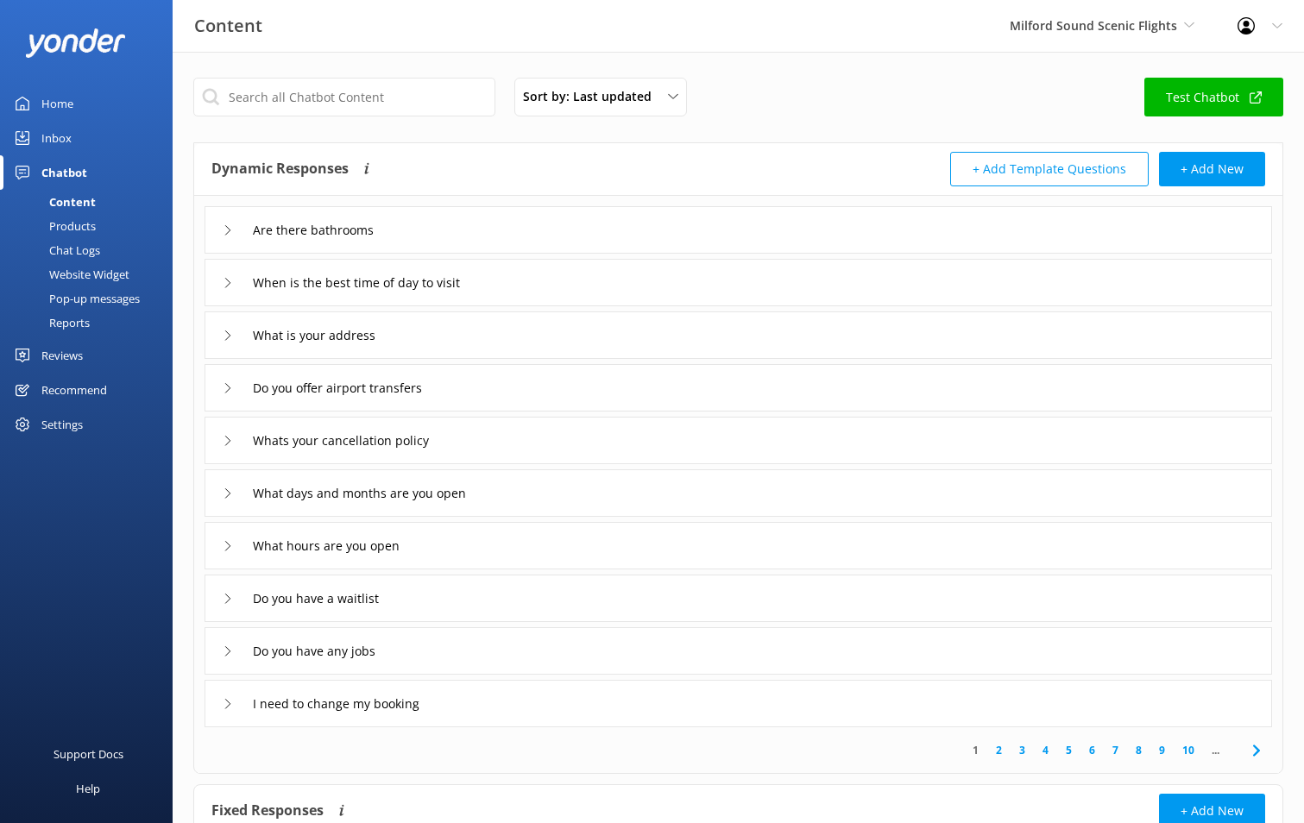
drag, startPoint x: 50, startPoint y: 97, endPoint x: 72, endPoint y: 104, distance: 23.5
click at [50, 96] on div "Home" at bounding box center [57, 103] width 32 height 35
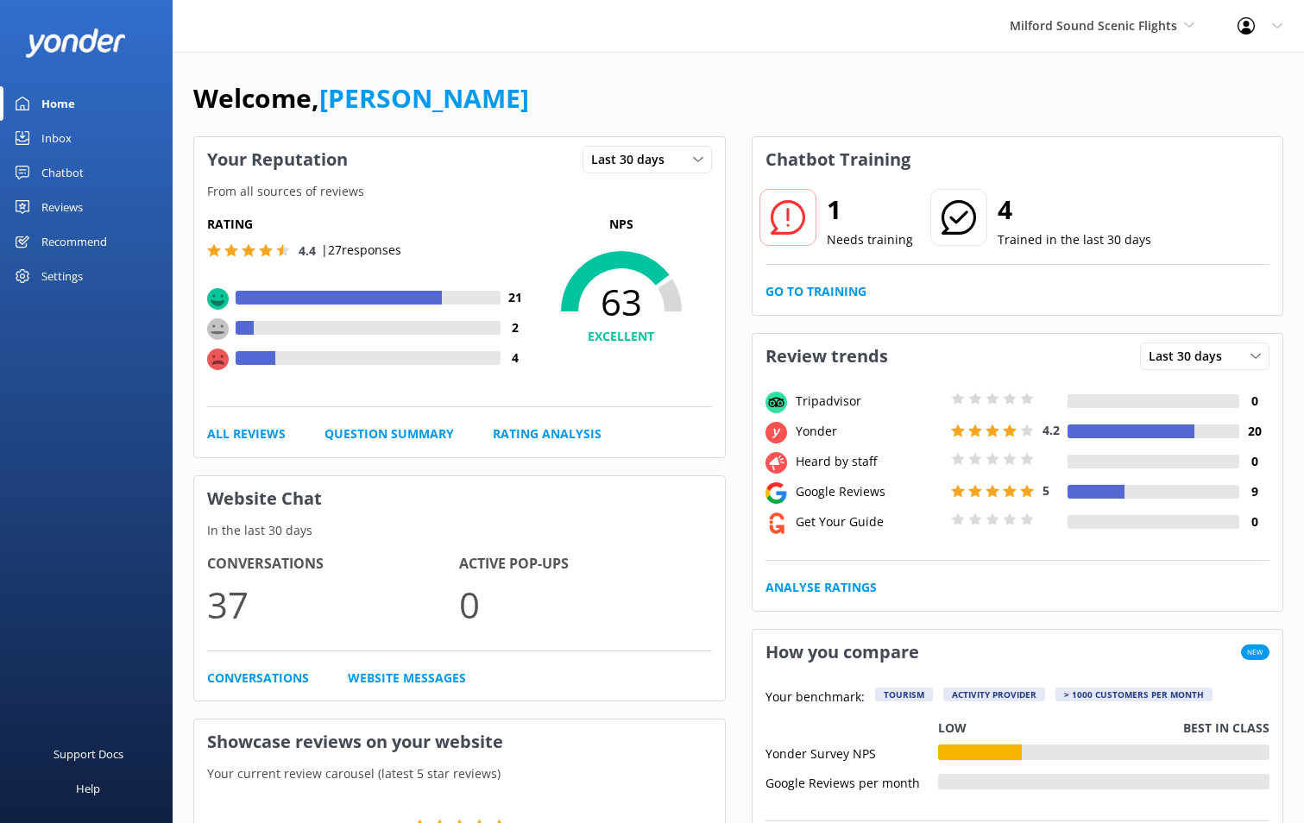
drag, startPoint x: 828, startPoint y: 273, endPoint x: 827, endPoint y: 281, distance: 8.8
click at [828, 276] on div "1 Needs training 4 Trained in the last 30 days Go to Training" at bounding box center [1018, 248] width 531 height 133
click at [823, 299] on link "Go to Training" at bounding box center [815, 291] width 101 height 19
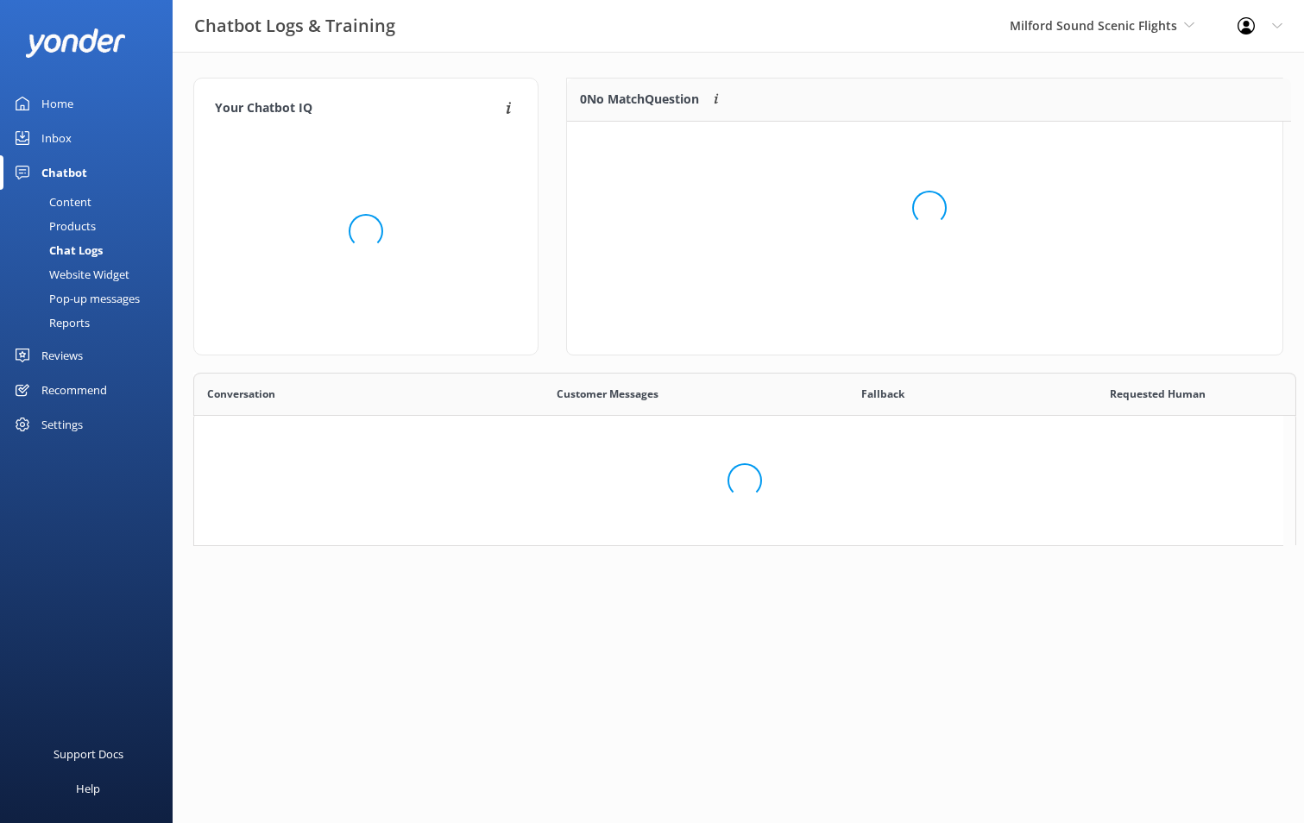
scroll to position [592, 1075]
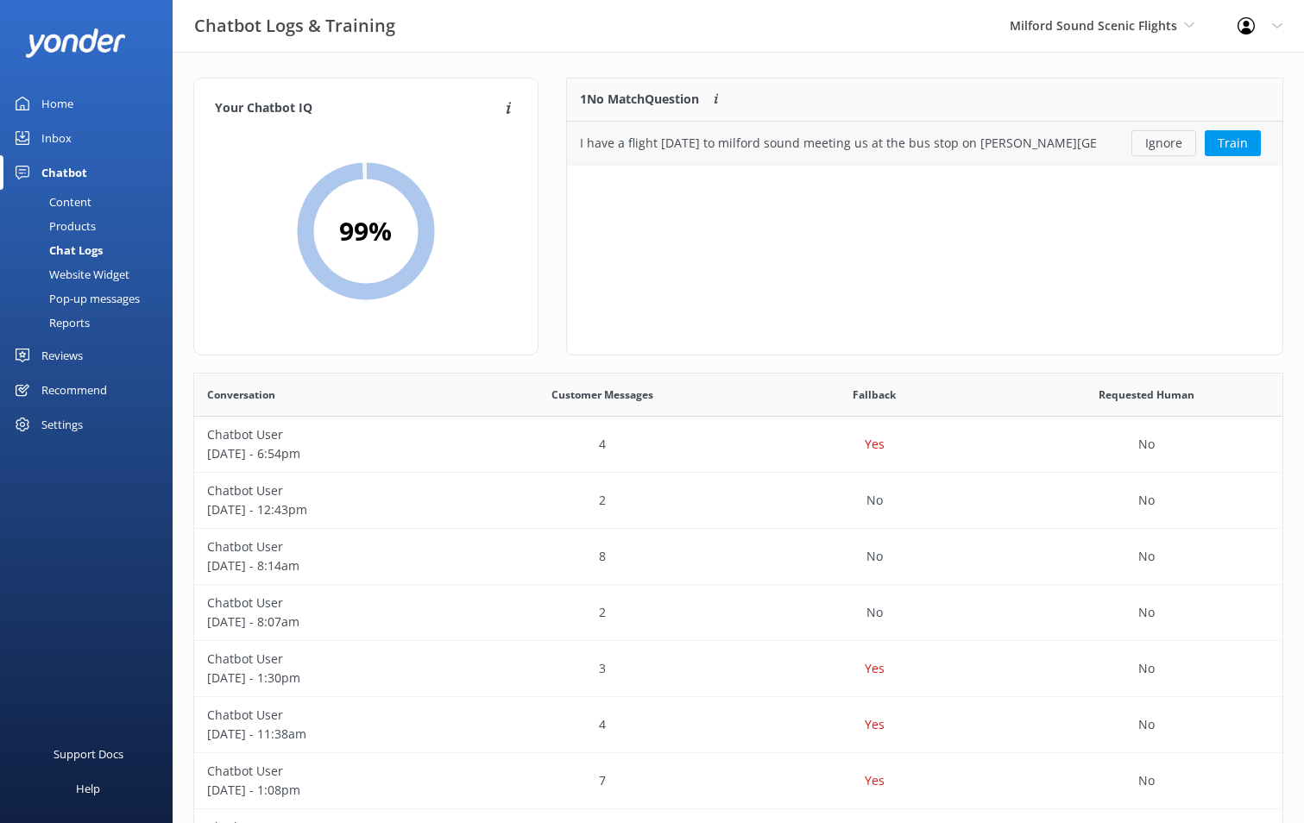
click at [1151, 140] on button "Ignore" at bounding box center [1163, 143] width 65 height 26
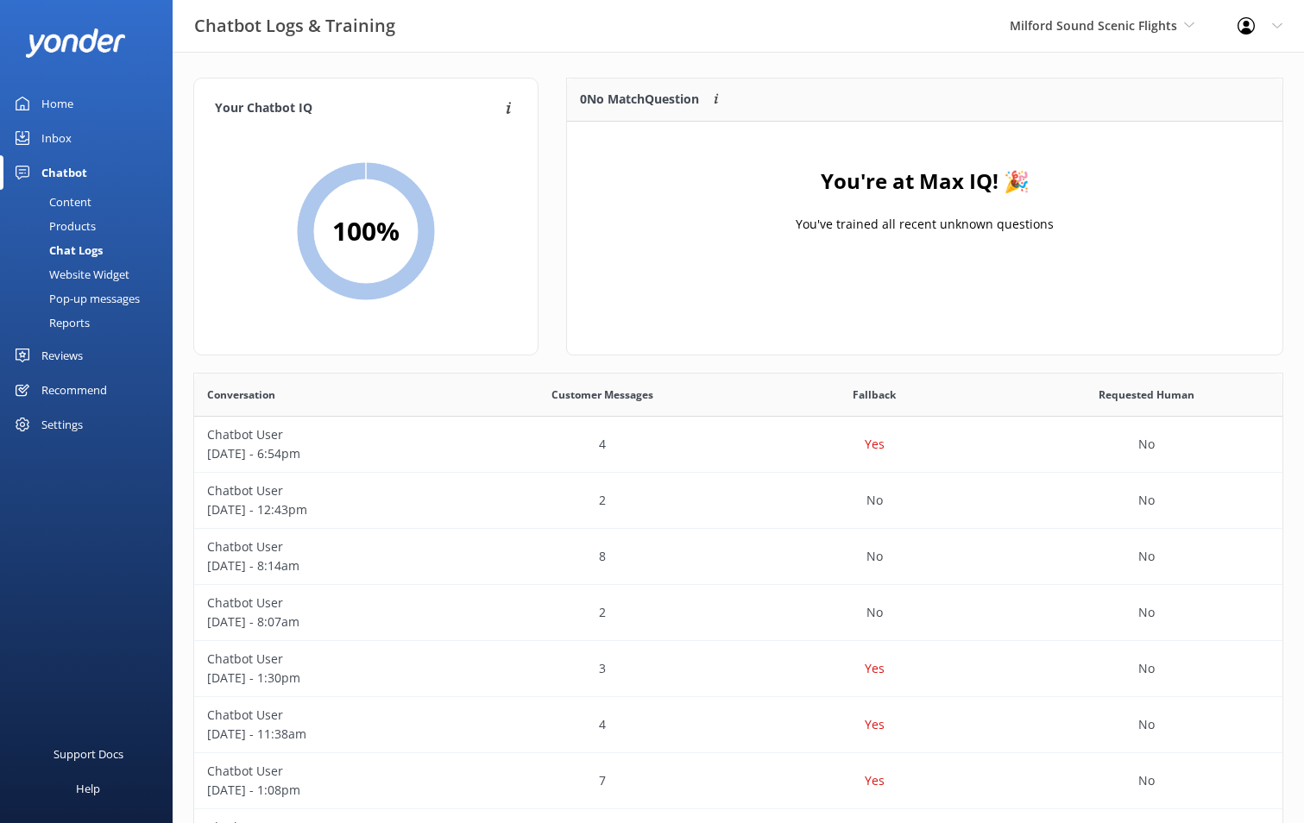
click at [56, 140] on div "Inbox" at bounding box center [56, 138] width 30 height 35
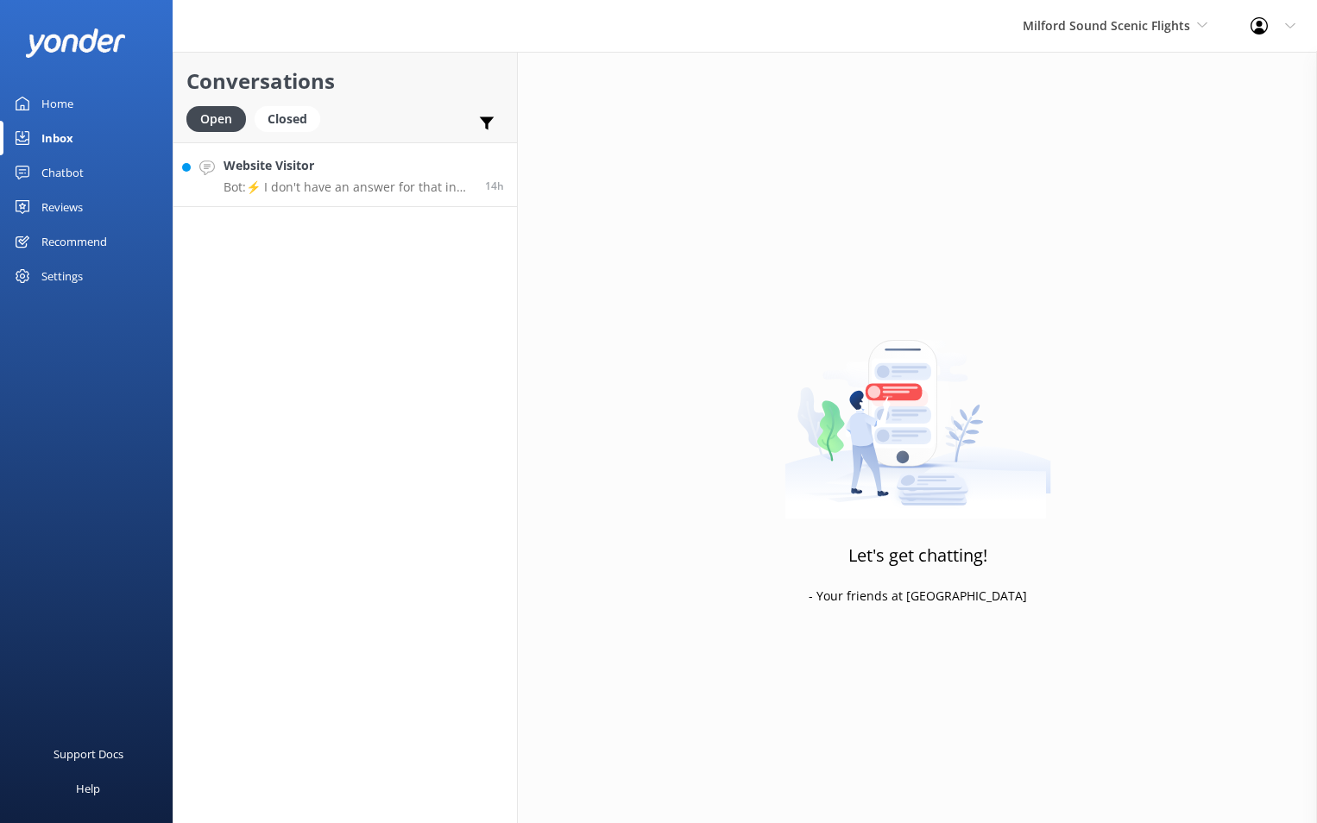
click at [406, 179] on div "Website Visitor Bot: ⚡ I don't have an answer for that in my knowledge base. Pl…" at bounding box center [348, 174] width 249 height 37
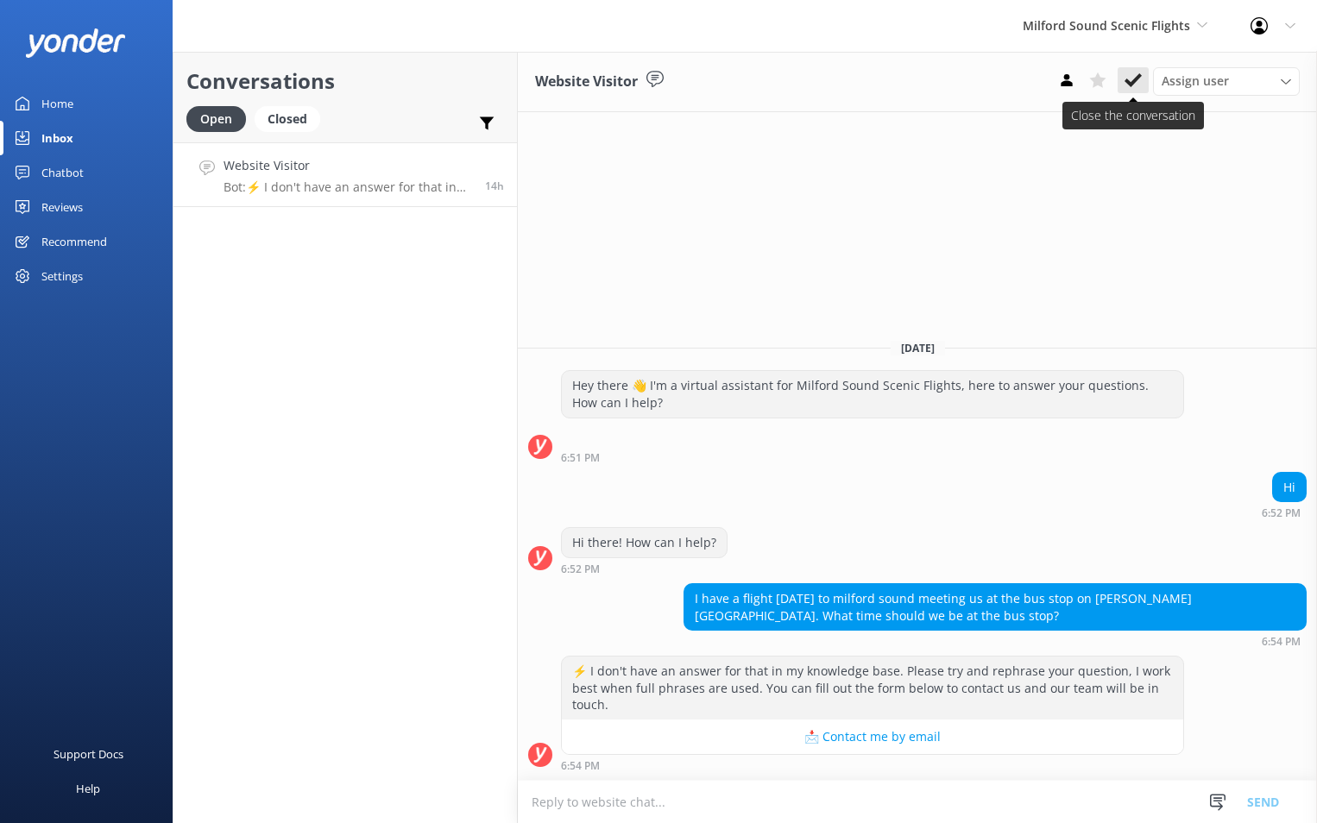
click at [1128, 77] on icon at bounding box center [1132, 80] width 17 height 17
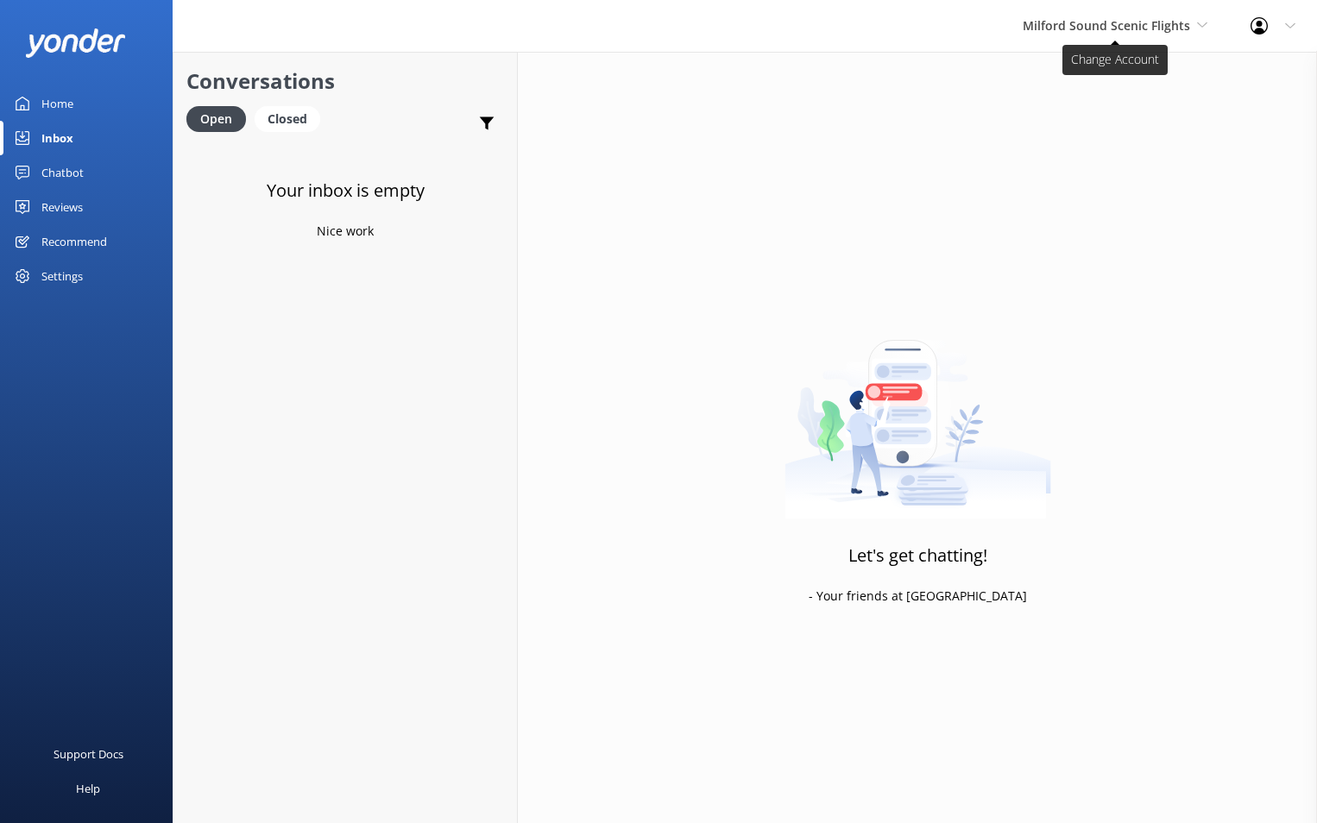
click at [1169, 28] on span "Milford Sound Scenic Flights" at bounding box center [1106, 25] width 167 height 16
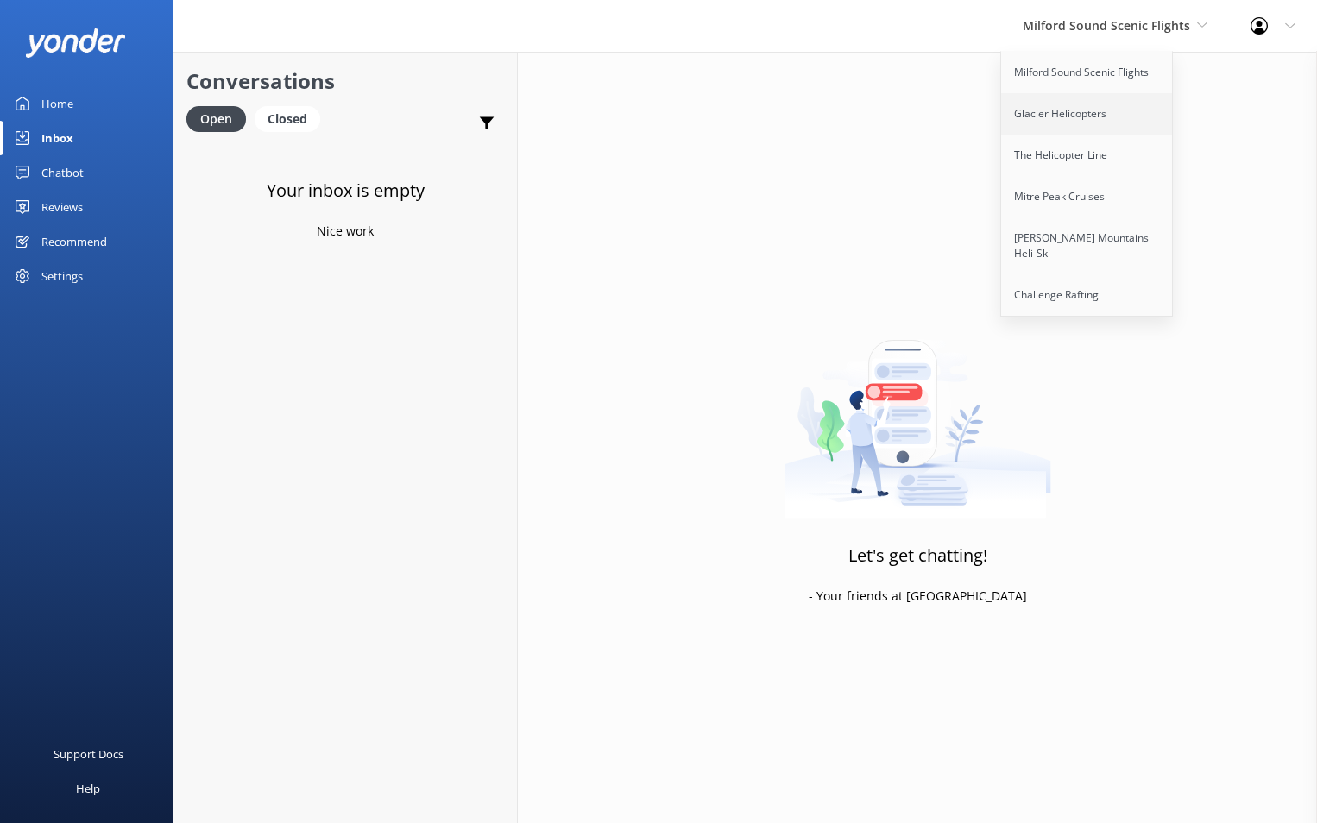
click at [1138, 110] on link "Glacier Helicopters" at bounding box center [1087, 113] width 173 height 41
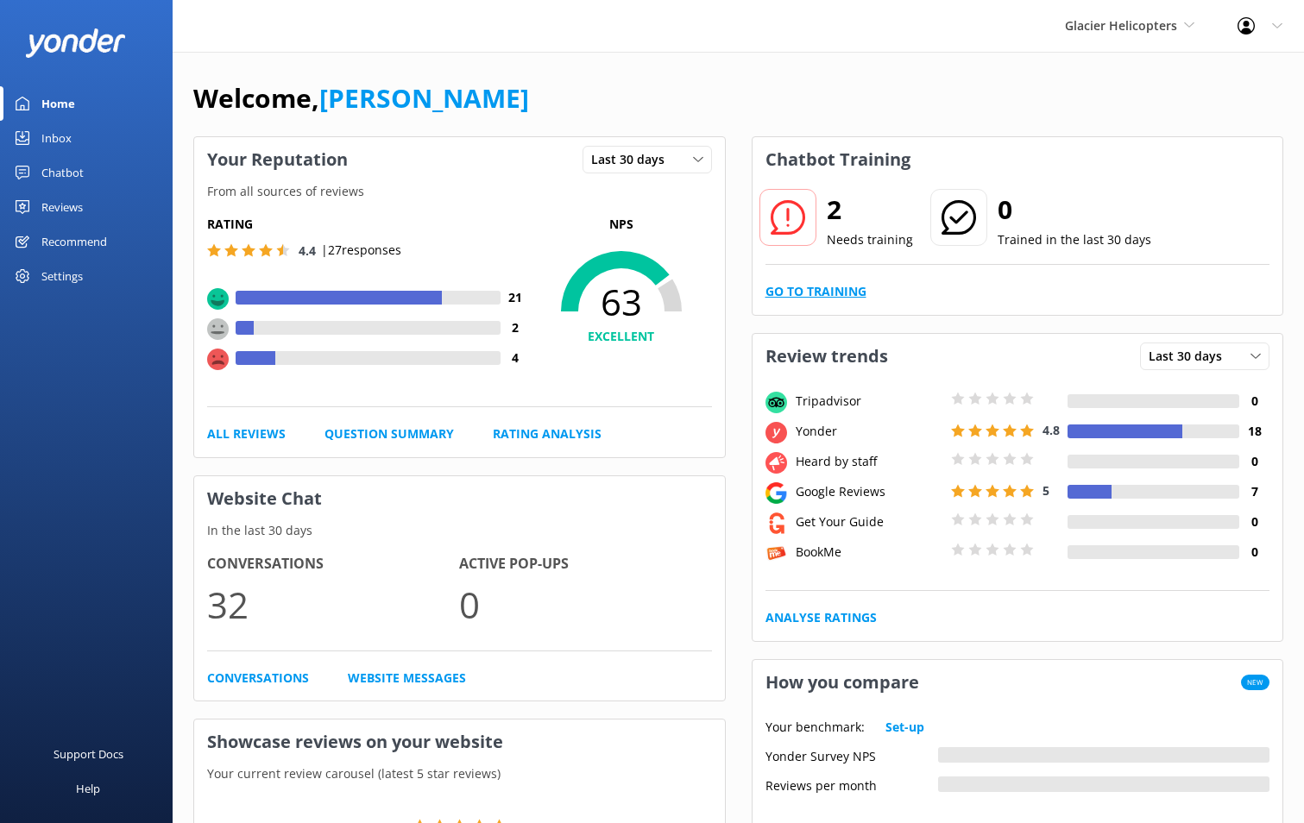
click at [855, 283] on link "Go to Training" at bounding box center [815, 291] width 101 height 19
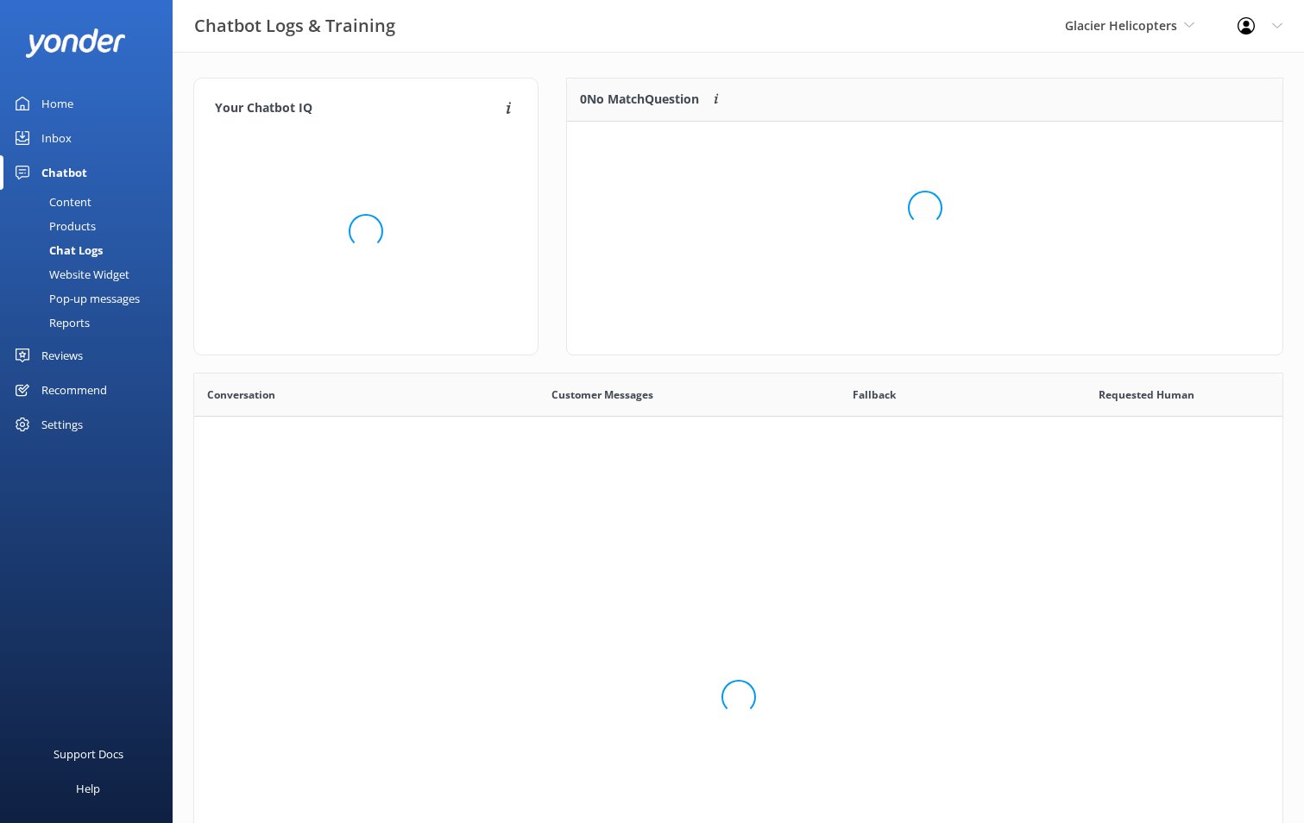
scroll to position [592, 1075]
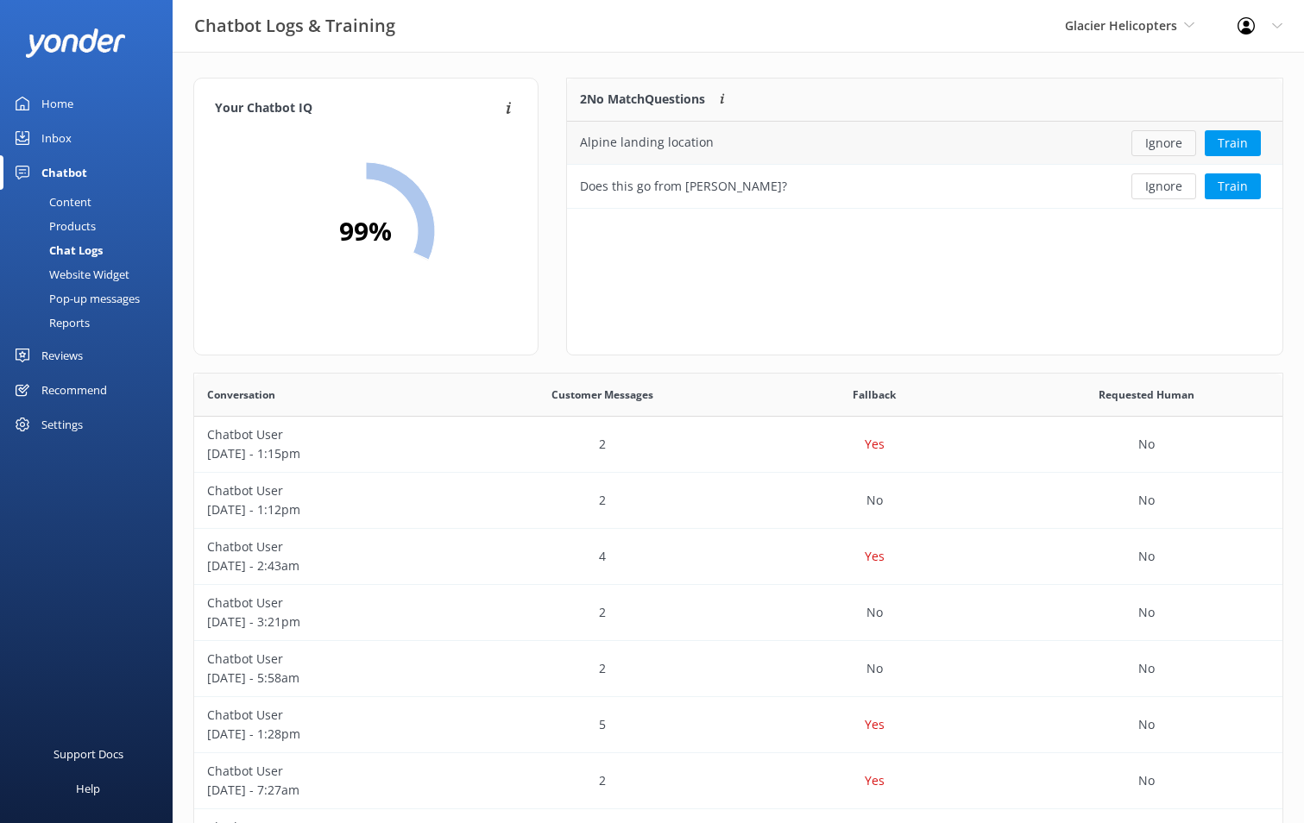
click at [1147, 149] on button "Ignore" at bounding box center [1163, 143] width 65 height 26
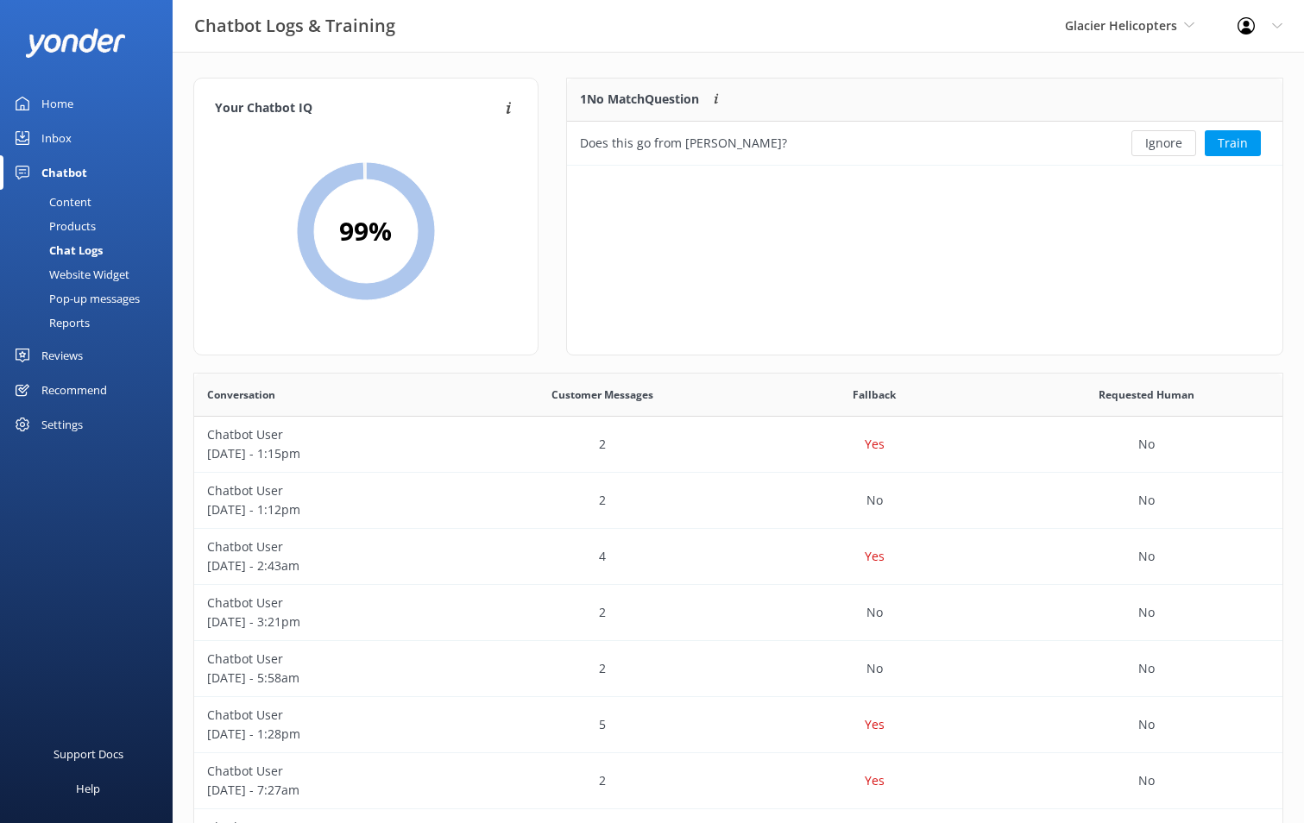
scroll to position [74, 703]
click at [1147, 149] on button "Ignore" at bounding box center [1163, 143] width 65 height 26
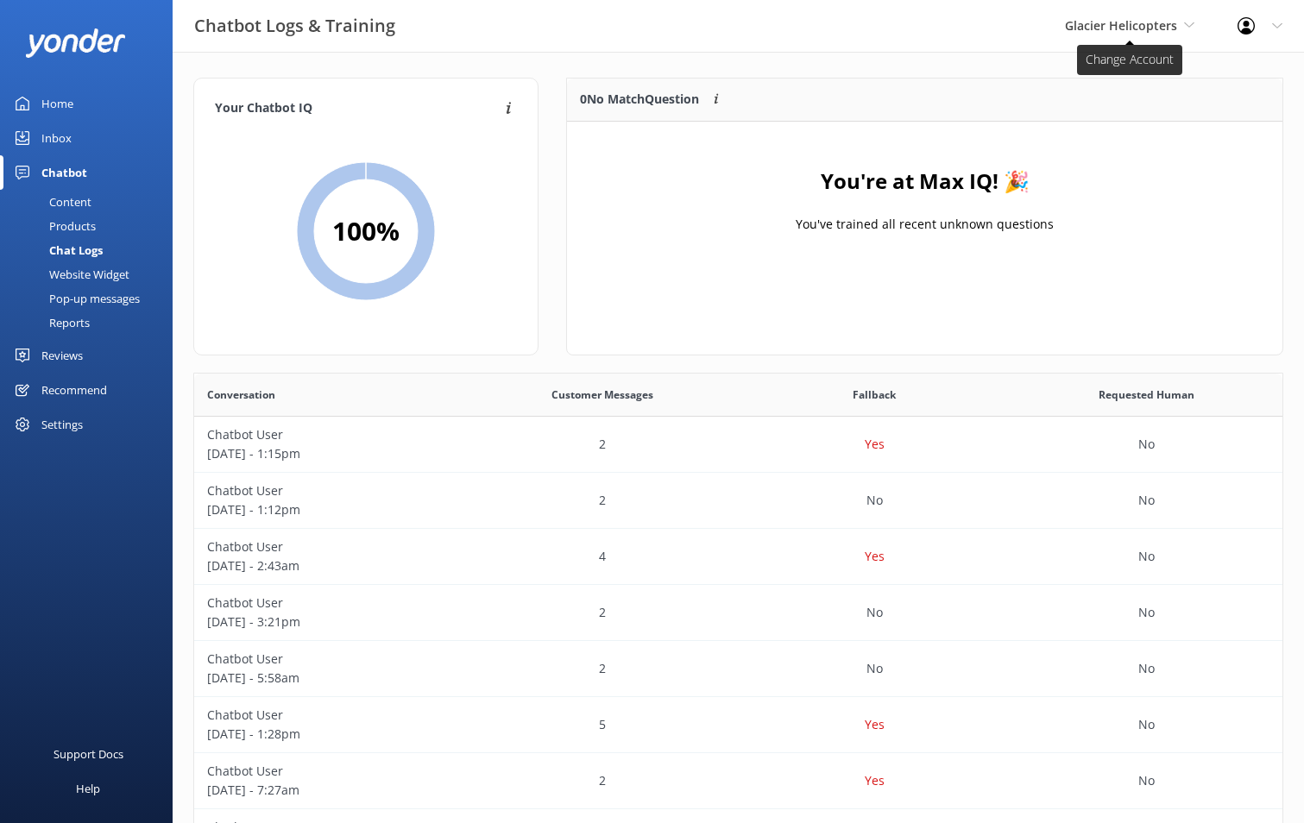
click at [1176, 24] on span "Glacier Helicopters" at bounding box center [1121, 25] width 112 height 16
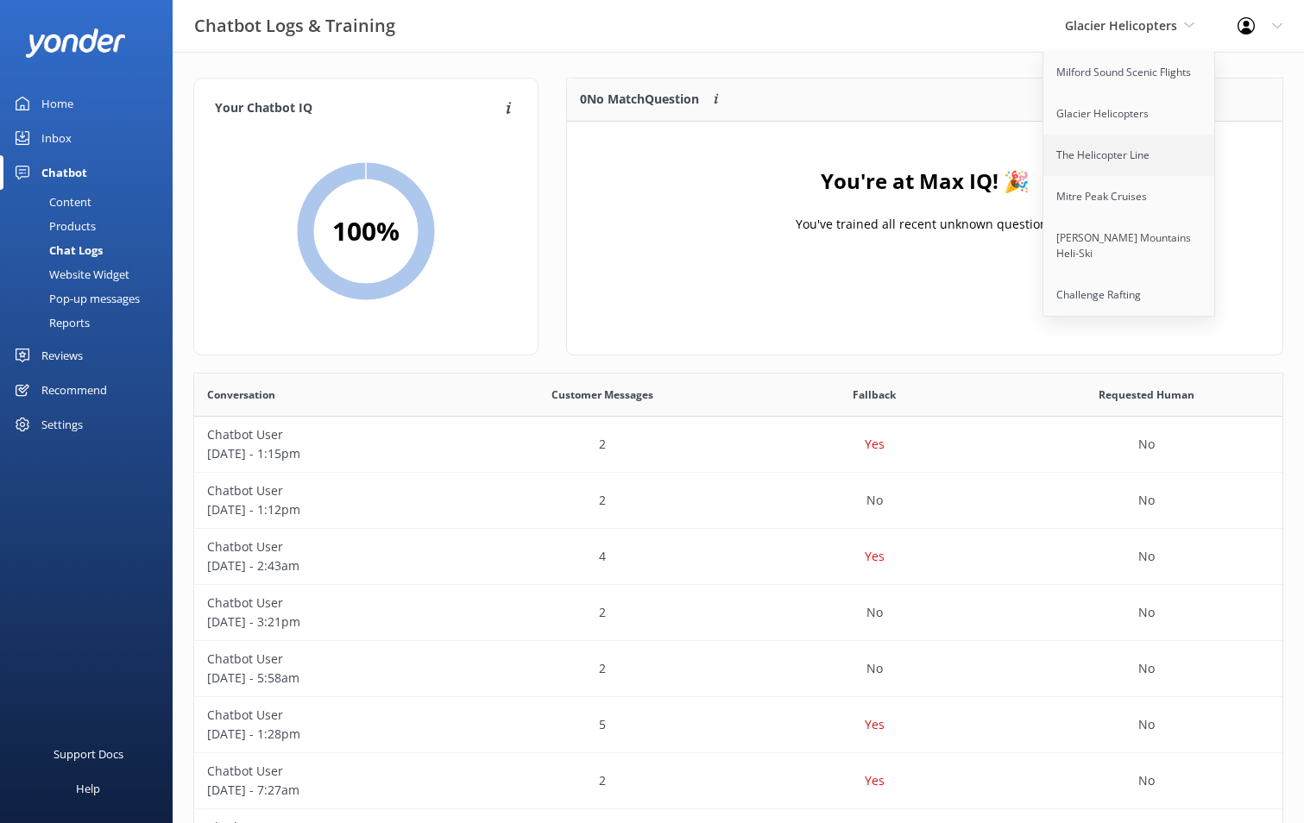
click at [1074, 153] on link "The Helicopter Line" at bounding box center [1129, 155] width 173 height 41
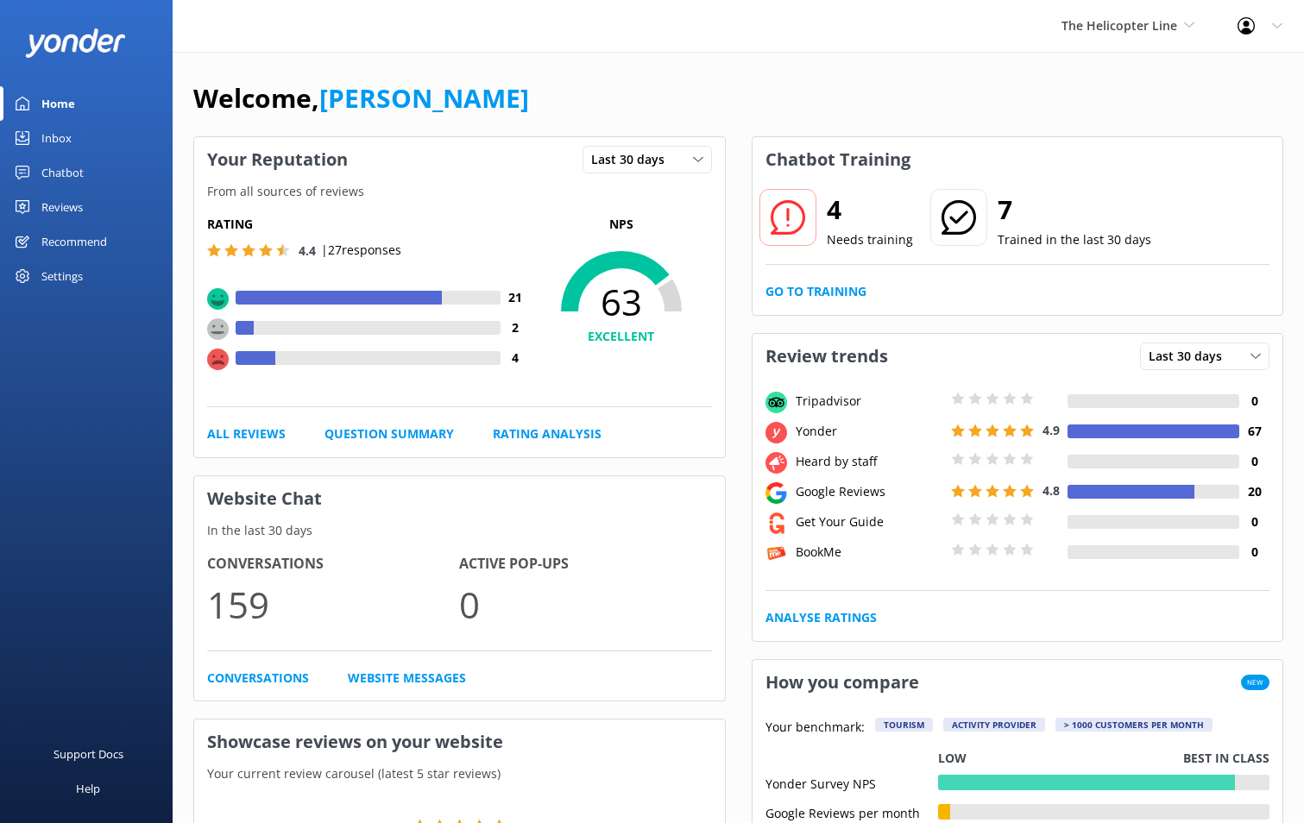
click at [851, 252] on div "4 Needs training 7 Trained in the last 30 days" at bounding box center [1017, 230] width 505 height 70
click at [855, 279] on div "4 Needs training 7 Trained in the last 30 days Go to Training" at bounding box center [1018, 248] width 531 height 133
click at [853, 285] on link "Go to Training" at bounding box center [815, 291] width 101 height 19
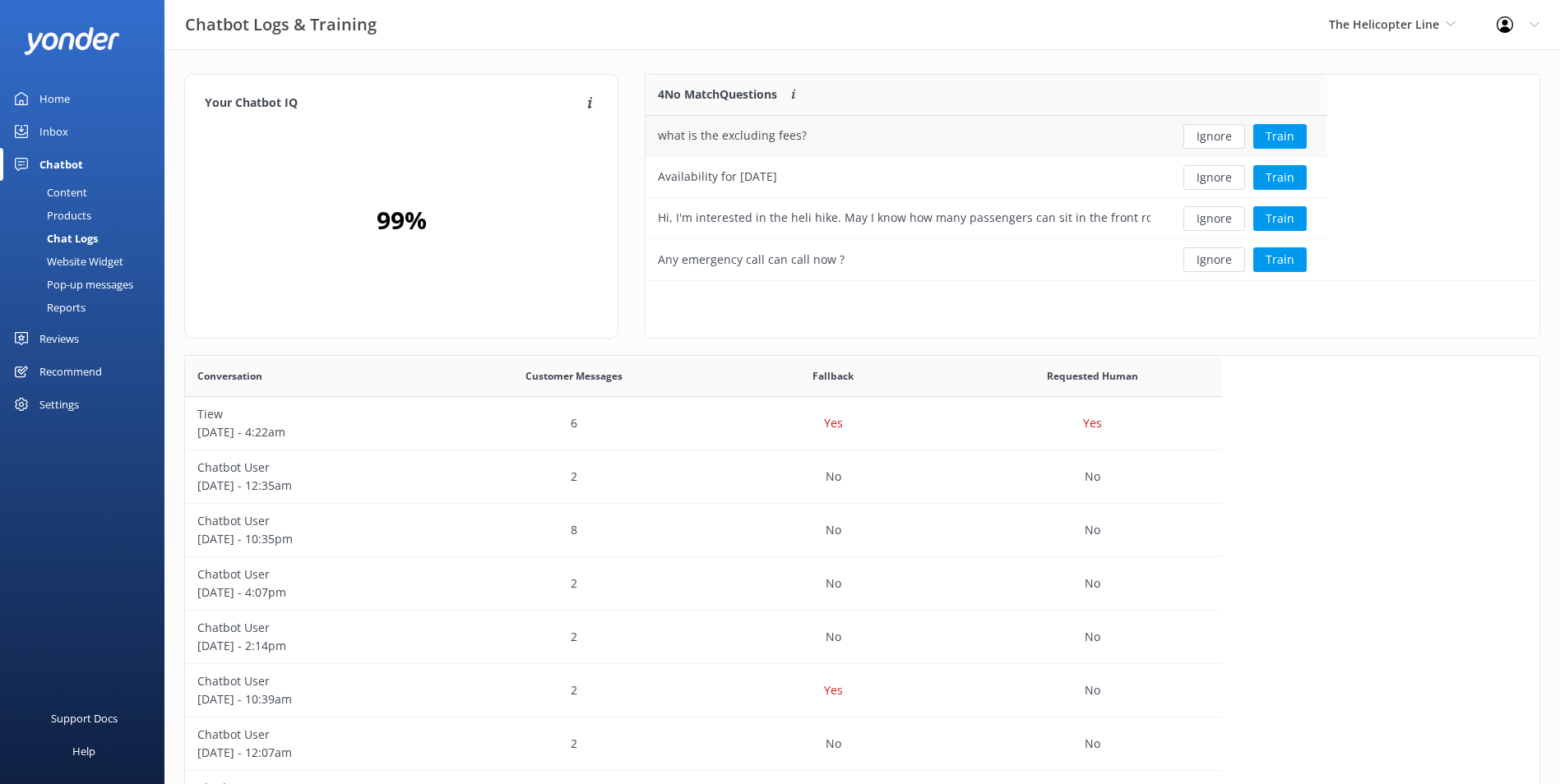
scroll to position [13, 13]
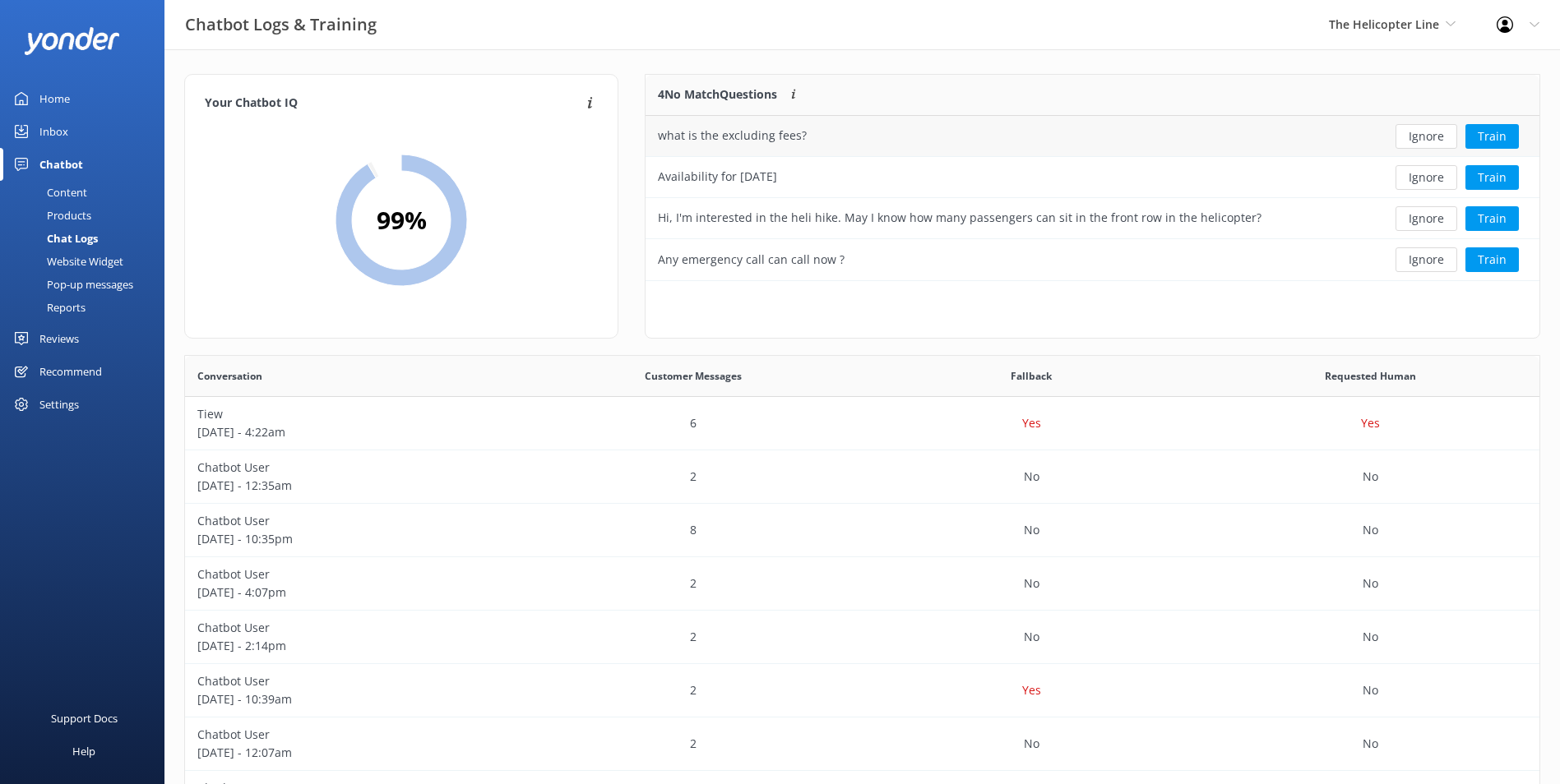
click at [1254, 136] on button "Ignore" at bounding box center [1426, 136] width 62 height 25
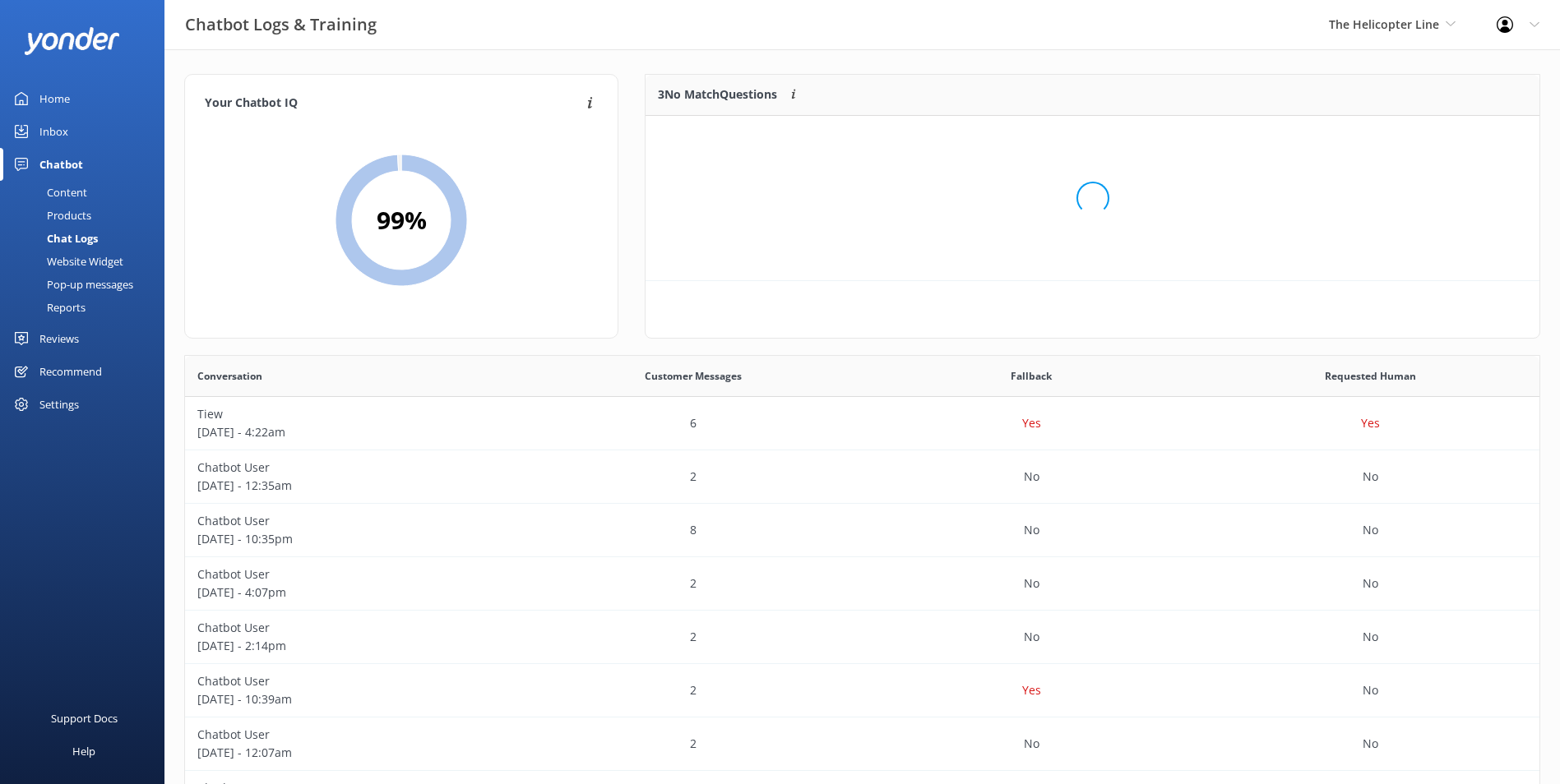
scroll to position [153, 881]
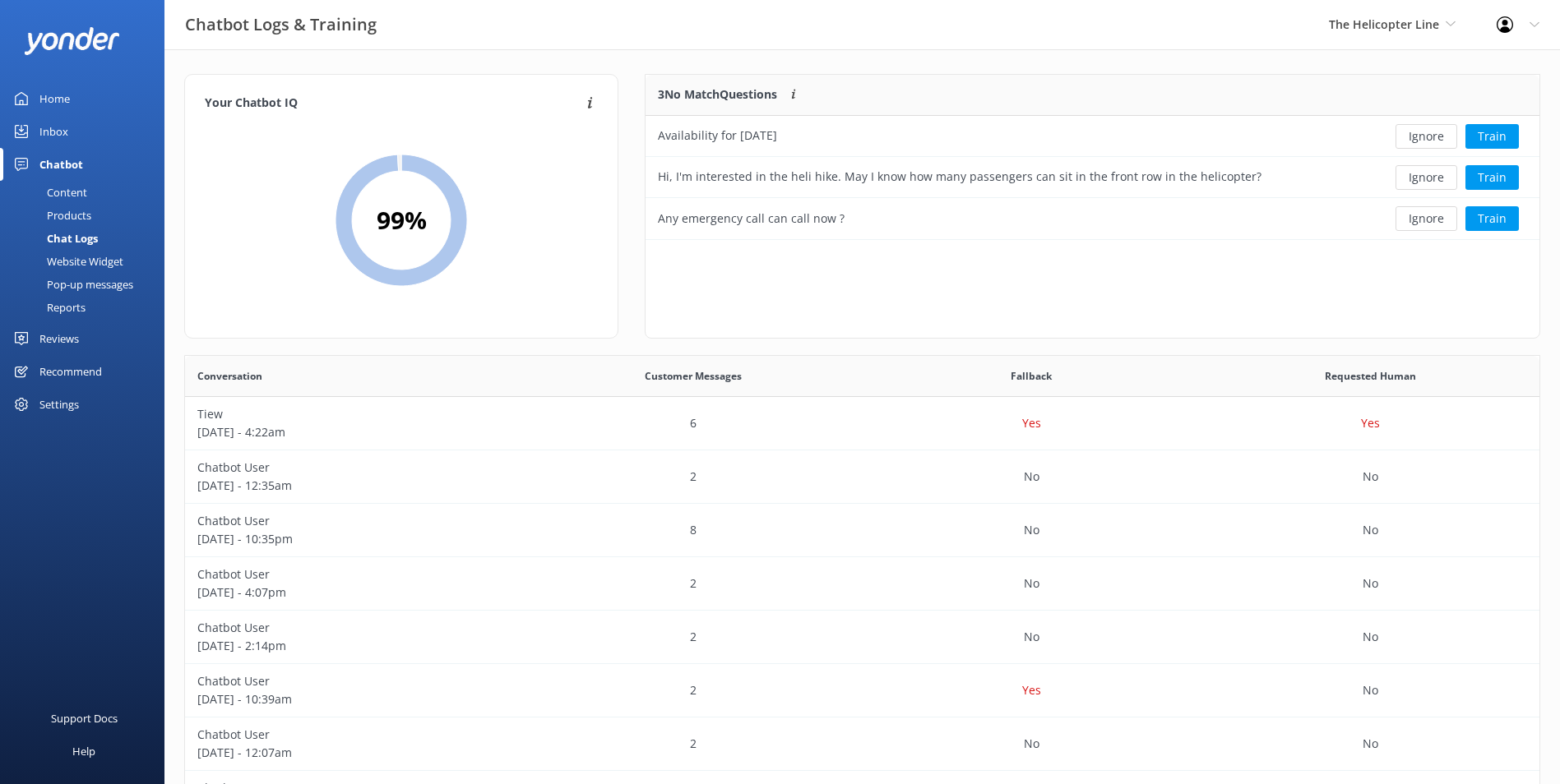
click at [1254, 136] on button "Ignore" at bounding box center [1426, 136] width 62 height 25
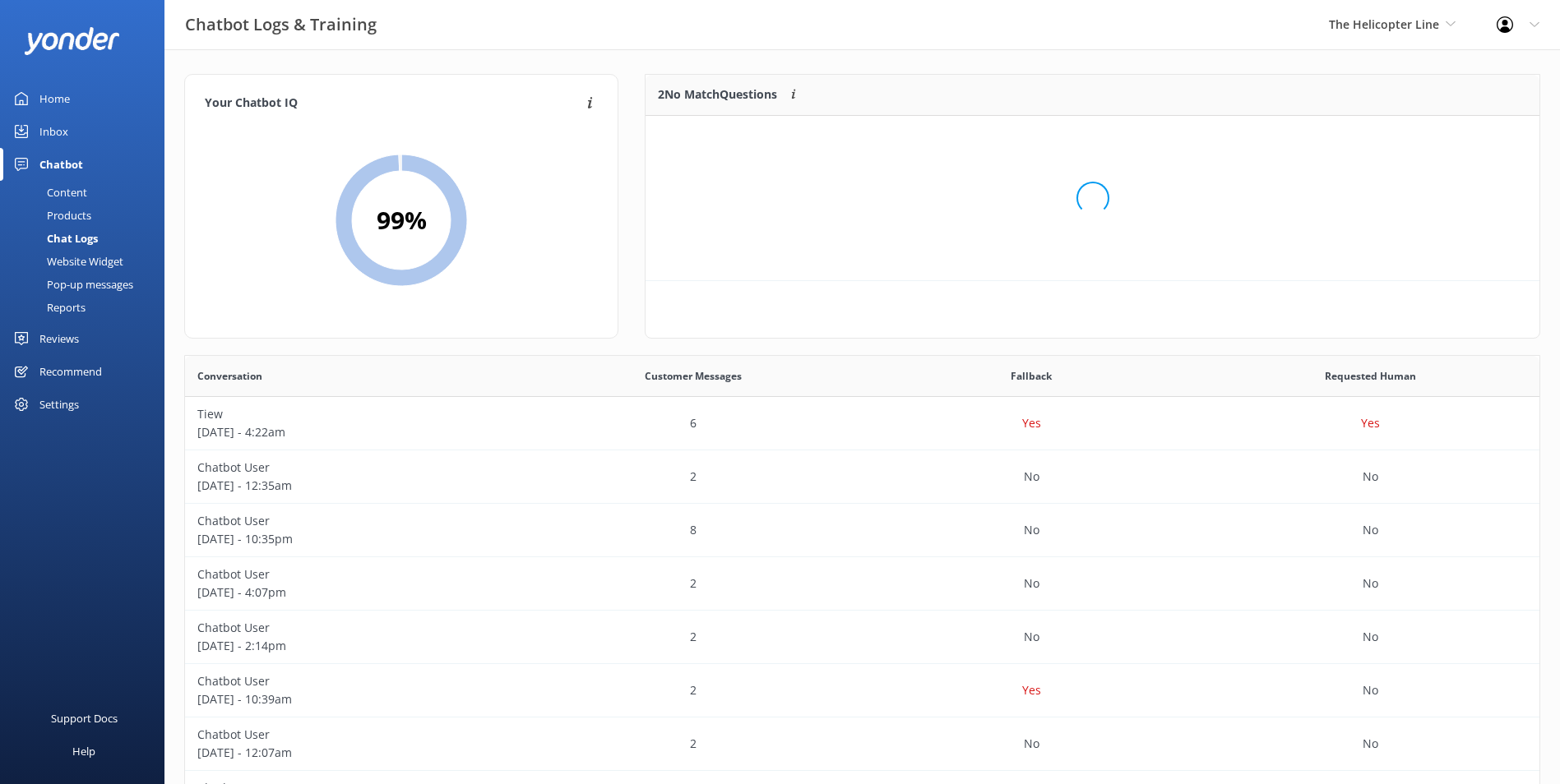
scroll to position [111, 881]
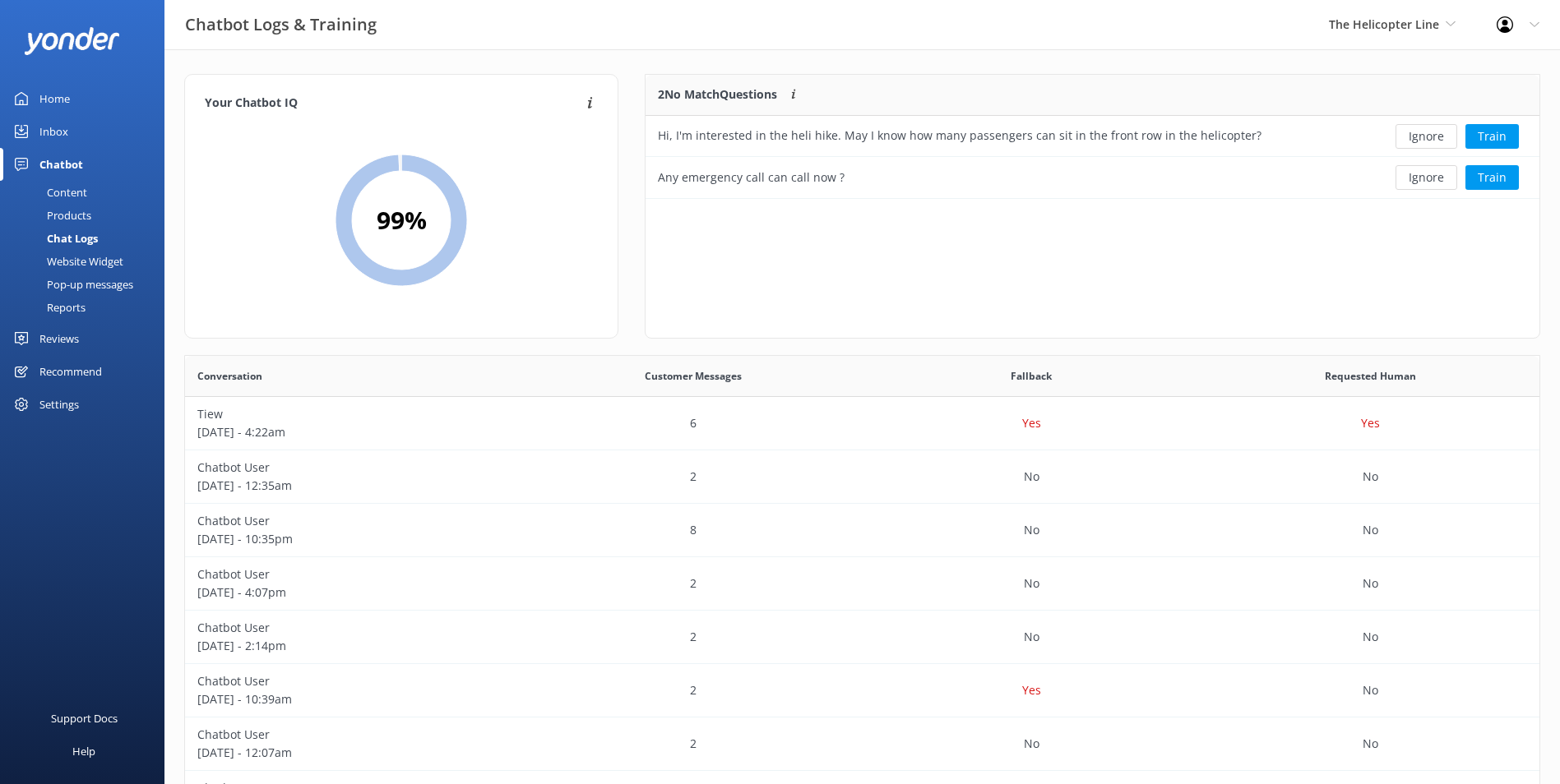
click at [1254, 136] on button "Ignore" at bounding box center [1426, 136] width 62 height 25
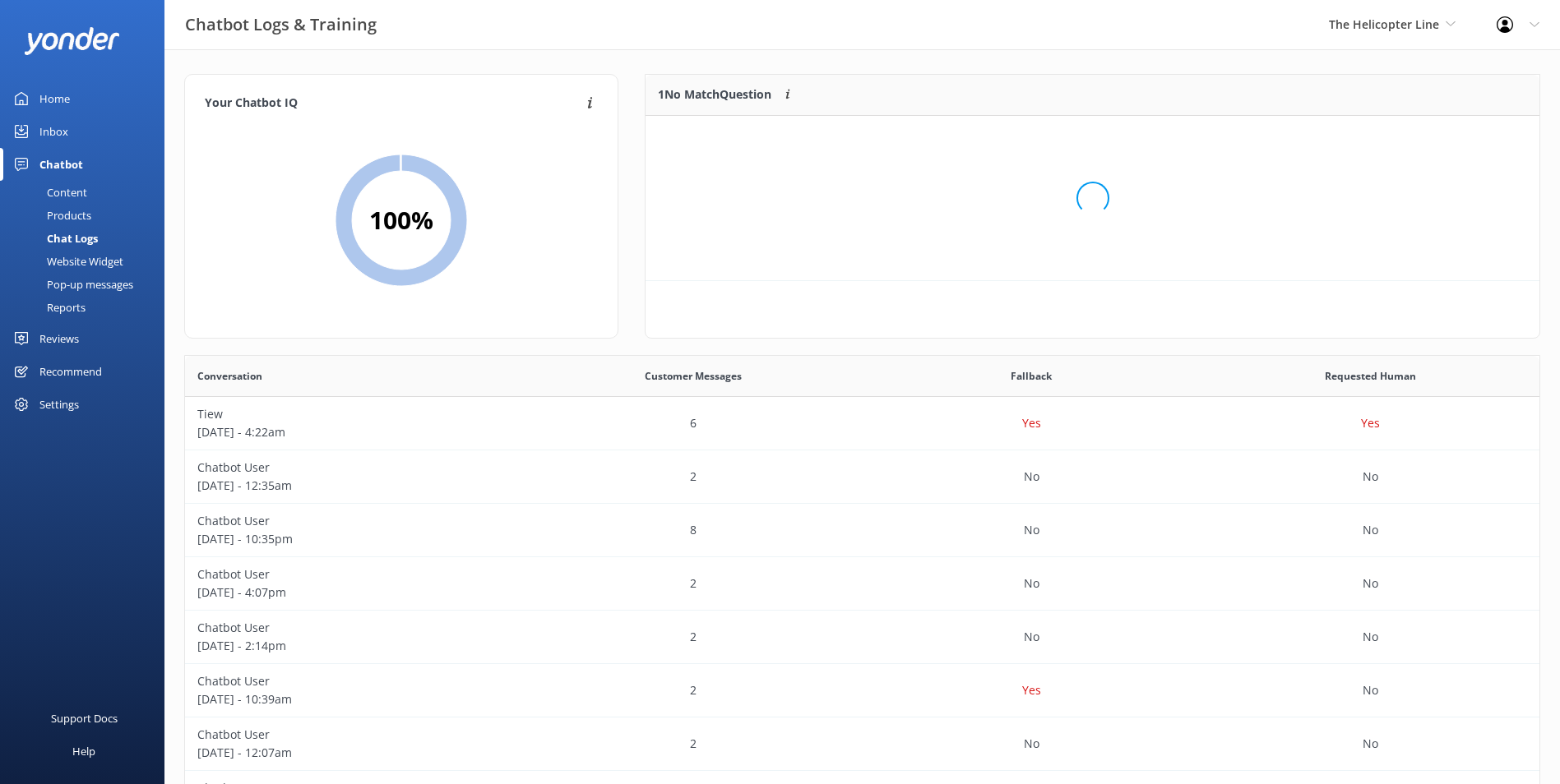
scroll to position [70, 881]
click at [1254, 137] on button "Ignore" at bounding box center [1426, 136] width 62 height 25
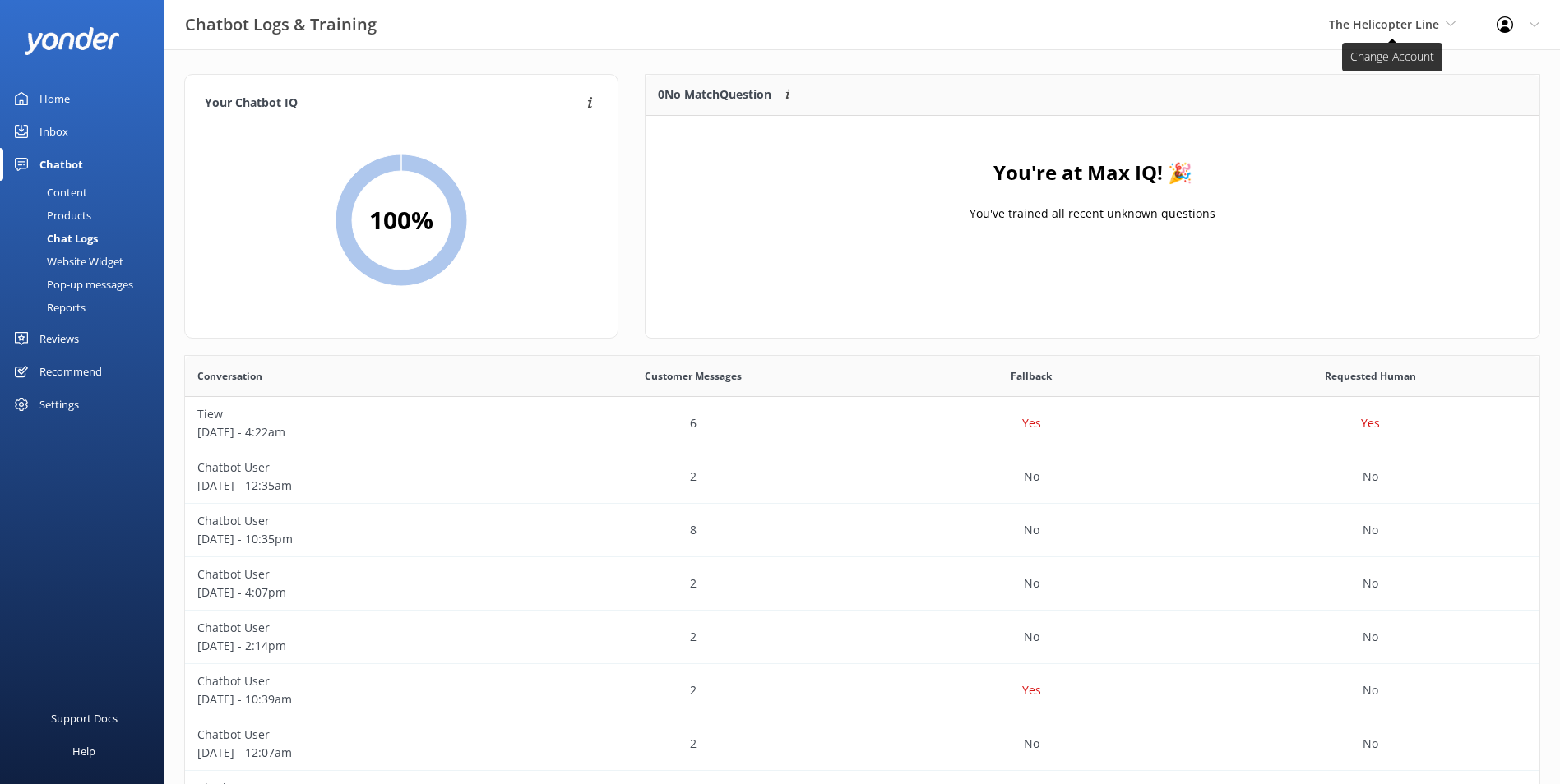
click at [1254, 21] on span "The Helicopter Line" at bounding box center [1385, 24] width 111 height 15
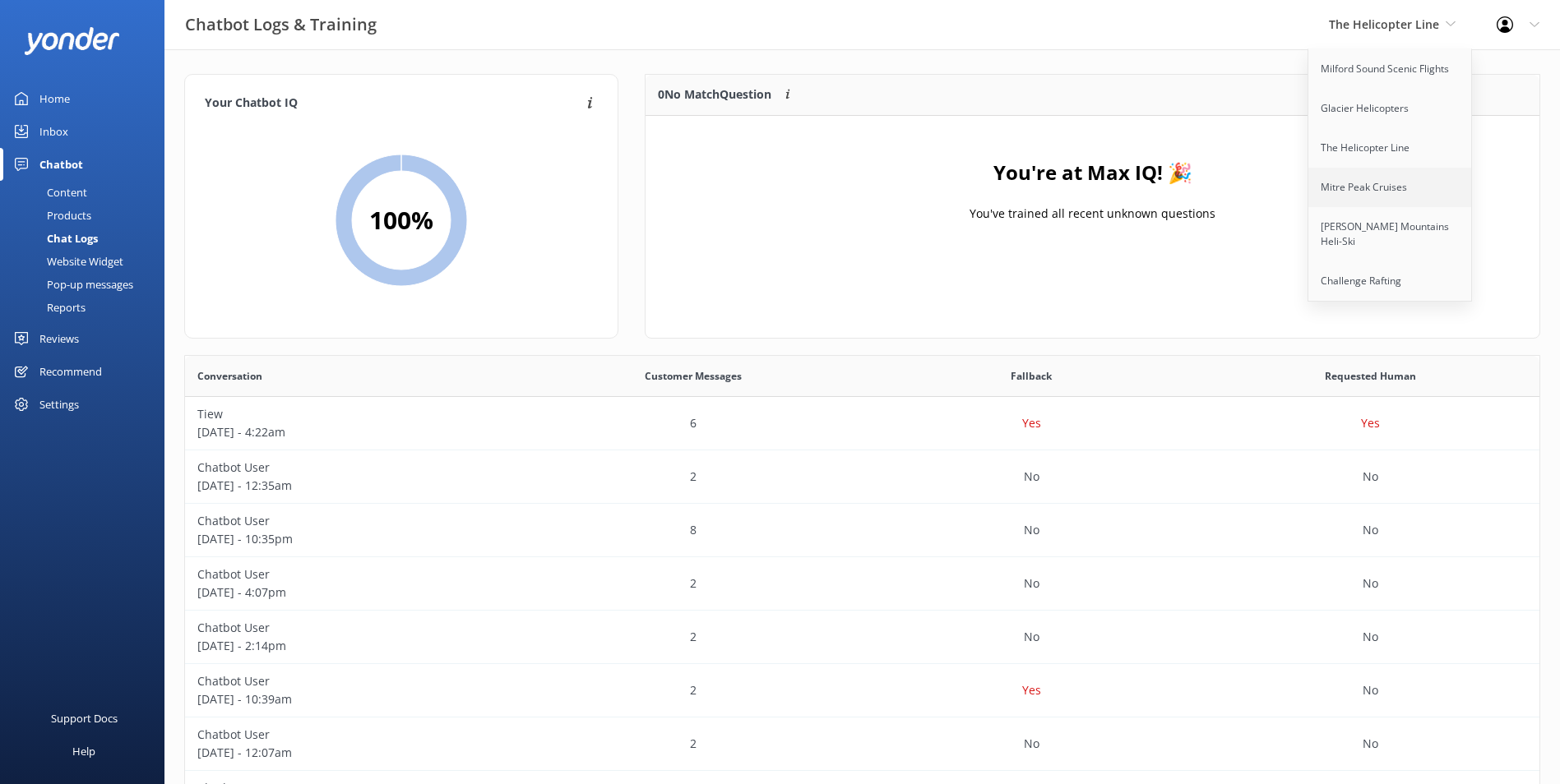
click at [1254, 185] on link "Mitre Peak Cruises" at bounding box center [1390, 187] width 165 height 39
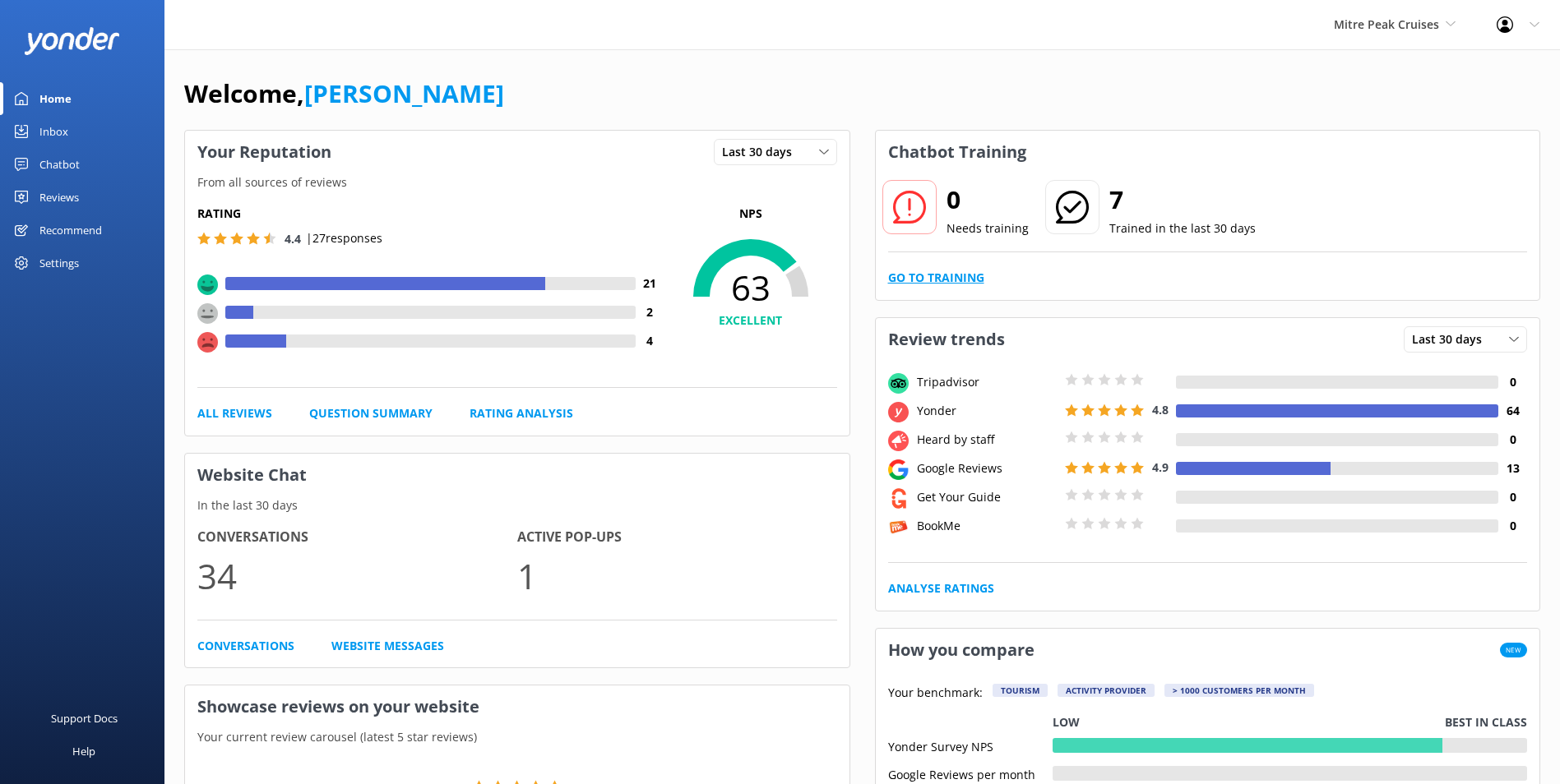
click at [926, 281] on link "Go to Training" at bounding box center [936, 277] width 96 height 18
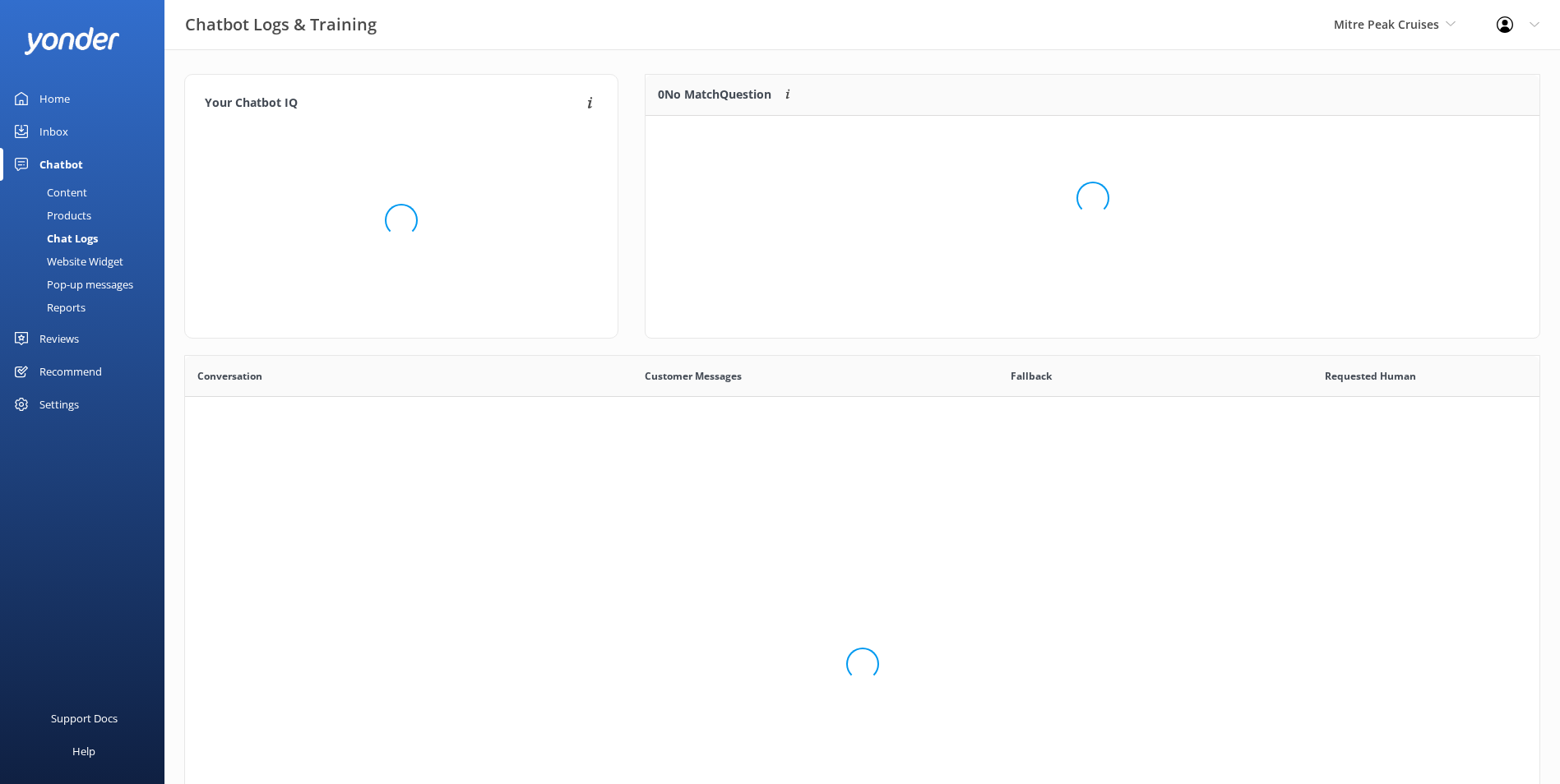
scroll to position [564, 1342]
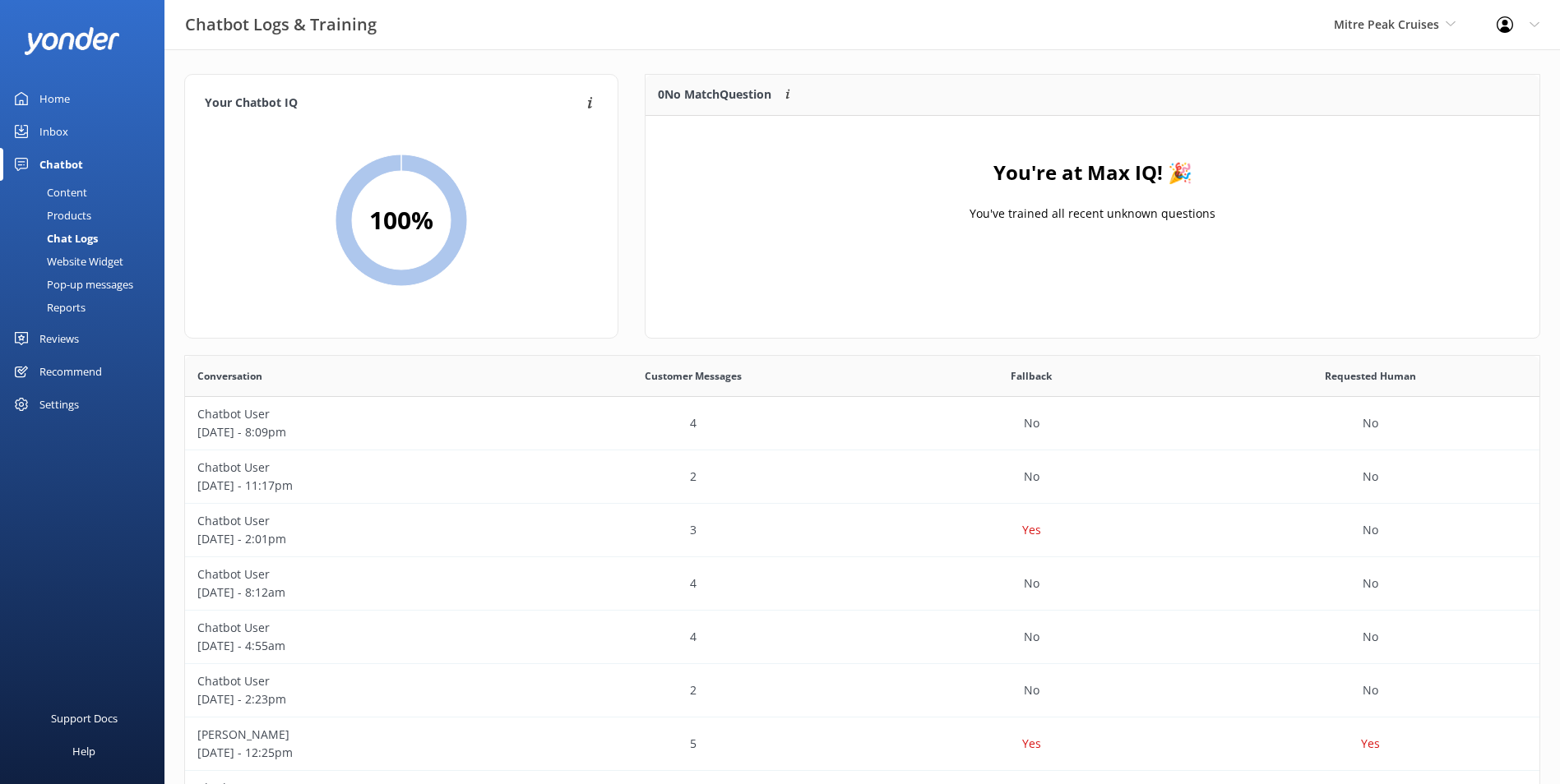
click at [49, 125] on div "Inbox" at bounding box center [53, 131] width 29 height 33
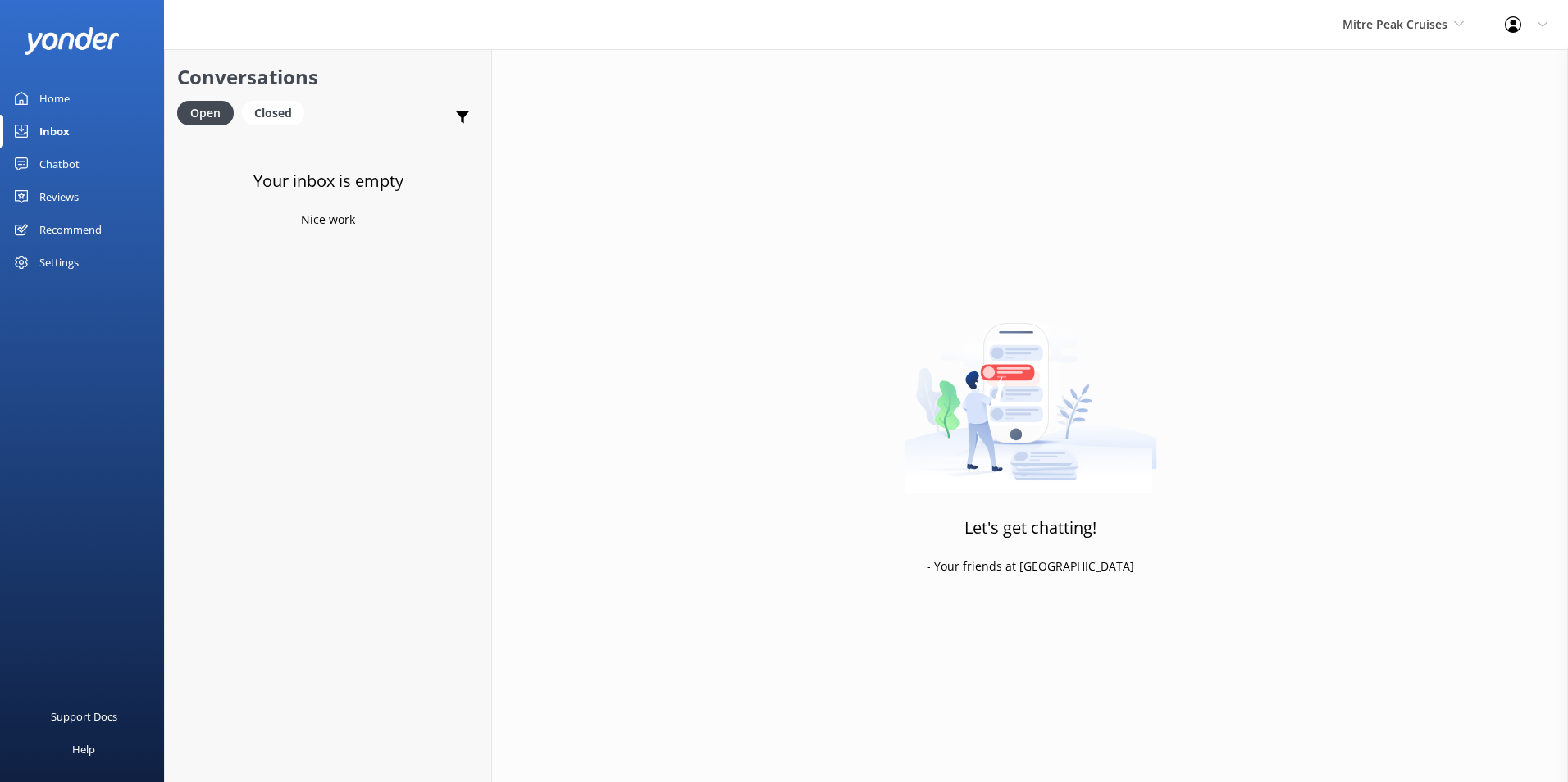
click at [60, 93] on div "Home" at bounding box center [54, 98] width 30 height 33
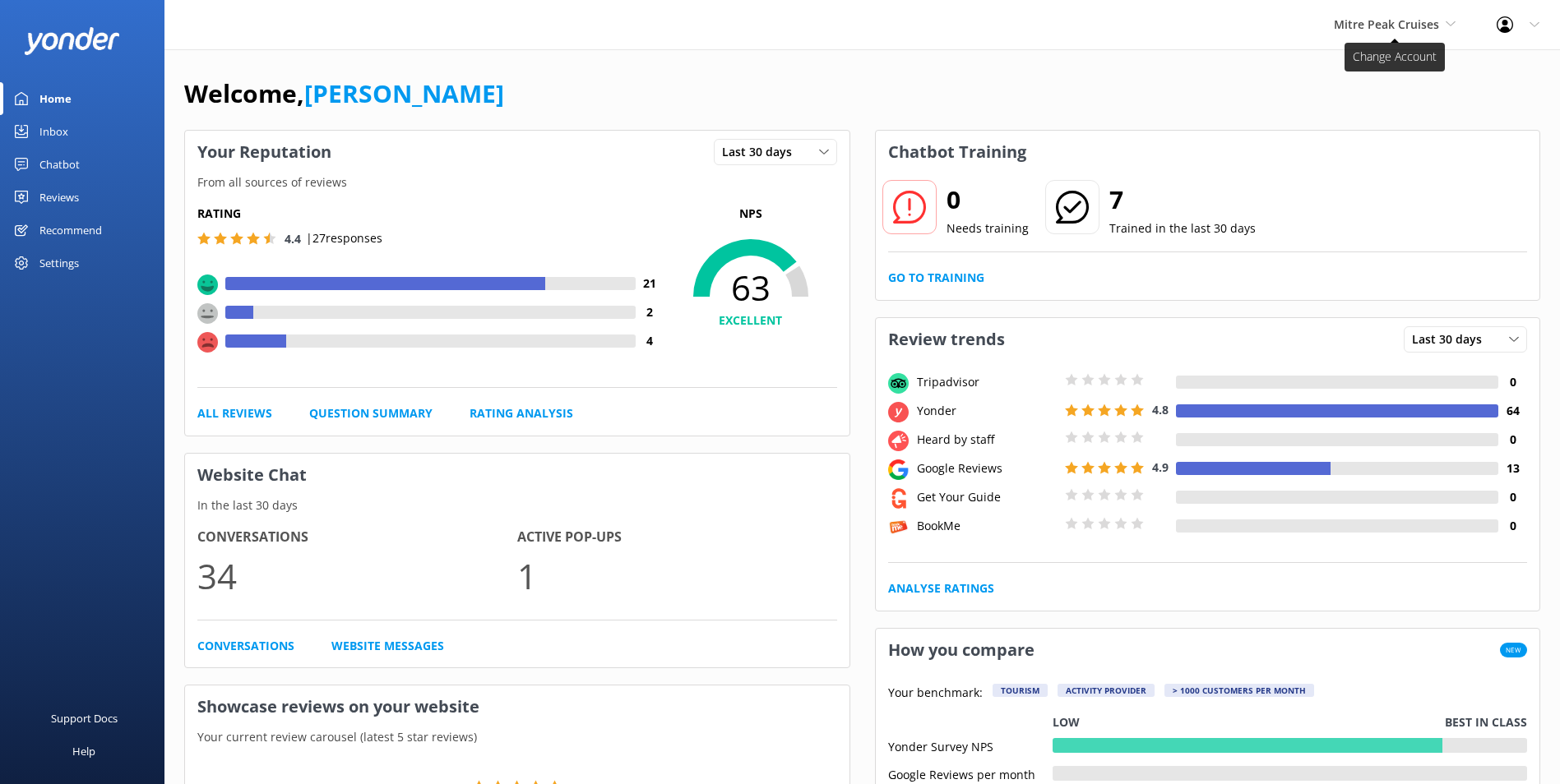
click at [1254, 33] on span "Mitre Peak Cruises" at bounding box center [1395, 24] width 122 height 18
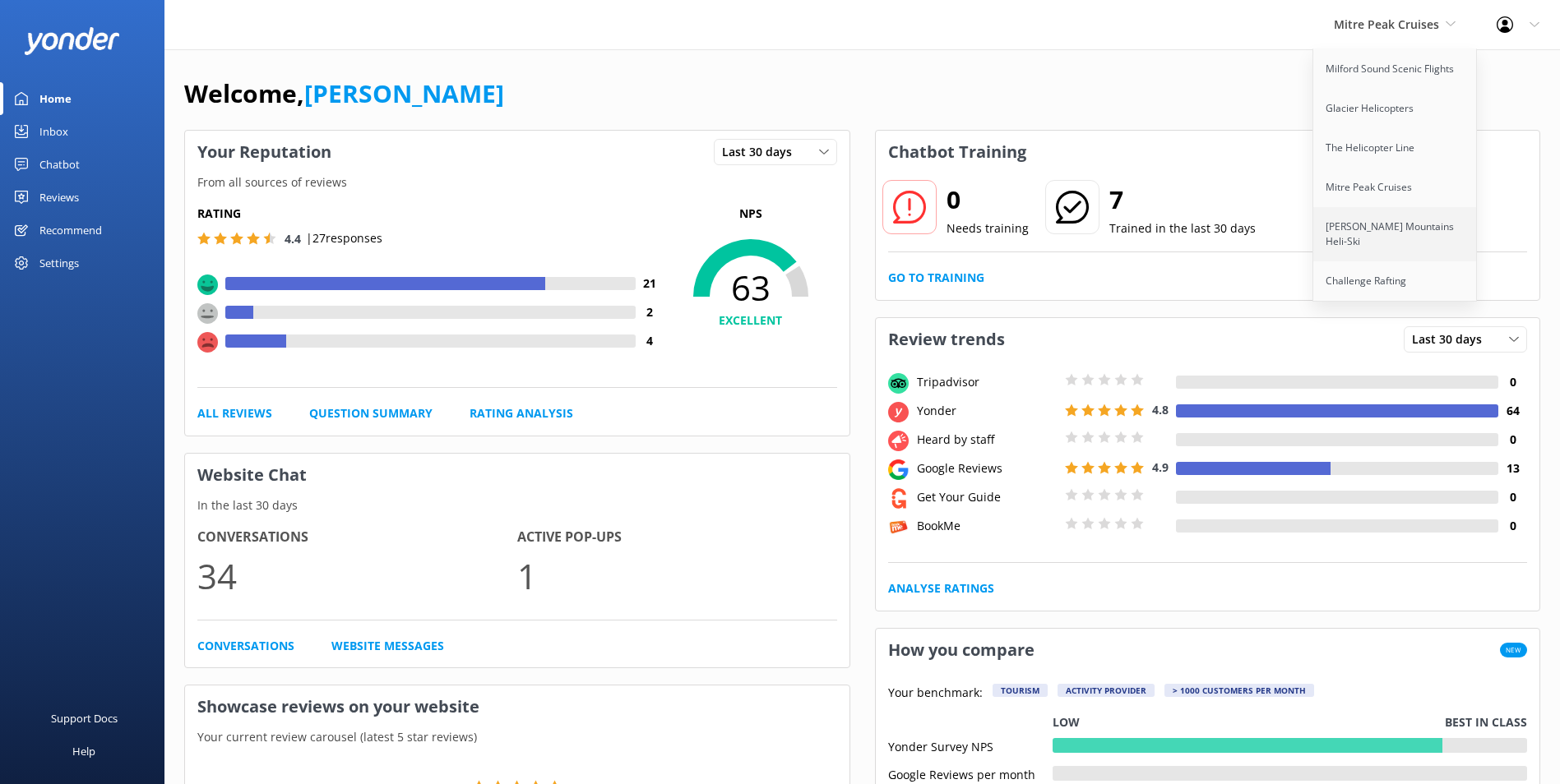
click at [1254, 229] on link "[PERSON_NAME] Mountains Heli-Ski" at bounding box center [1395, 233] width 165 height 54
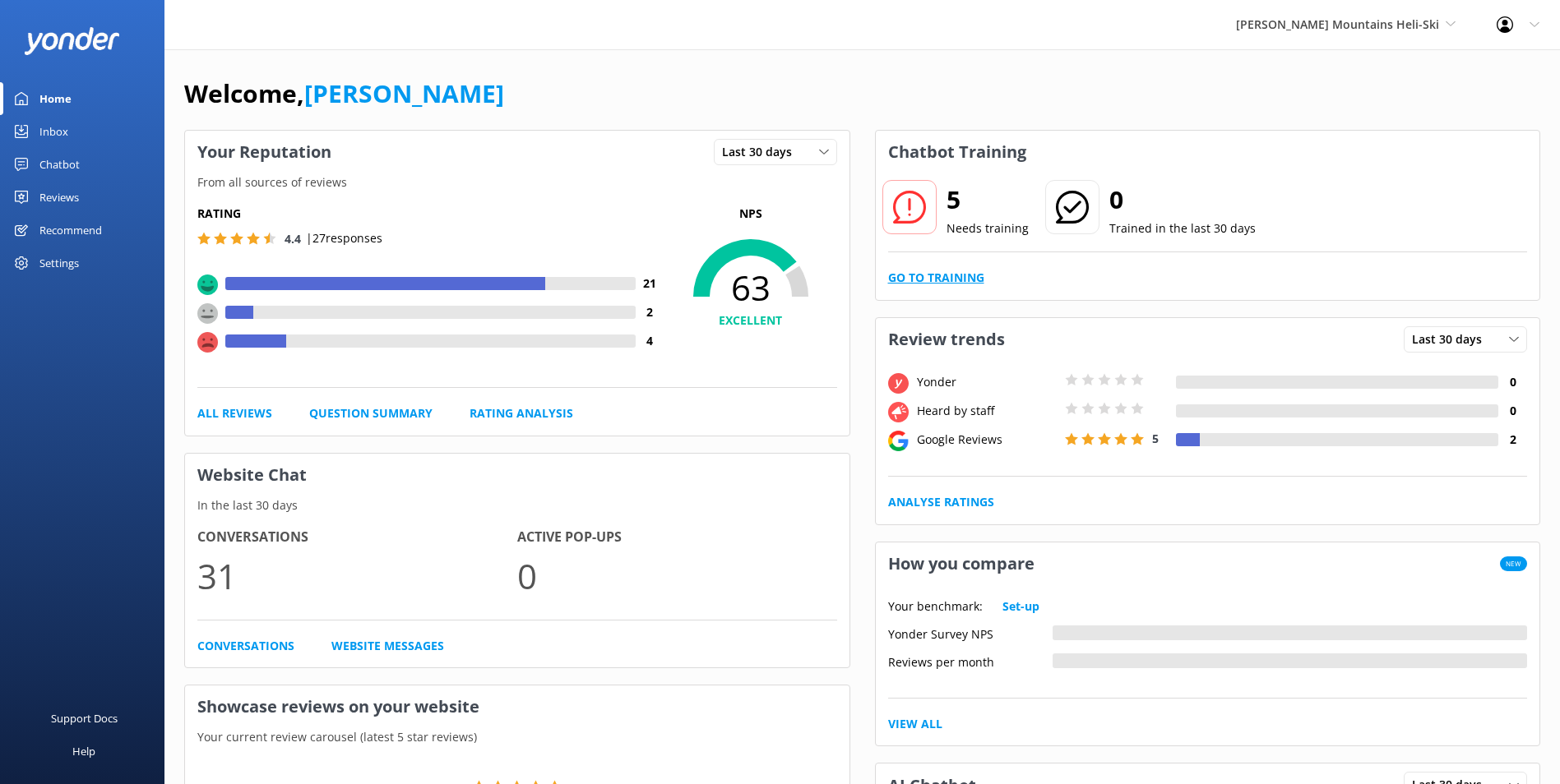
click at [940, 269] on link "Go to Training" at bounding box center [936, 277] width 96 height 18
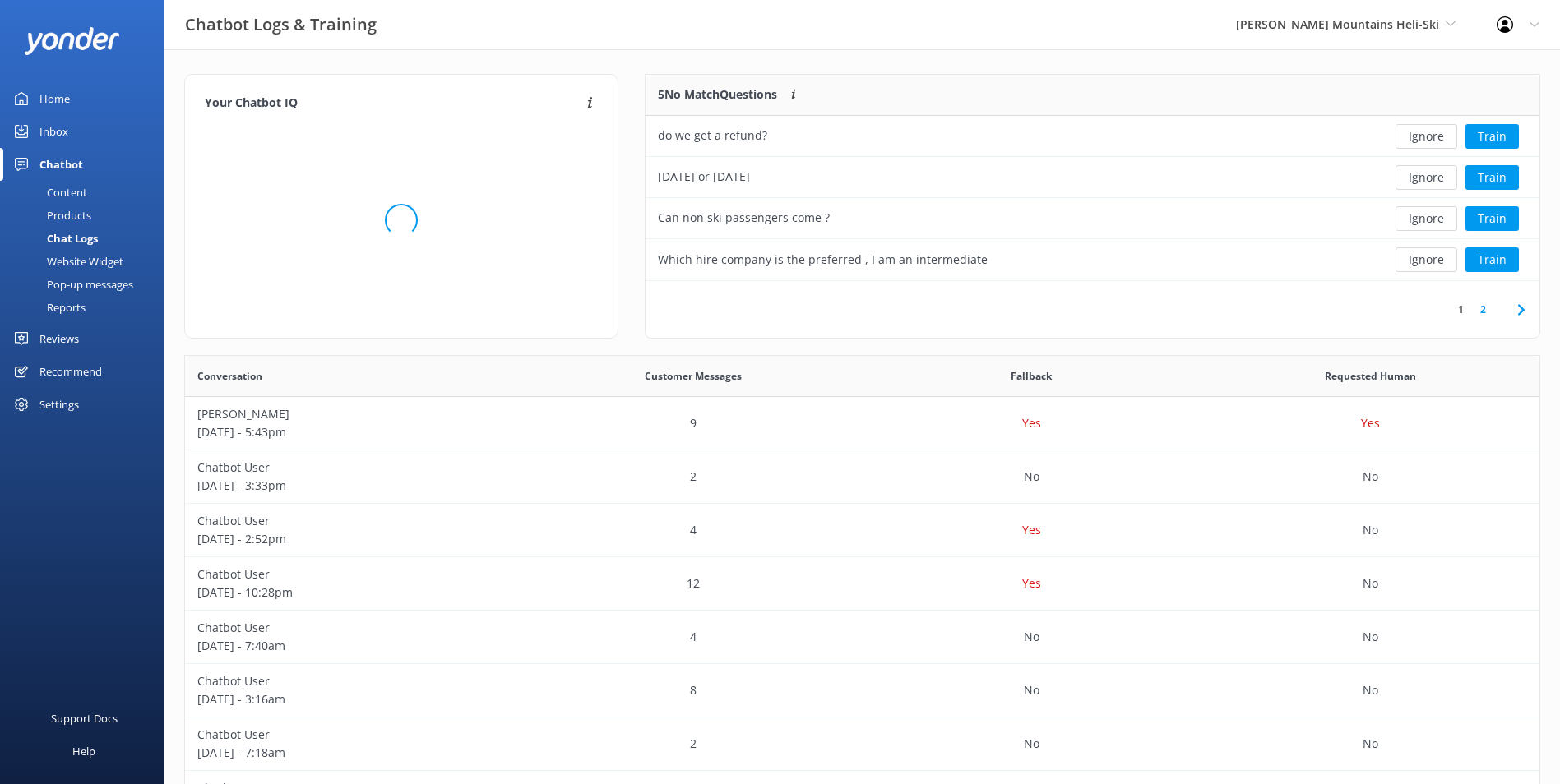
scroll to position [194, 881]
click at [1254, 140] on button "Ignore" at bounding box center [1426, 136] width 62 height 25
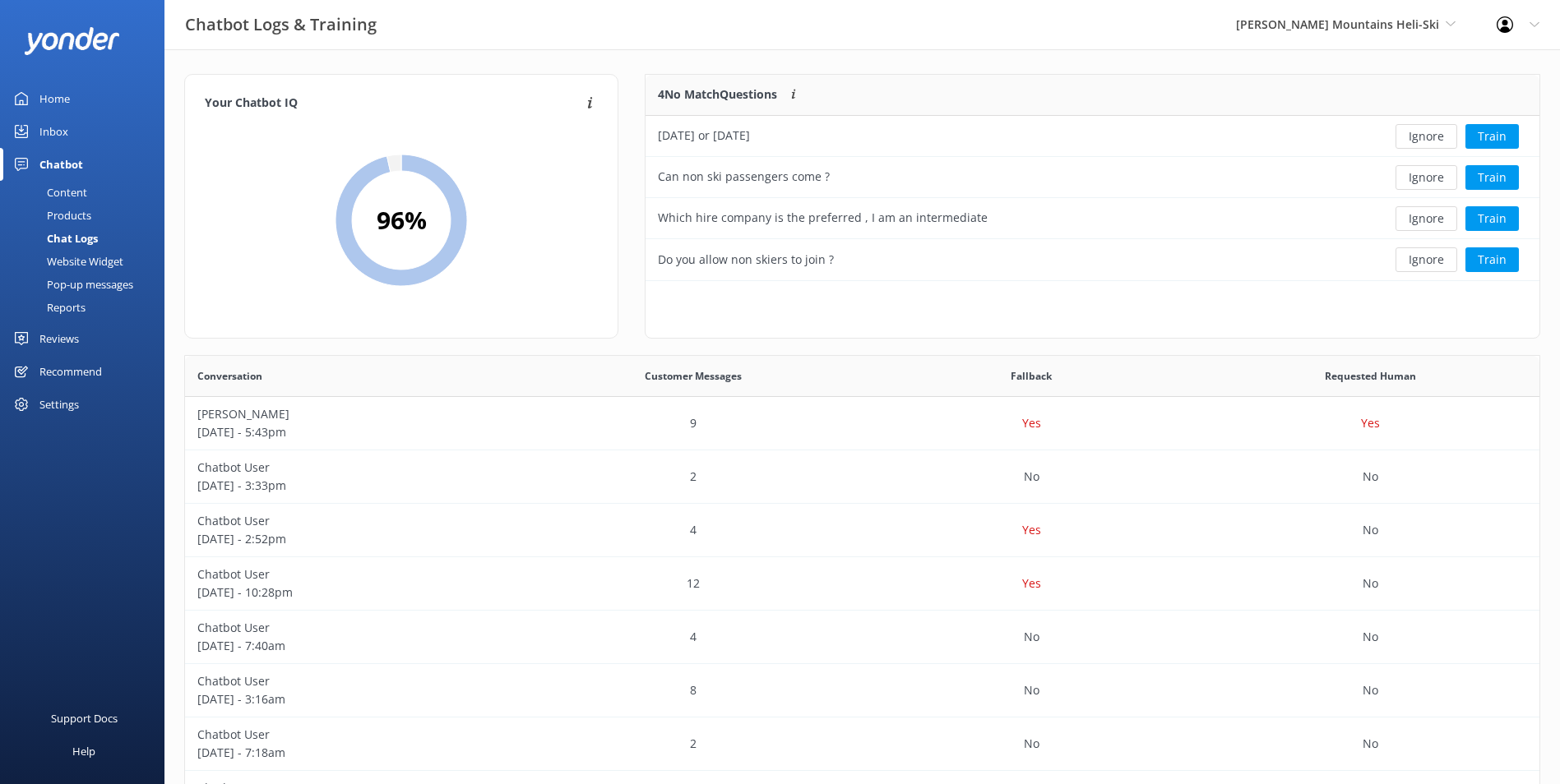
click at [1254, 140] on button "Ignore" at bounding box center [1426, 136] width 62 height 25
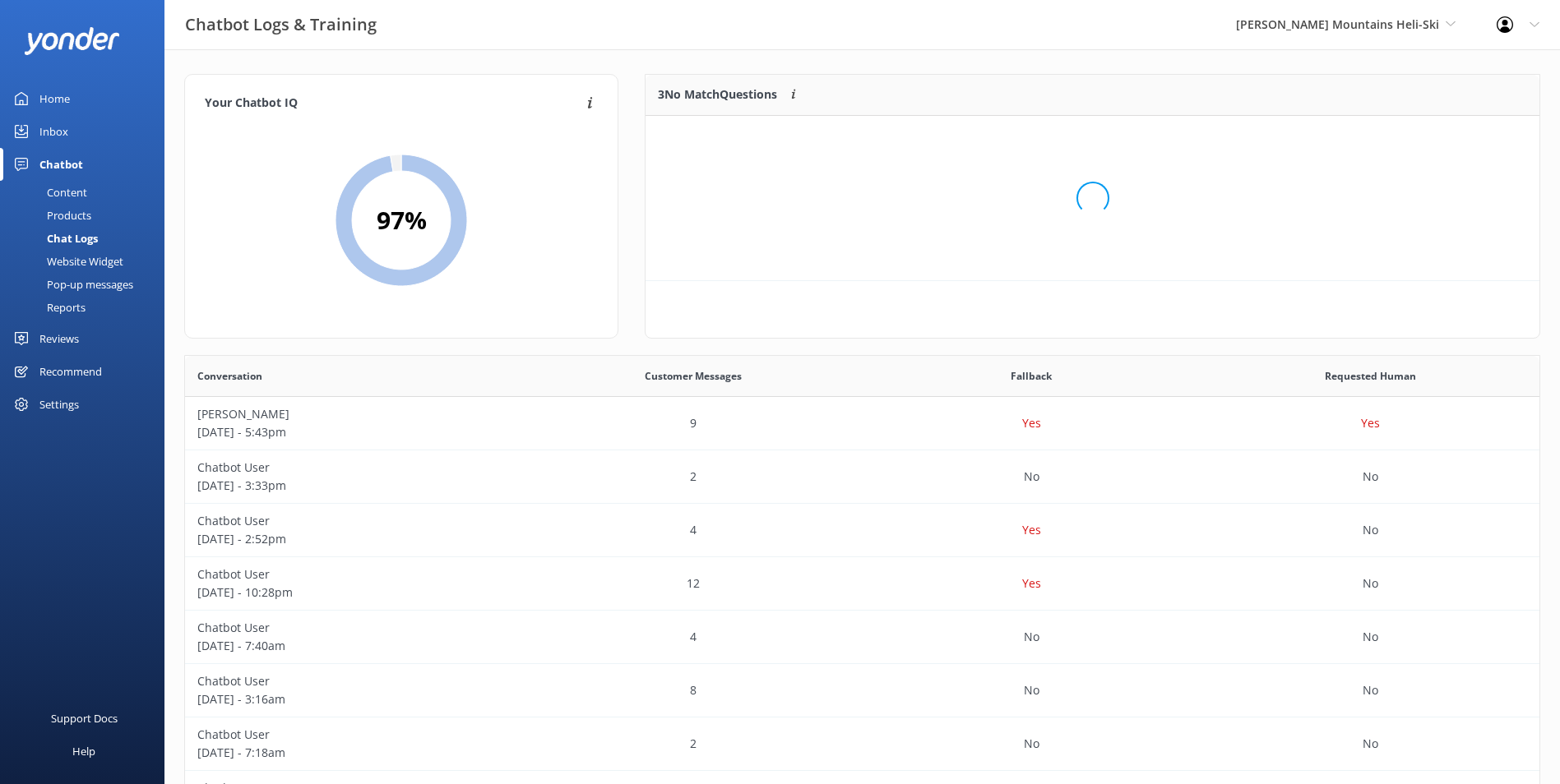
scroll to position [153, 881]
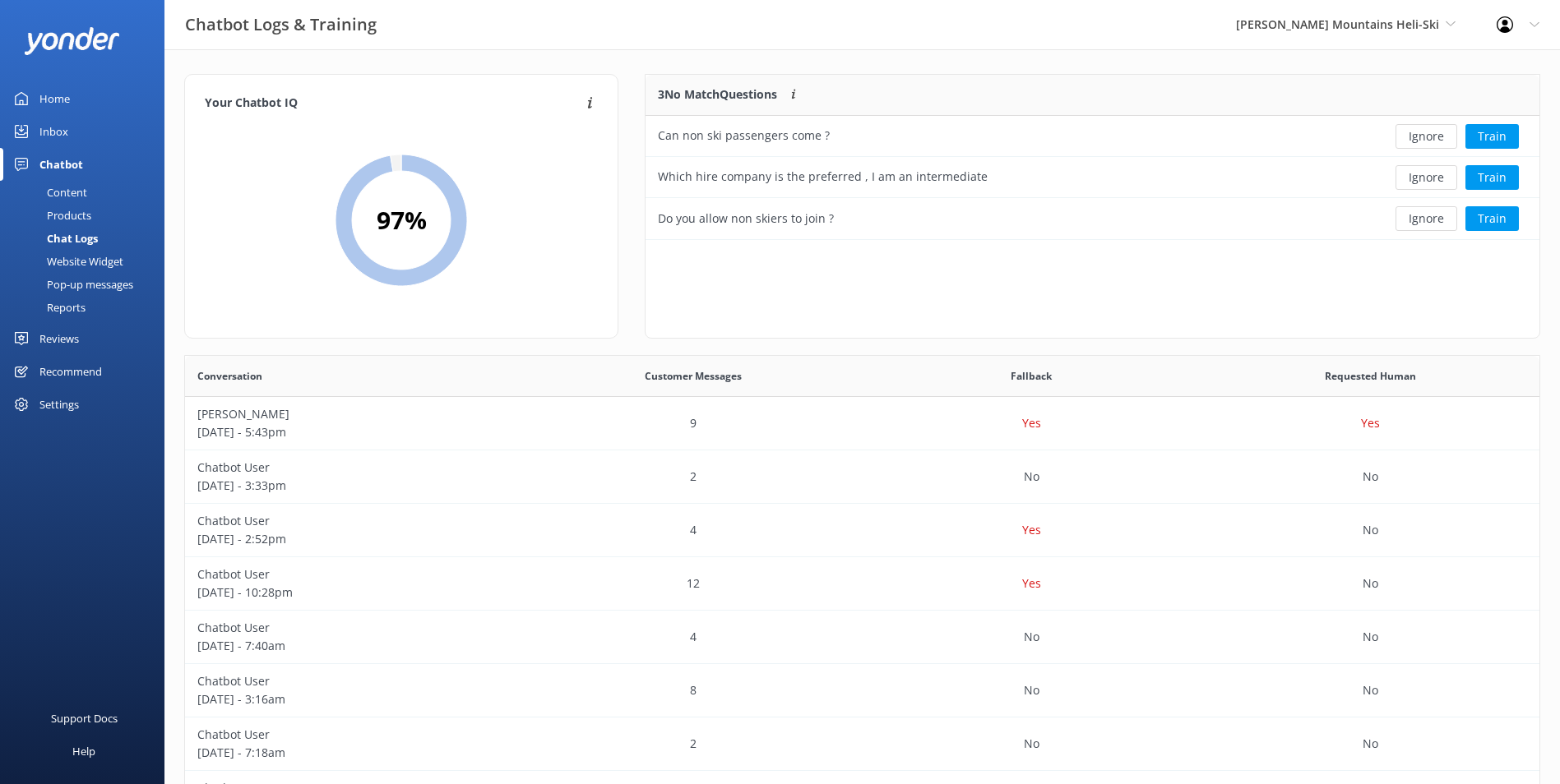
click at [1254, 140] on button "Ignore" at bounding box center [1426, 136] width 62 height 25
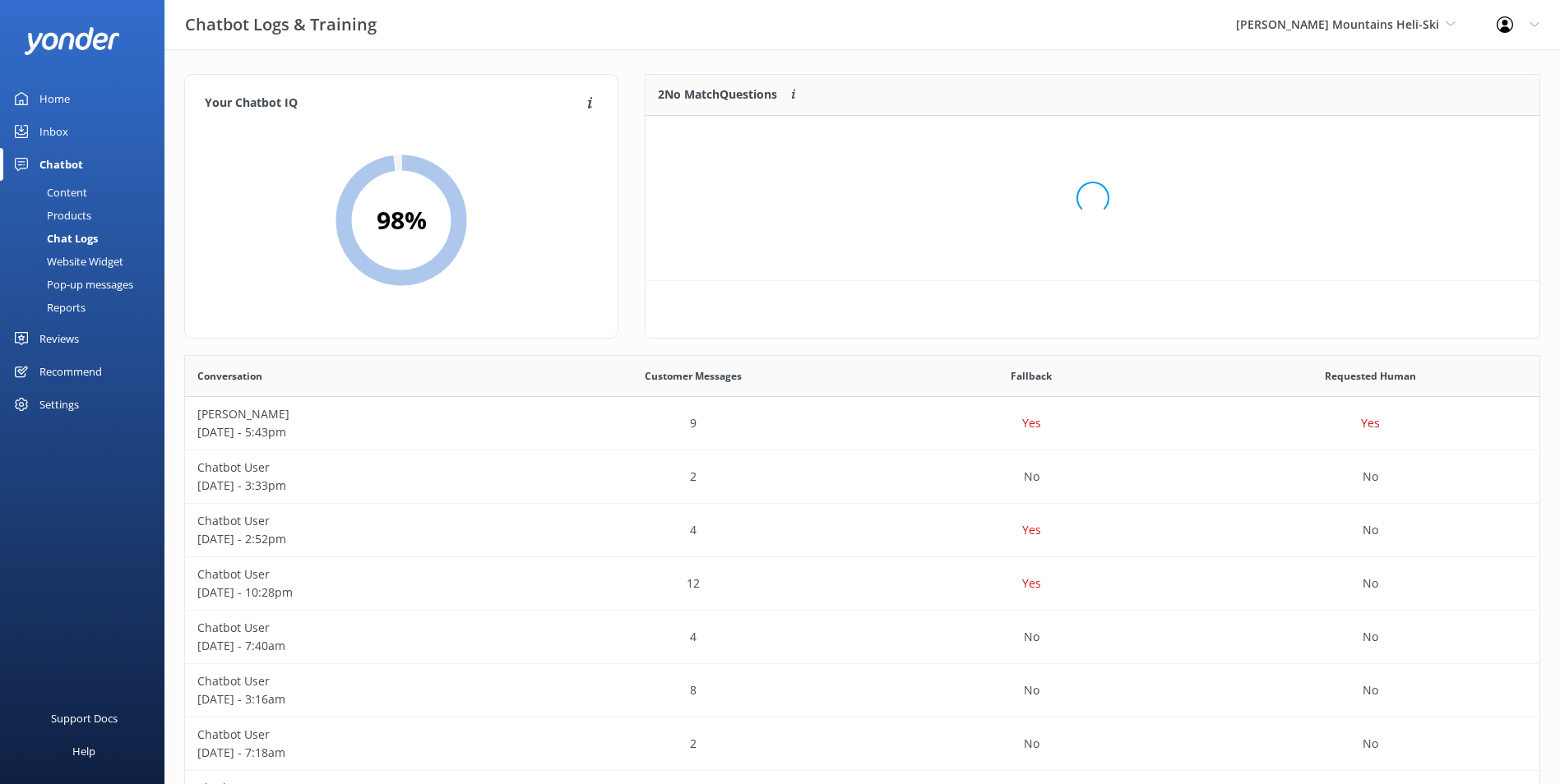
scroll to position [111, 881]
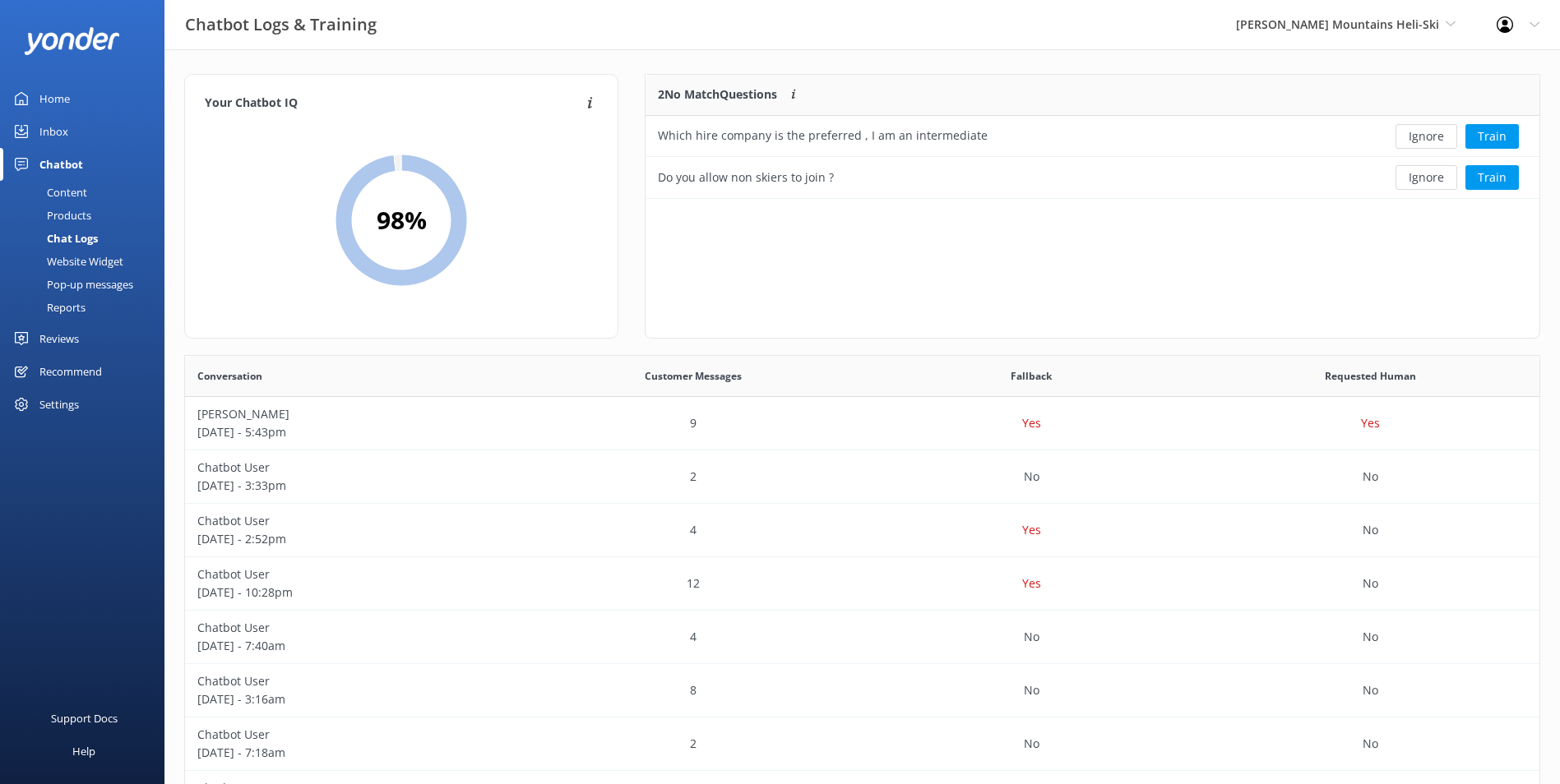
click at [1254, 140] on button "Ignore" at bounding box center [1426, 136] width 62 height 25
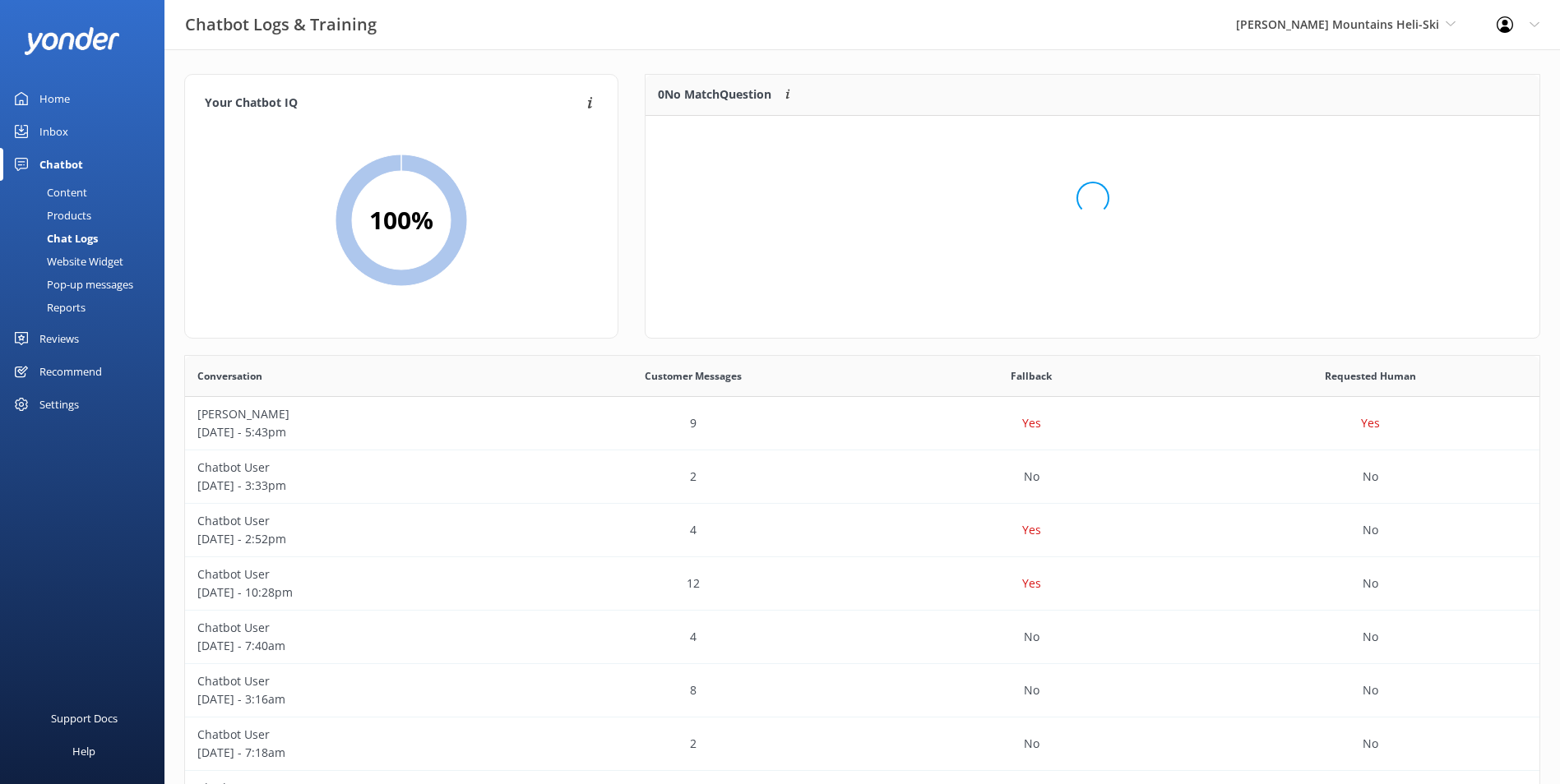
scroll to position [193, 881]
click at [1254, 140] on div "You're at Max IQ! 🎉 You've trained all recent unknown questions" at bounding box center [1092, 198] width 894 height 165
click at [1254, 38] on div "Harris Mountains Heli-Ski Milford Sound Scenic Flights Glacier Helicopters The …" at bounding box center [1346, 25] width 261 height 50
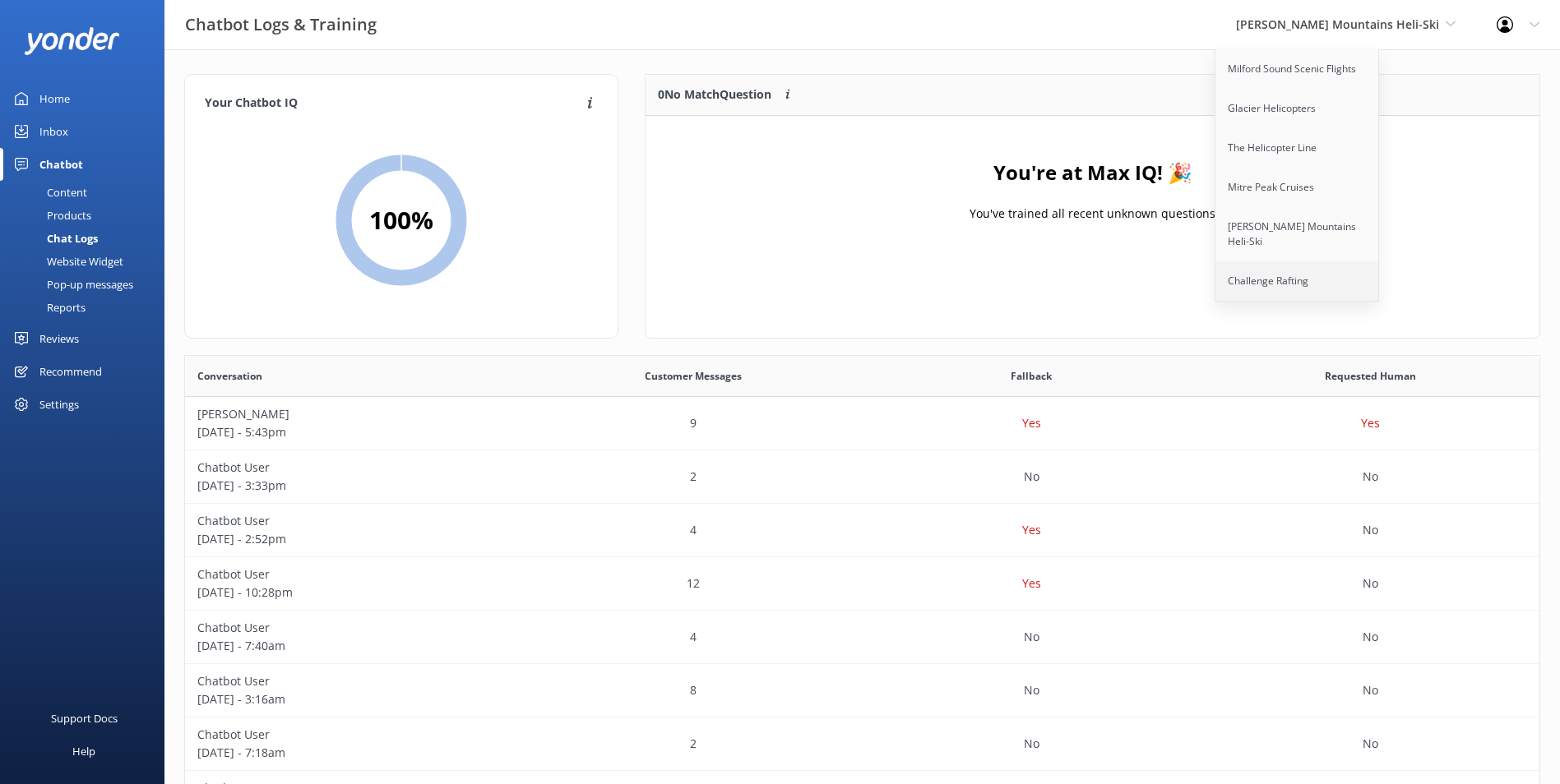
click at [1254, 273] on link "Challenge Rafting" at bounding box center [1297, 280] width 165 height 39
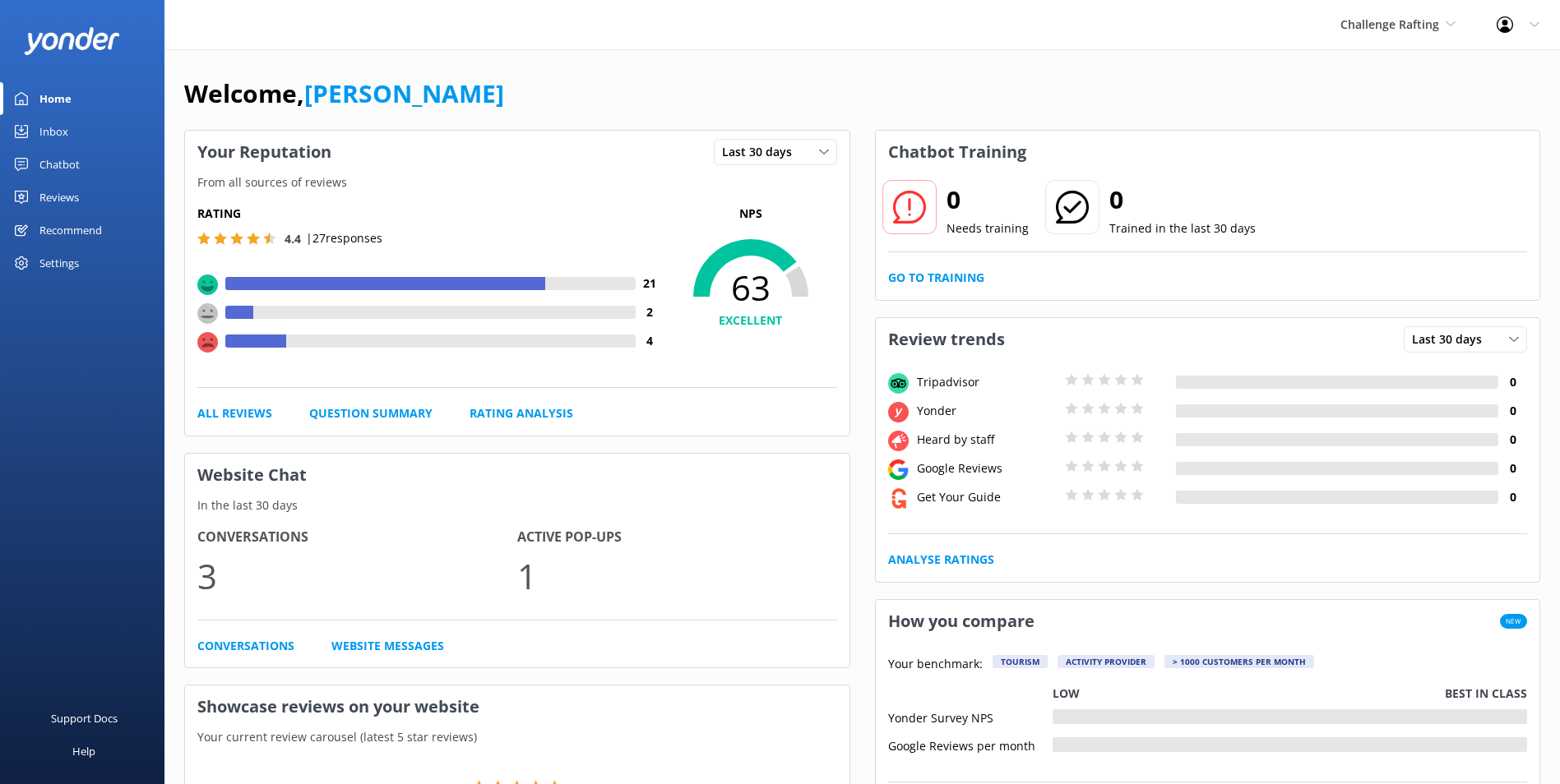
click at [65, 138] on div "Inbox" at bounding box center [53, 131] width 29 height 33
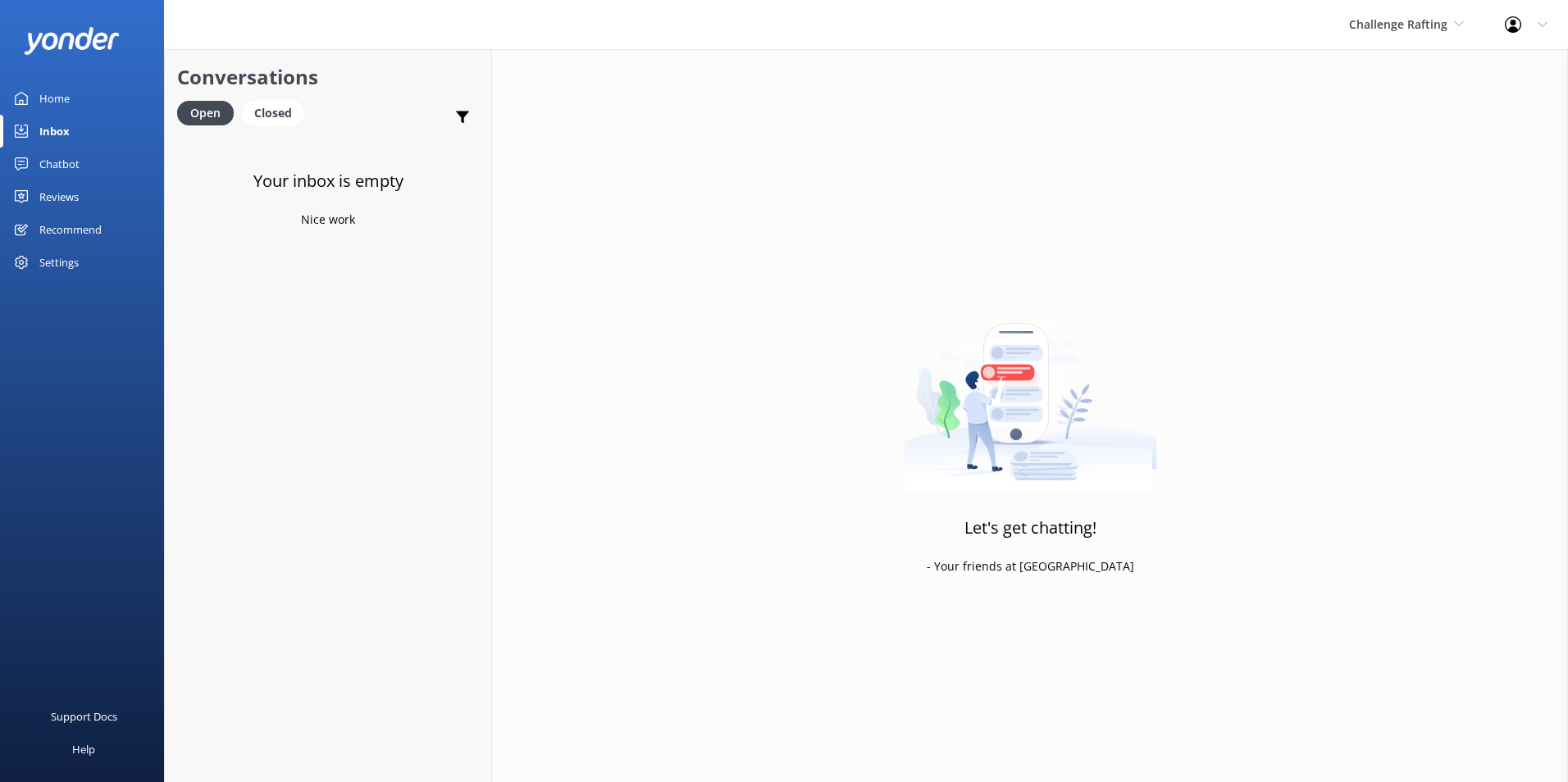
click at [81, 88] on link "Home" at bounding box center [82, 98] width 164 height 33
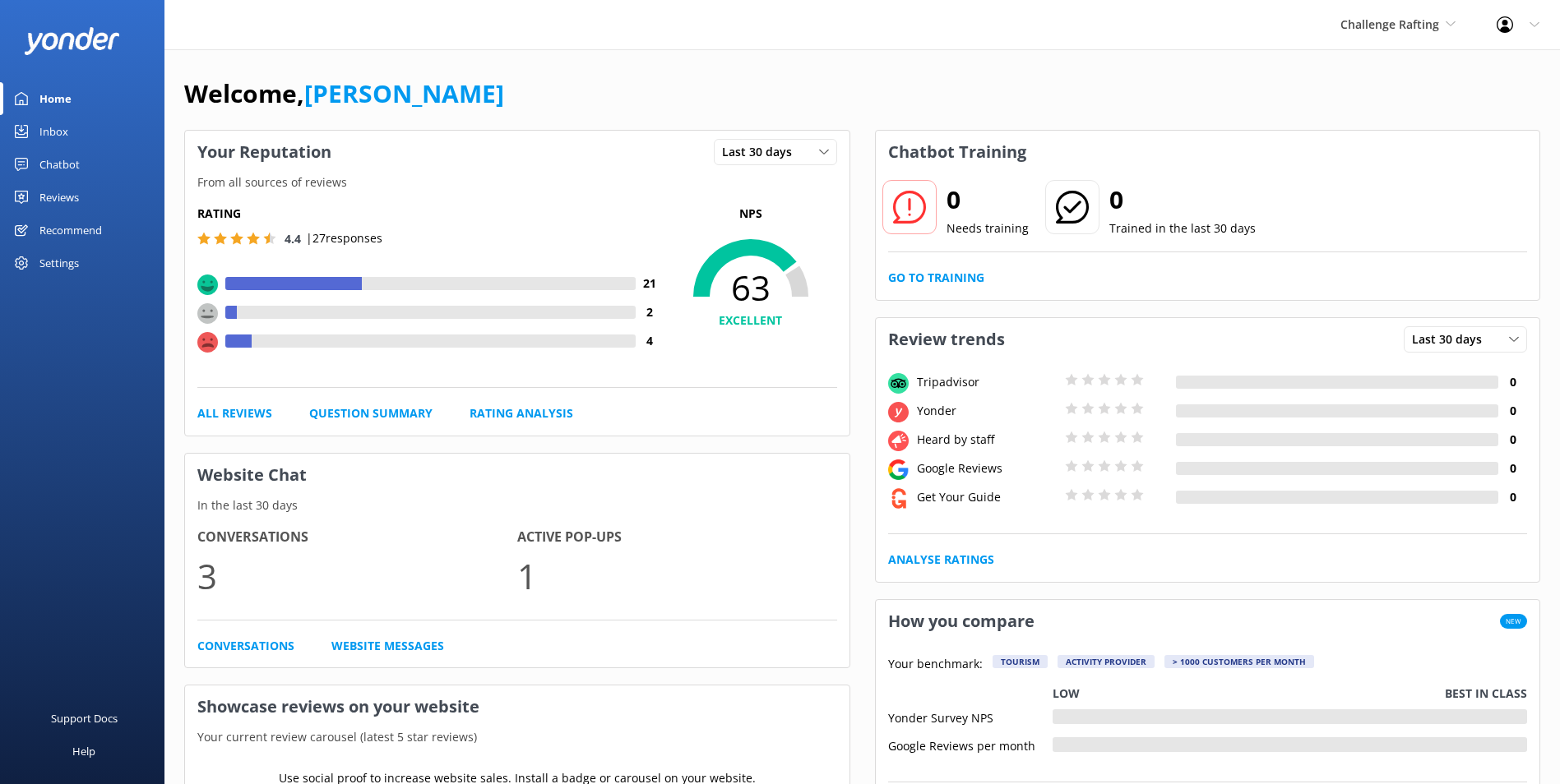
click at [76, 128] on link "Inbox" at bounding box center [82, 131] width 165 height 33
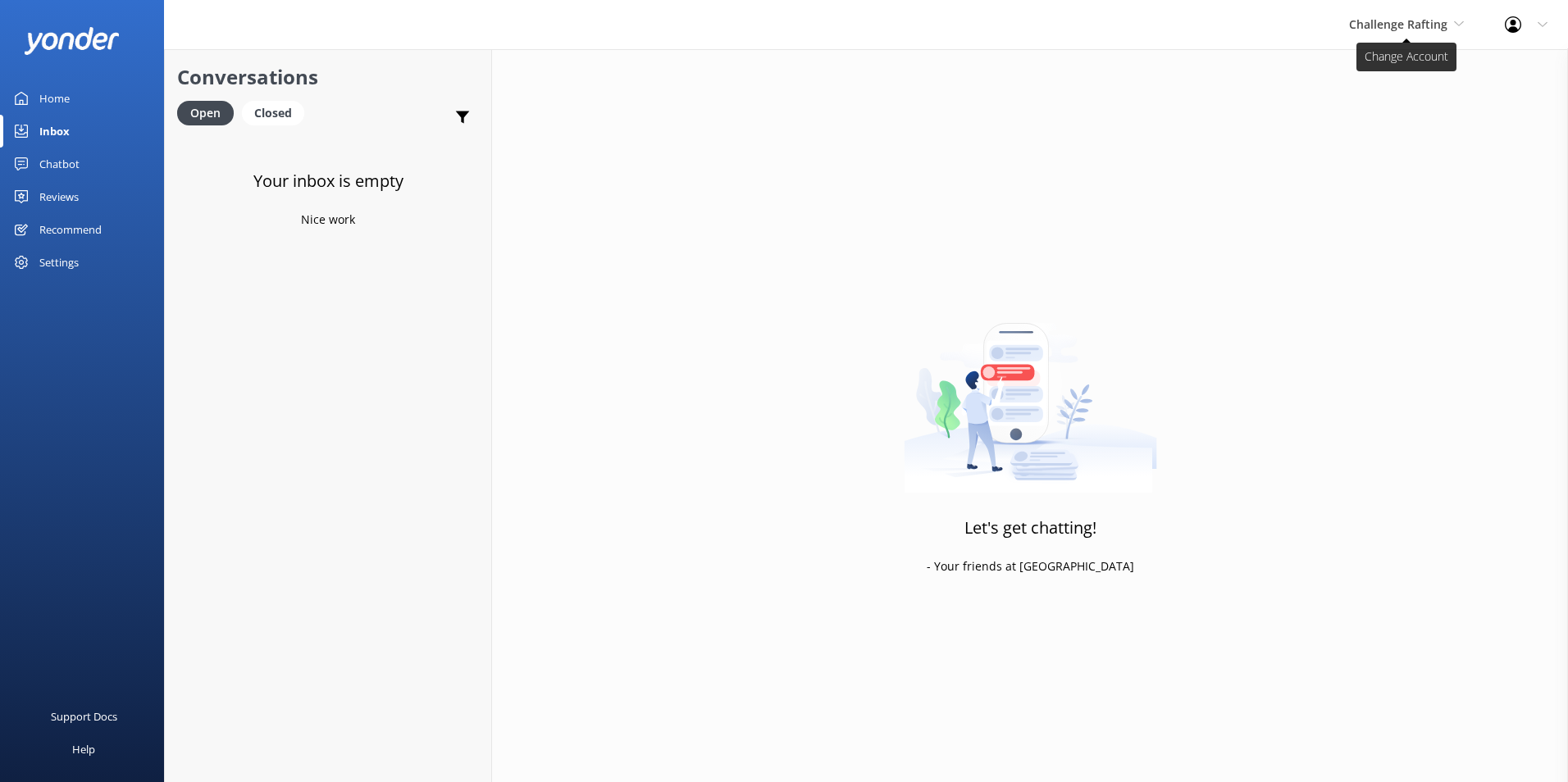
click at [1251, 28] on span "Challenge Rafting" at bounding box center [1399, 24] width 99 height 15
click at [40, 107] on div "Home" at bounding box center [54, 98] width 30 height 33
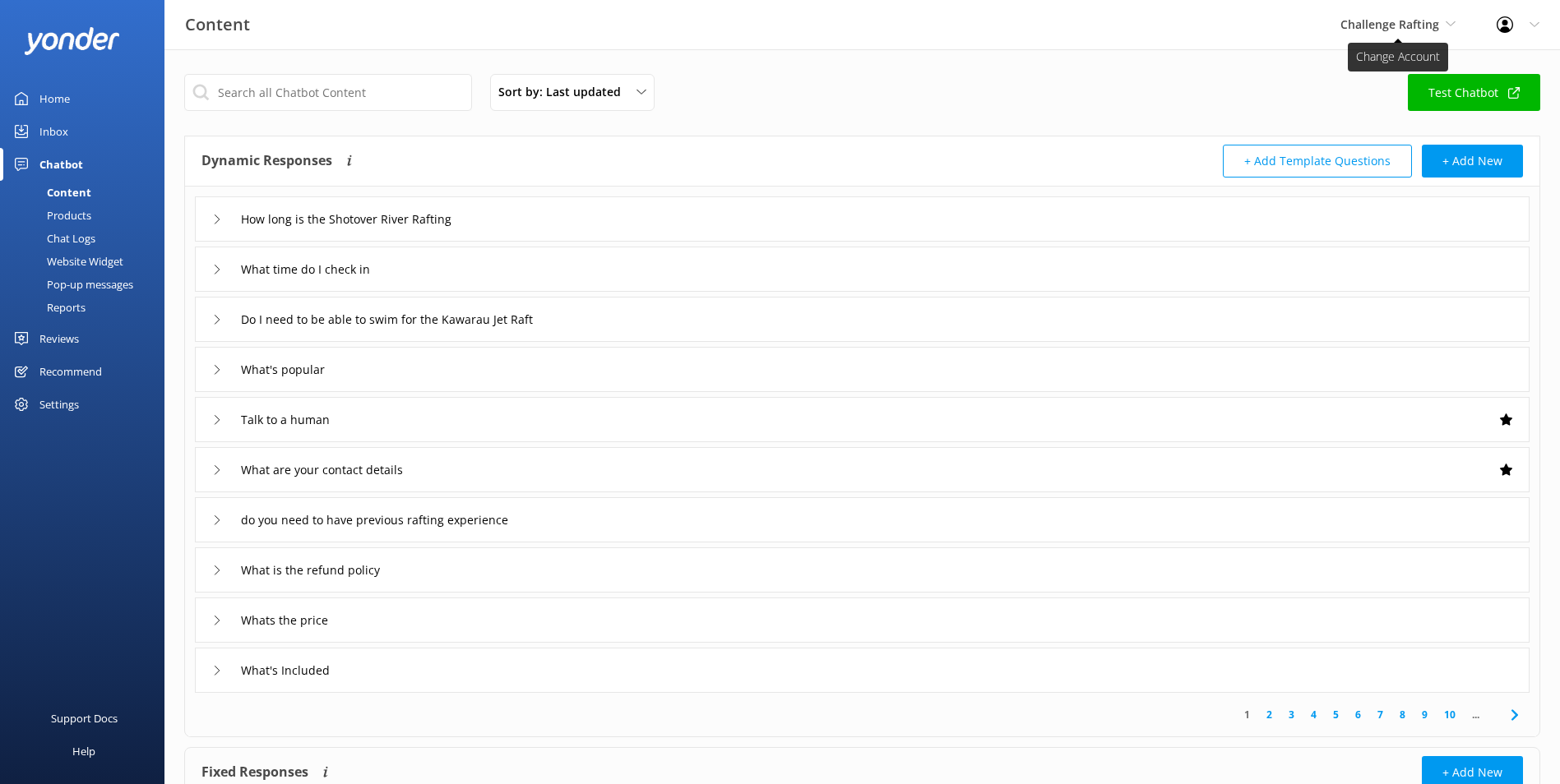
click at [1426, 27] on span "Challenge Rafting" at bounding box center [1390, 24] width 99 height 15
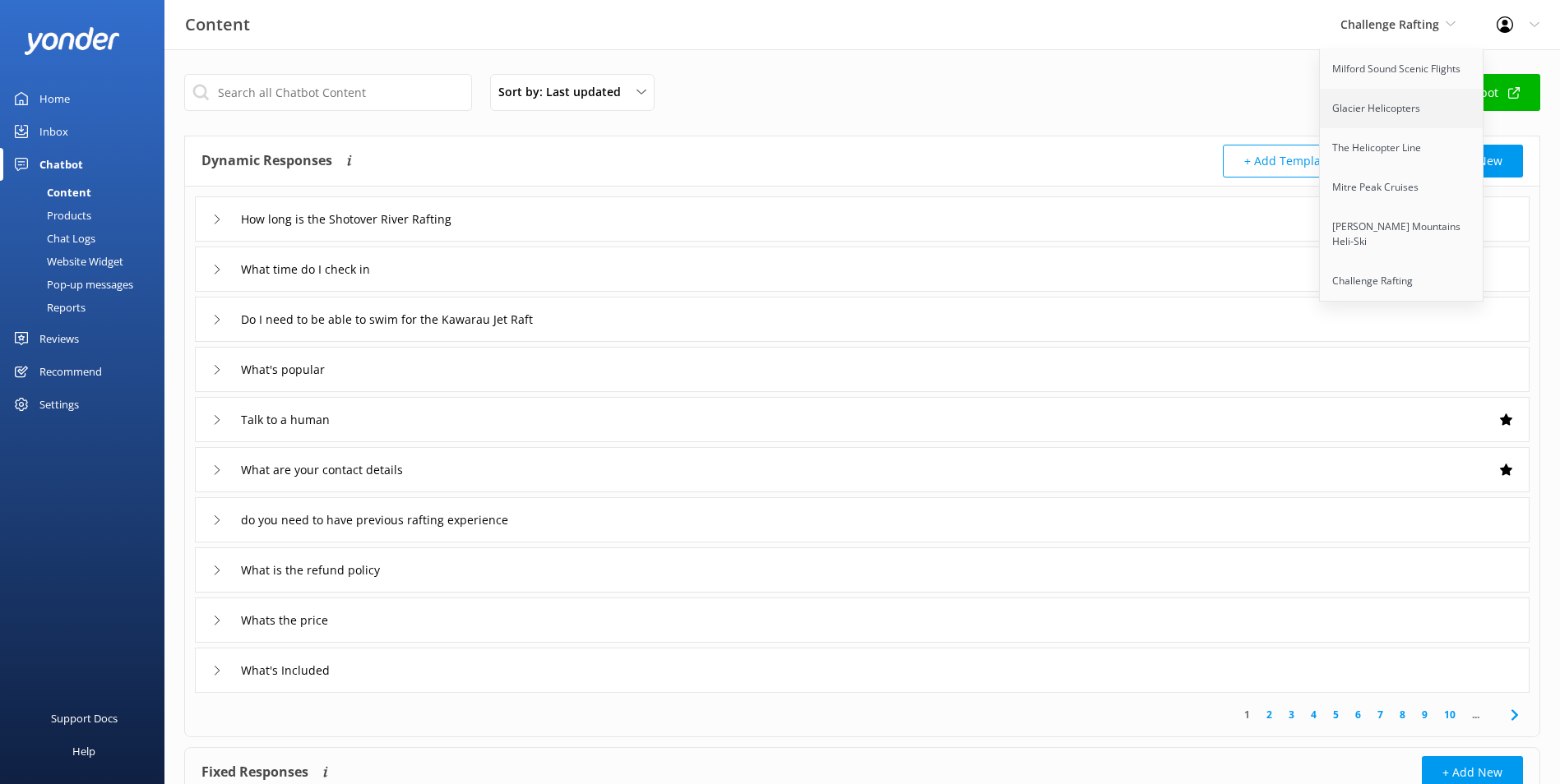
click at [1383, 115] on link "Glacier Helicopters" at bounding box center [1402, 108] width 165 height 39
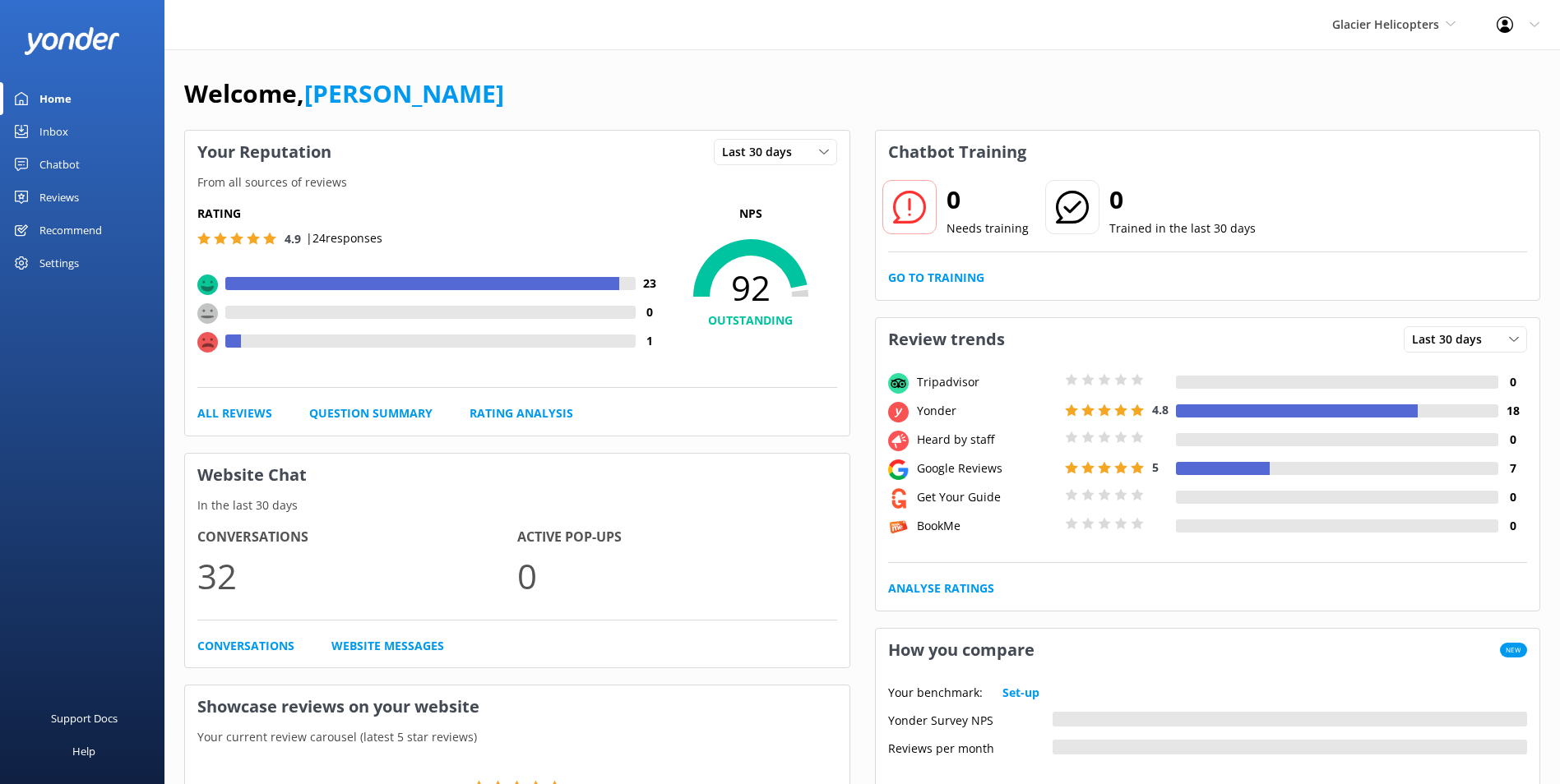
click at [55, 196] on div "Reviews" at bounding box center [58, 197] width 39 height 33
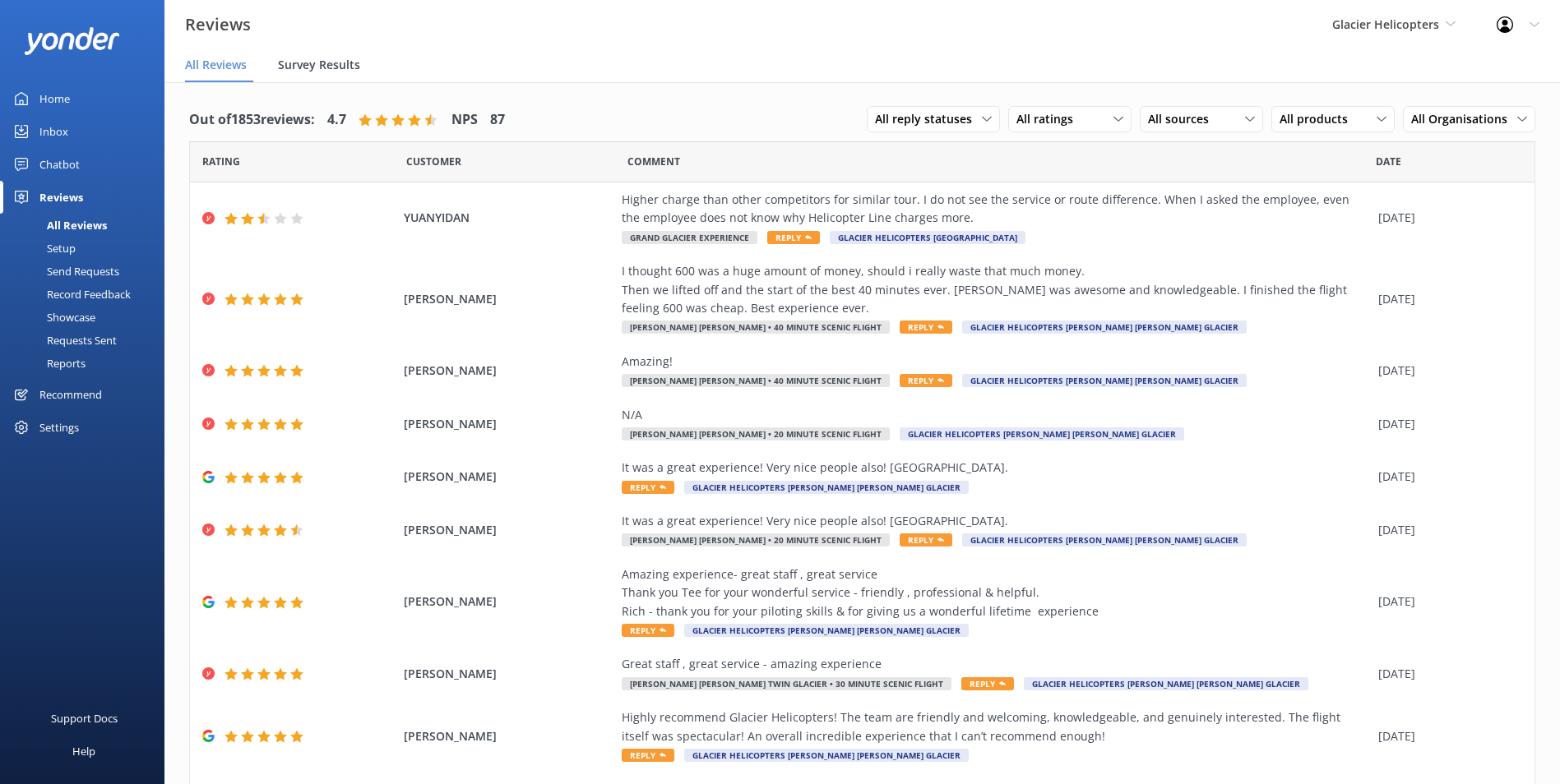
click at [351, 52] on div "Survey Results" at bounding box center [322, 66] width 89 height 33
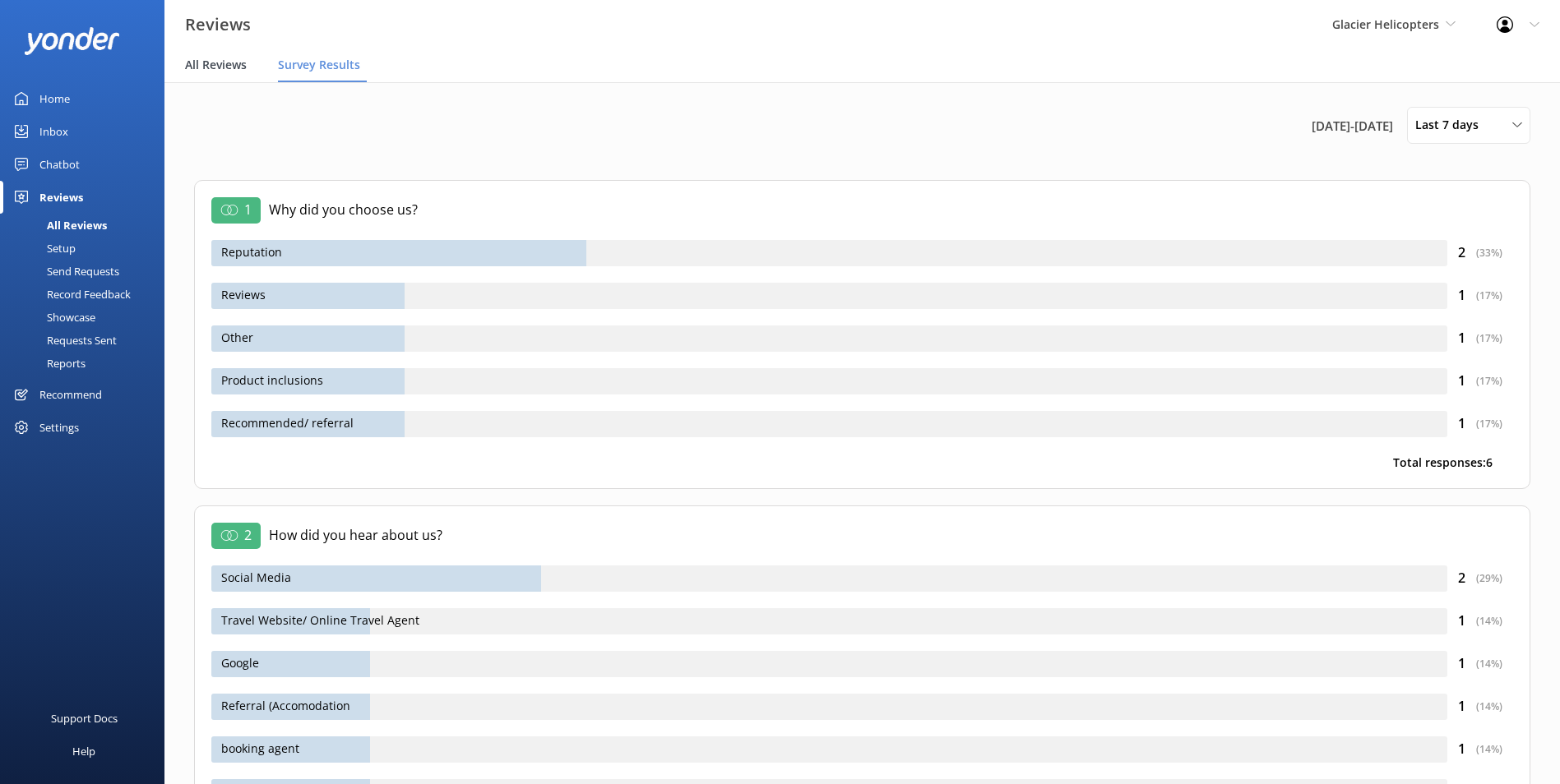
click at [231, 69] on span "All Reviews" at bounding box center [215, 65] width 62 height 16
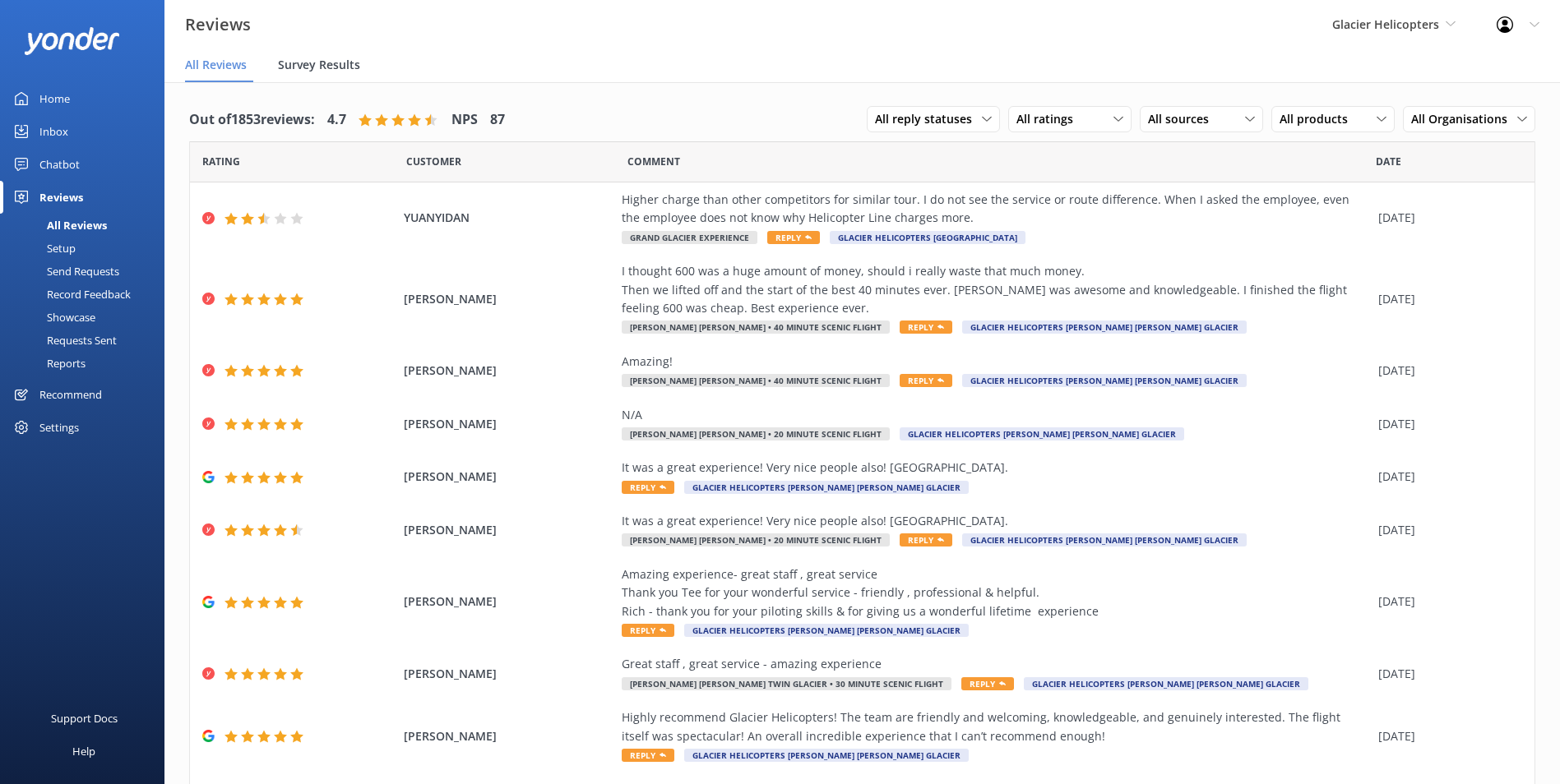
click at [351, 65] on span "Survey Results" at bounding box center [319, 65] width 82 height 16
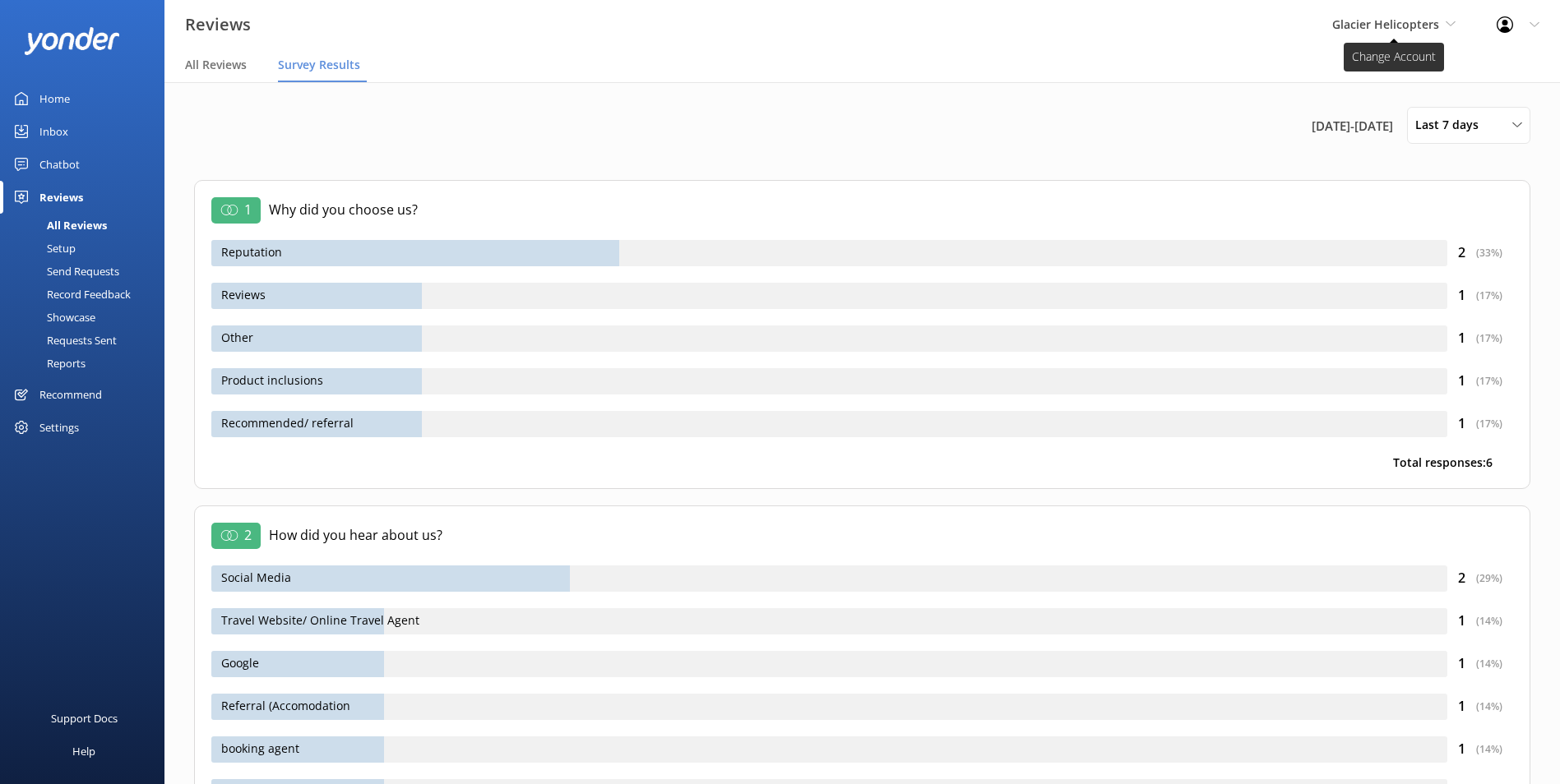
click at [1401, 22] on span "Glacier Helicopters" at bounding box center [1386, 24] width 107 height 15
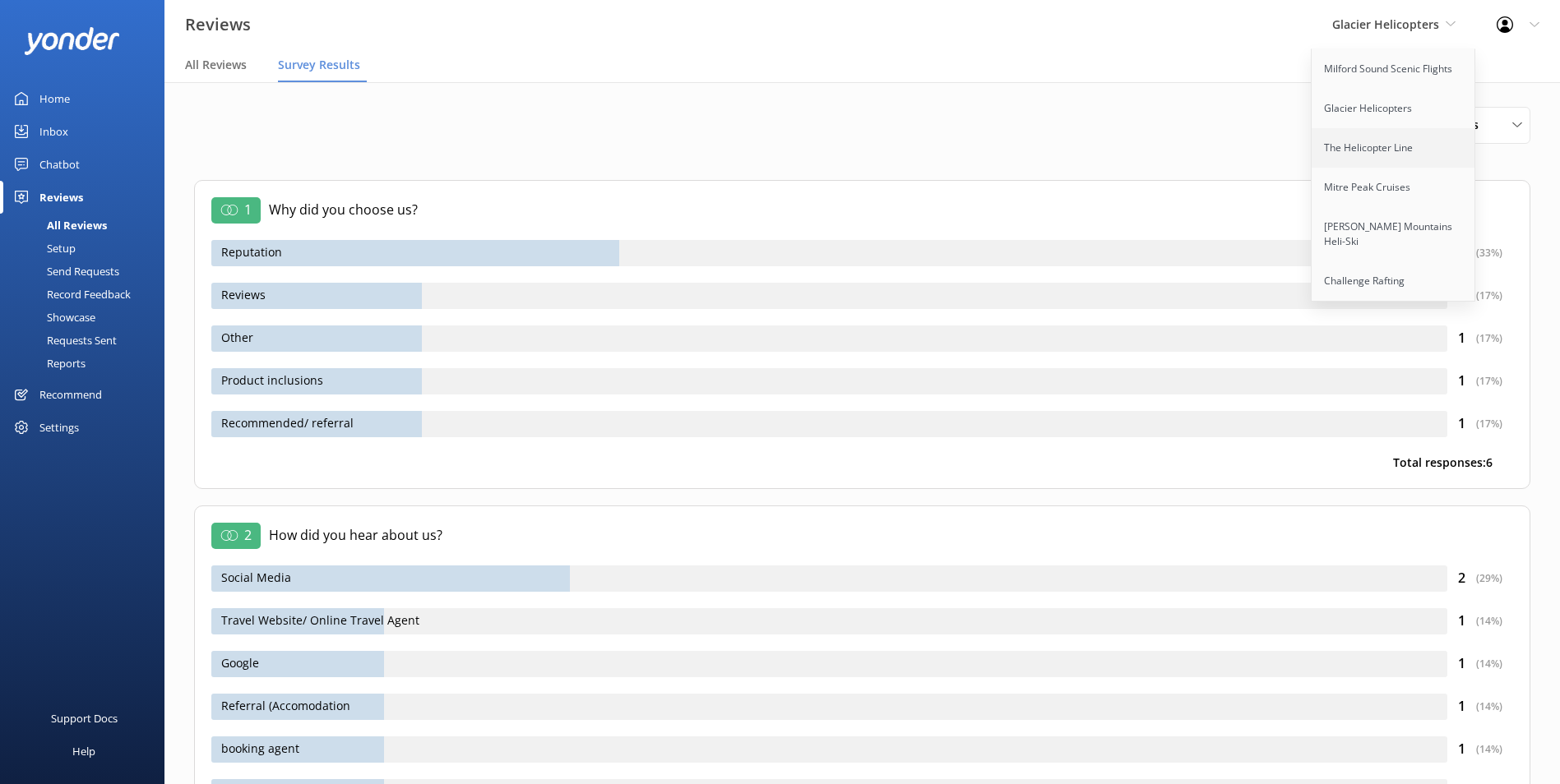
click at [1375, 151] on link "The Helicopter Line" at bounding box center [1393, 148] width 165 height 39
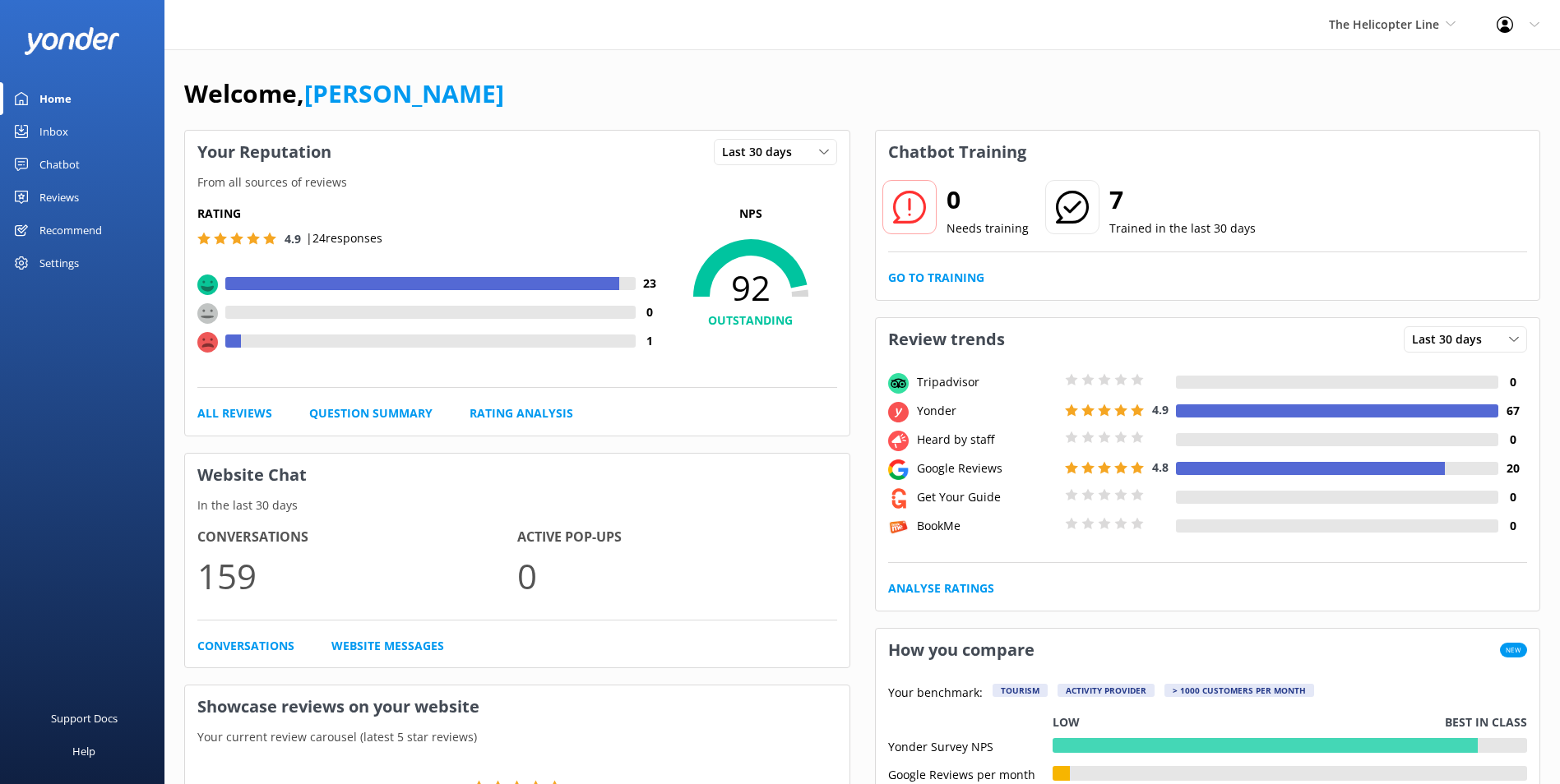
click at [87, 194] on link "Reviews" at bounding box center [82, 197] width 165 height 33
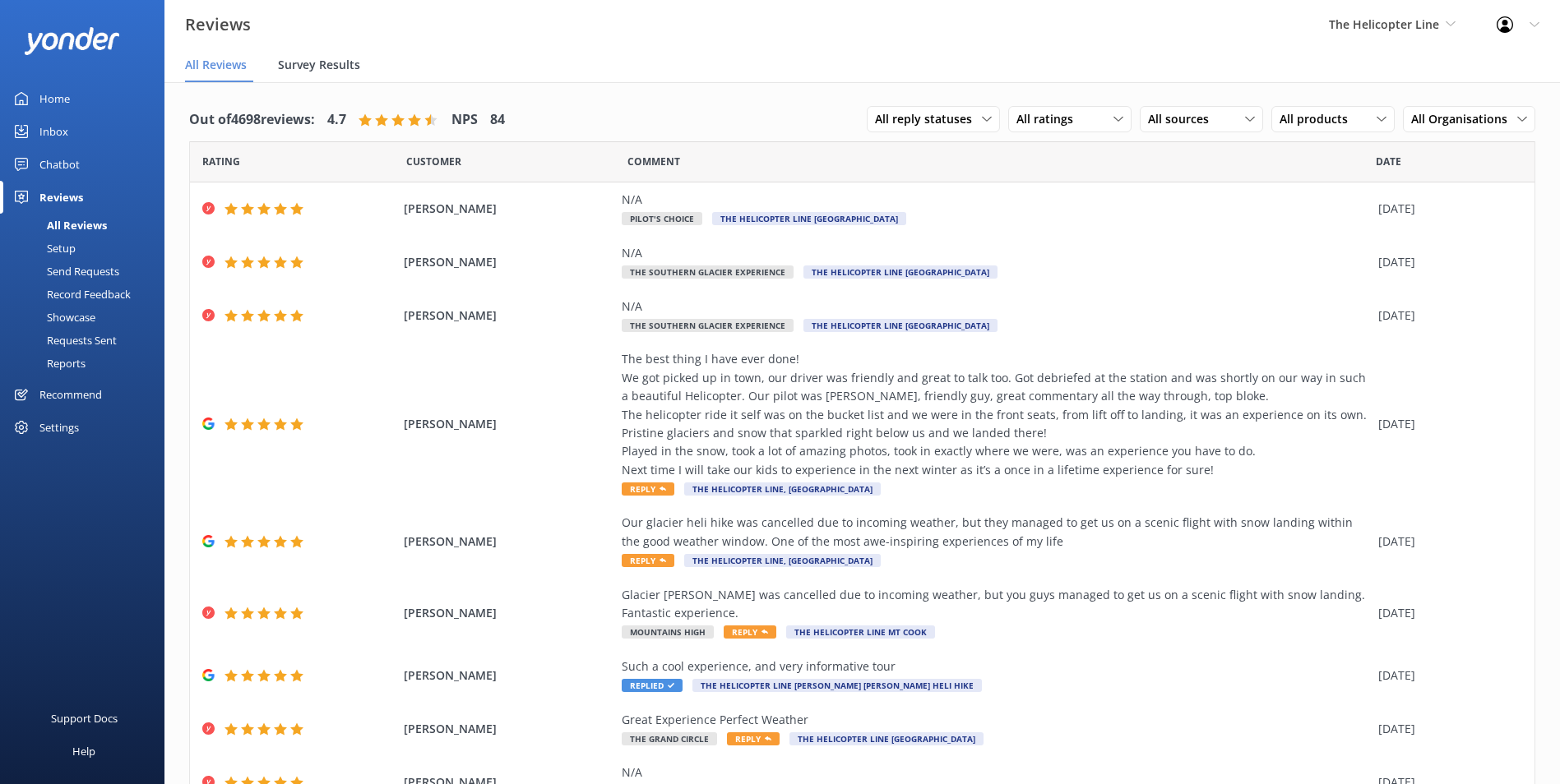
click at [339, 64] on span "Survey Results" at bounding box center [319, 65] width 82 height 16
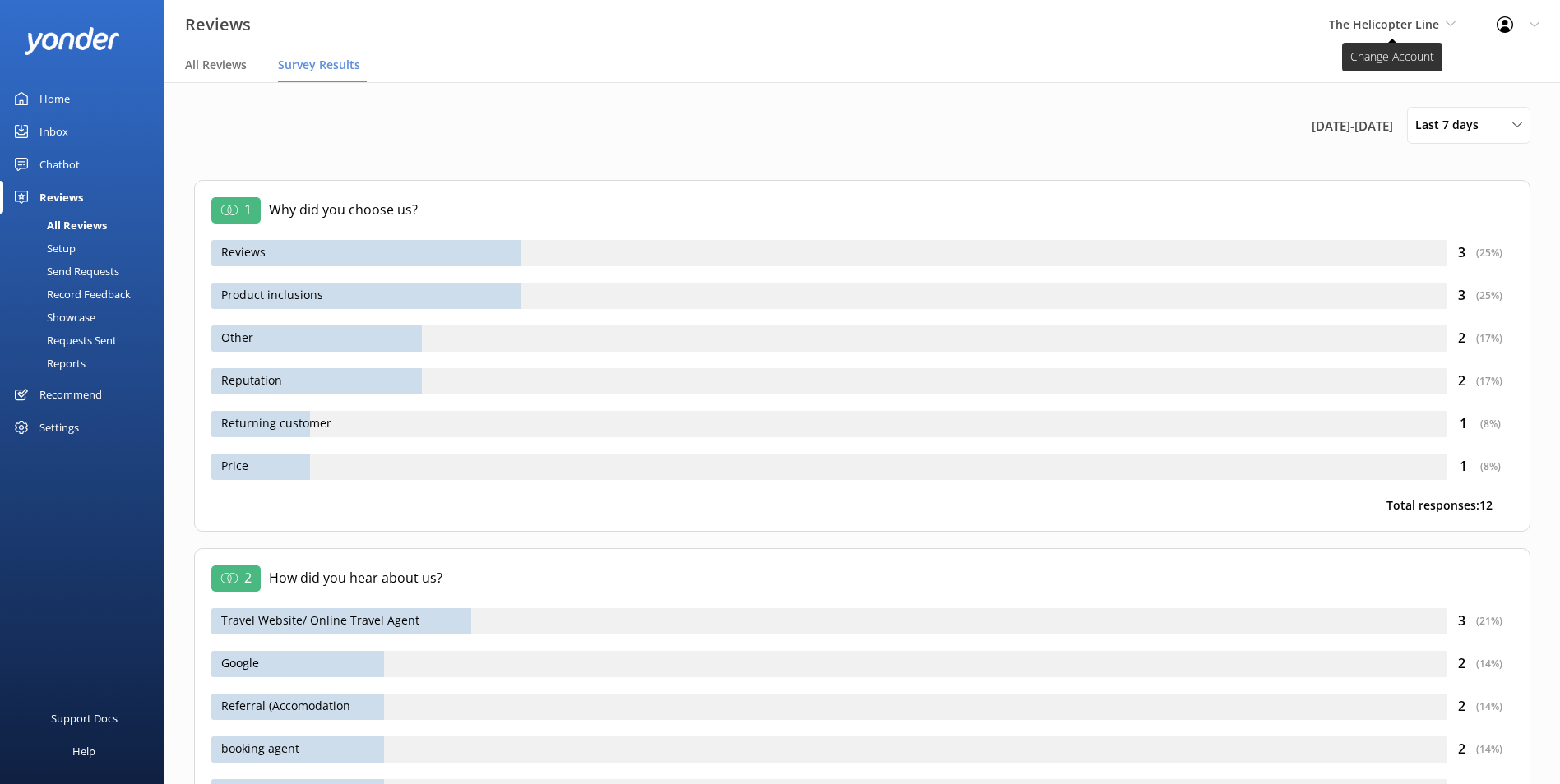
click at [1402, 23] on span "The Helicopter Line" at bounding box center [1385, 24] width 111 height 15
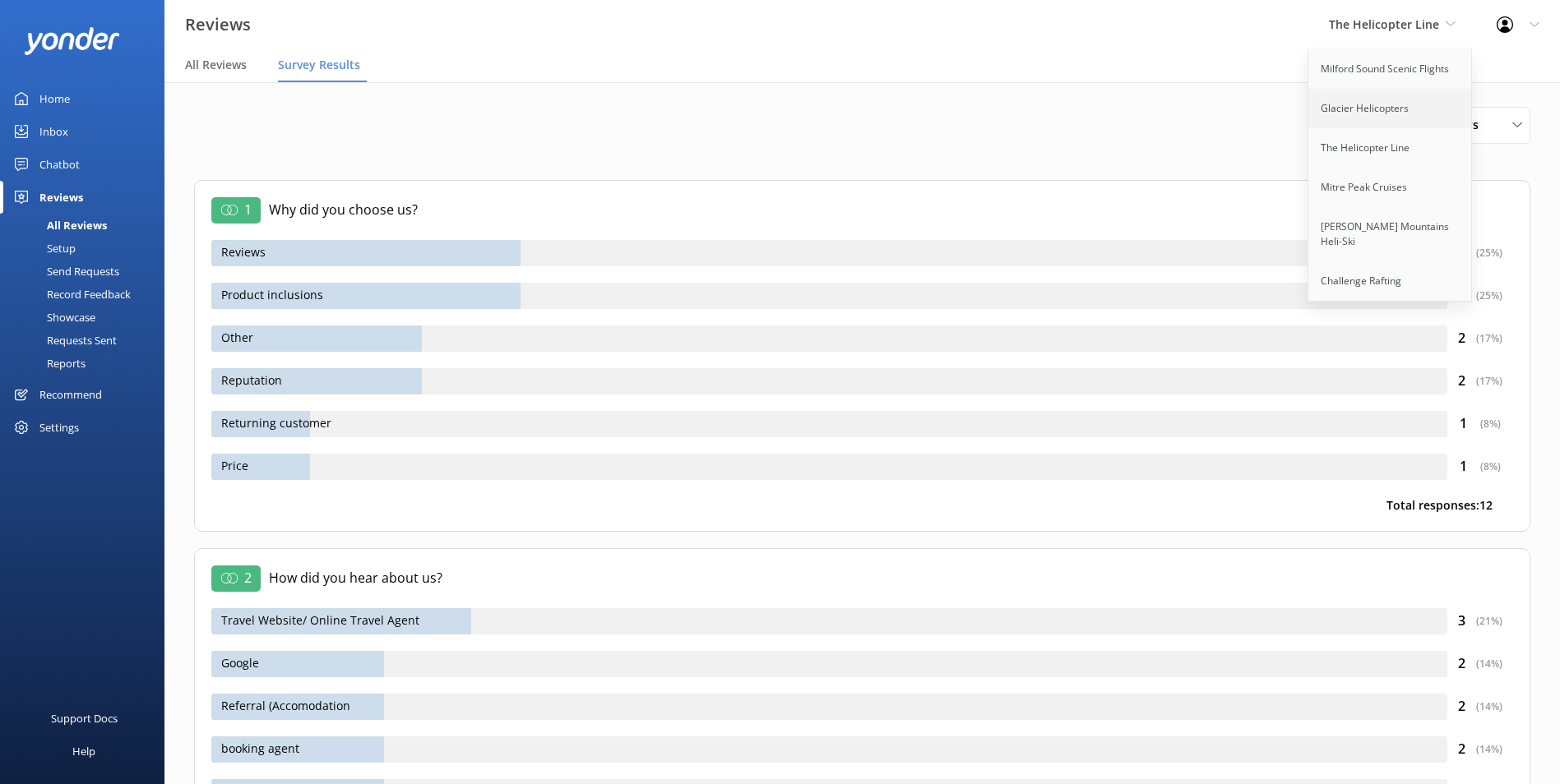
click at [1399, 122] on link "Glacier Helicopters" at bounding box center [1390, 108] width 165 height 39
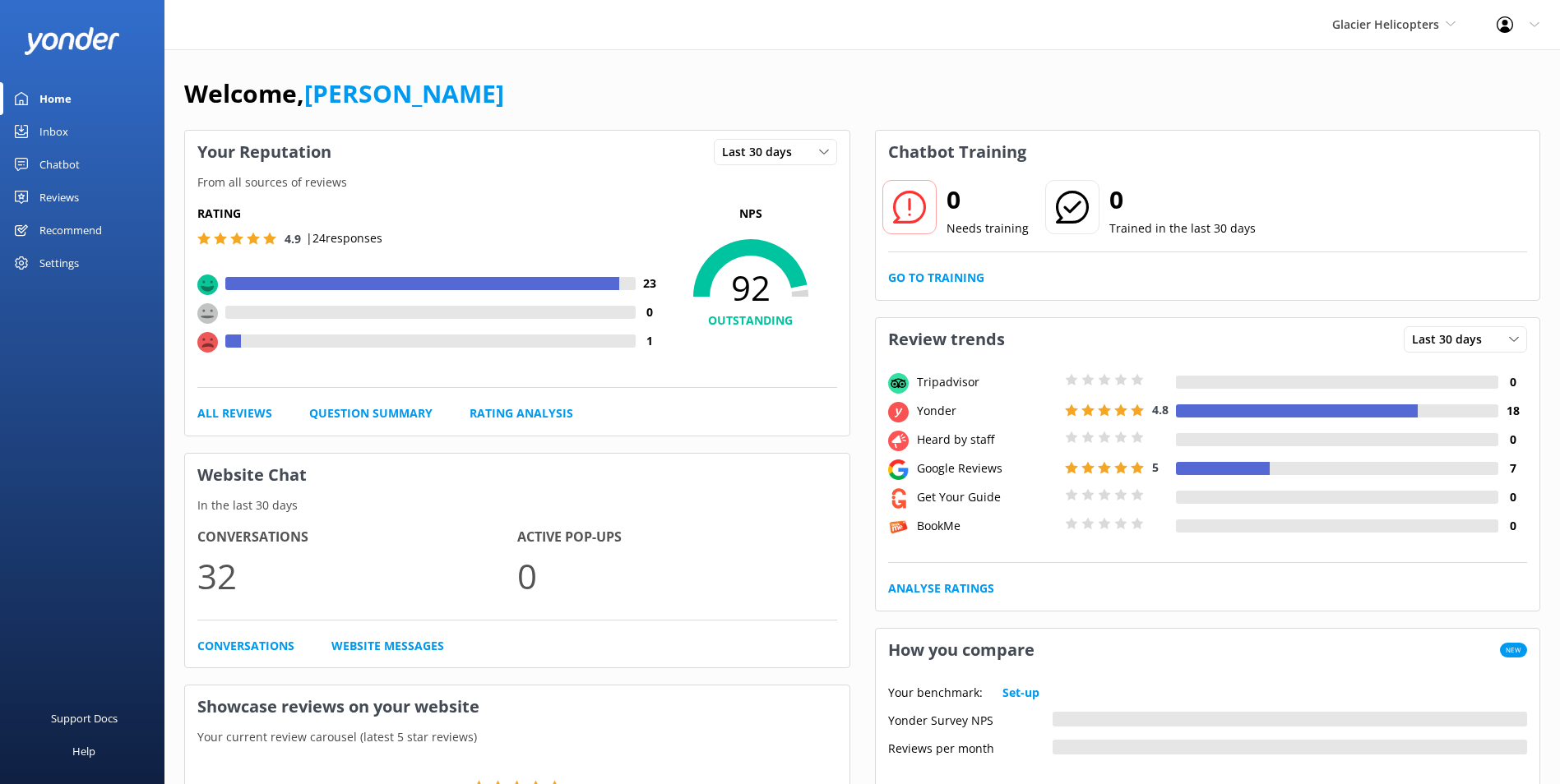
click at [67, 189] on div "Reviews" at bounding box center [58, 197] width 39 height 33
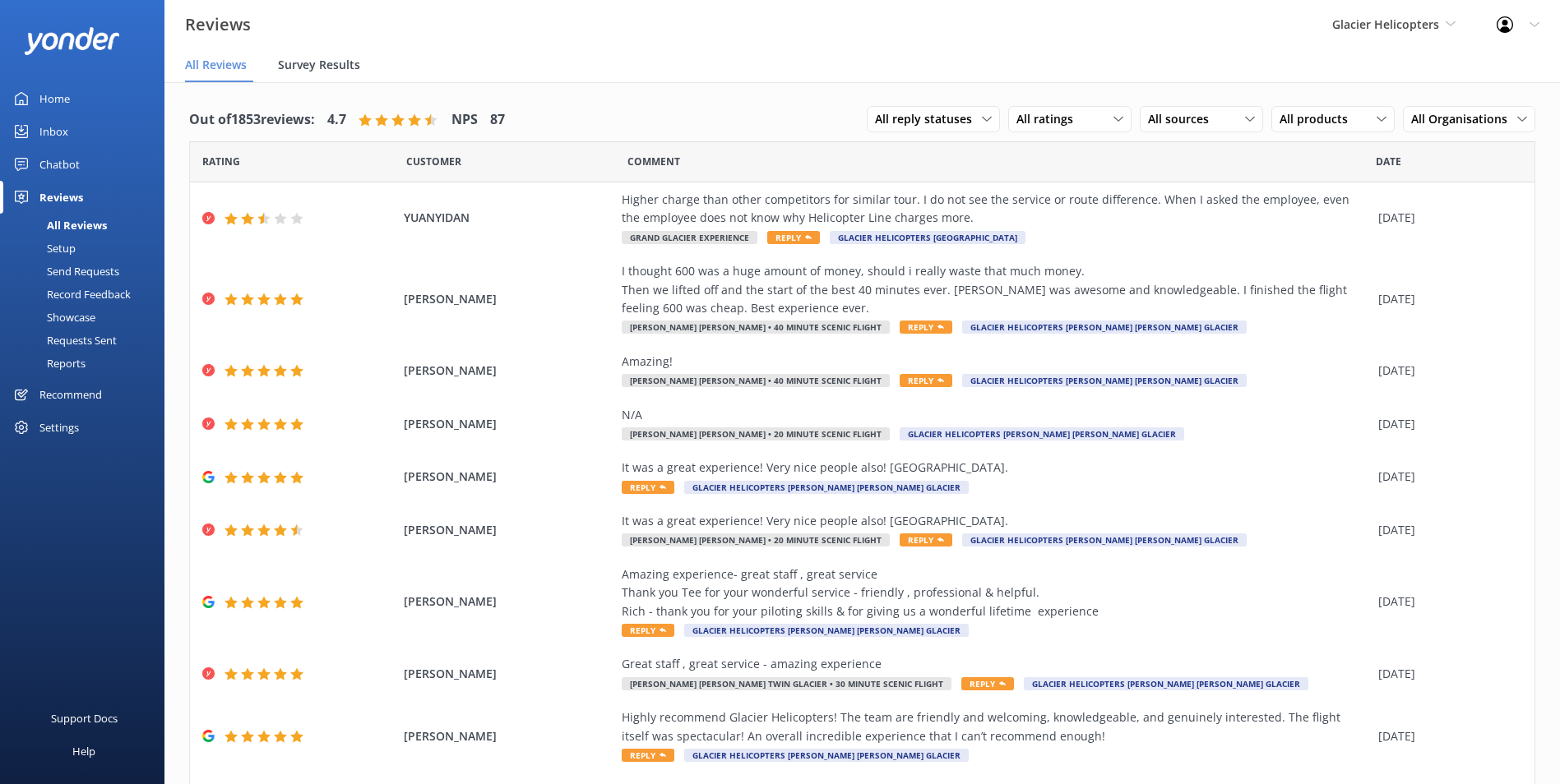
click at [336, 65] on span "Survey Results" at bounding box center [319, 65] width 82 height 16
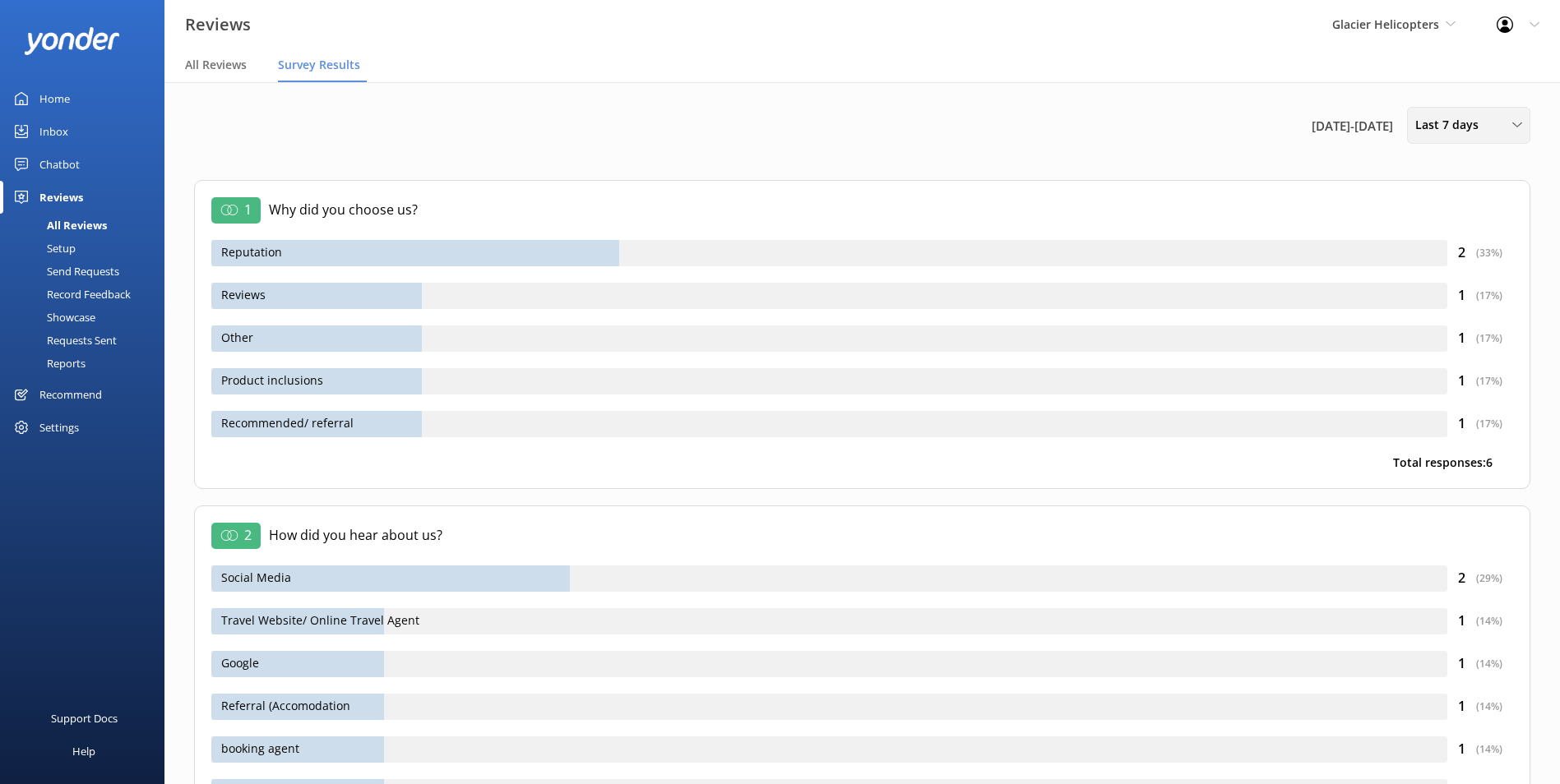
click at [1489, 132] on div "Last 7 days" at bounding box center [1469, 125] width 115 height 18
click at [1437, 303] on div "Custom" at bounding box center [1434, 297] width 37 height 16
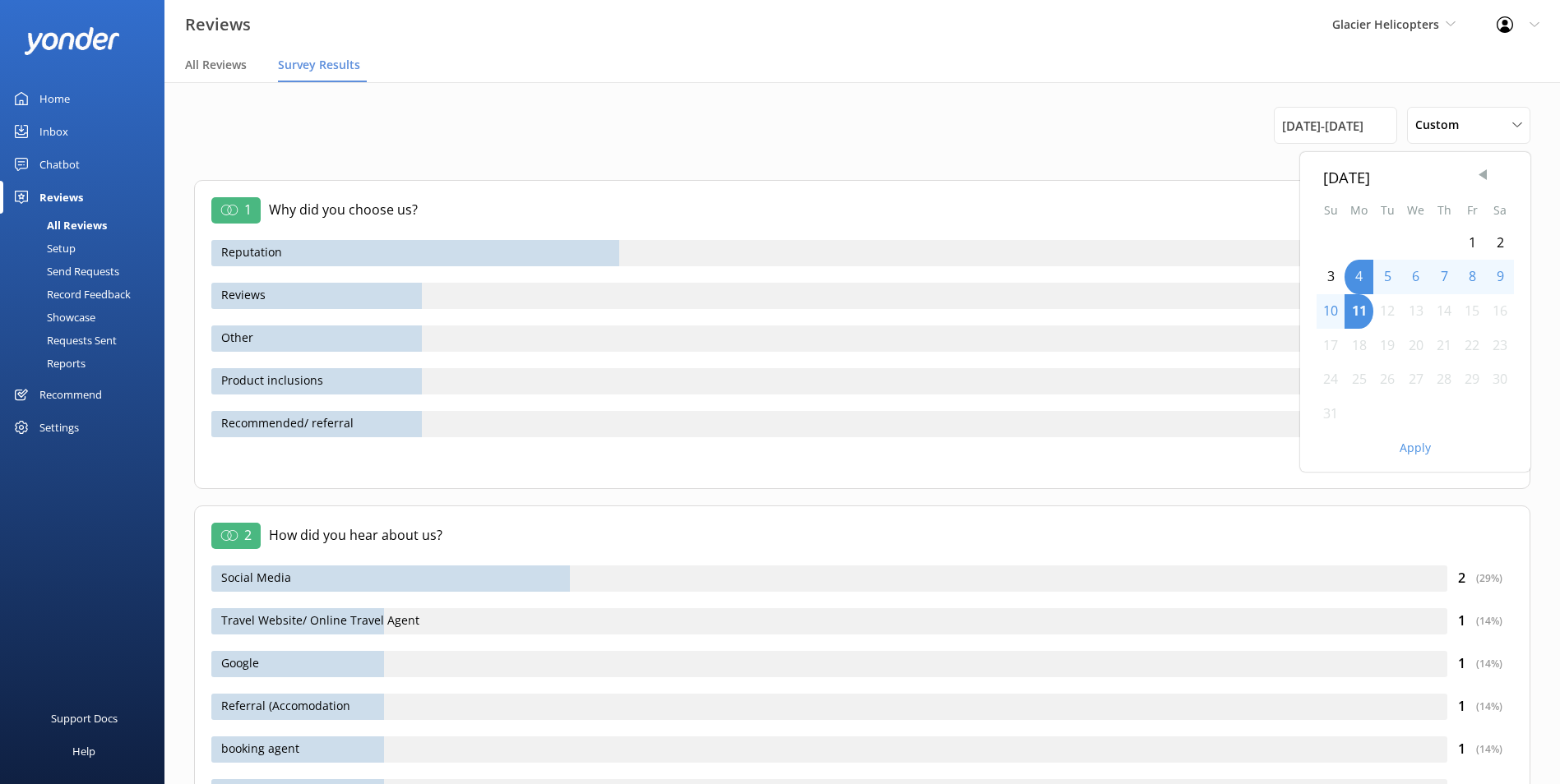
click at [1483, 182] on span "Previous Month" at bounding box center [1482, 174] width 16 height 16
click at [1387, 237] on div "1" at bounding box center [1387, 243] width 28 height 34
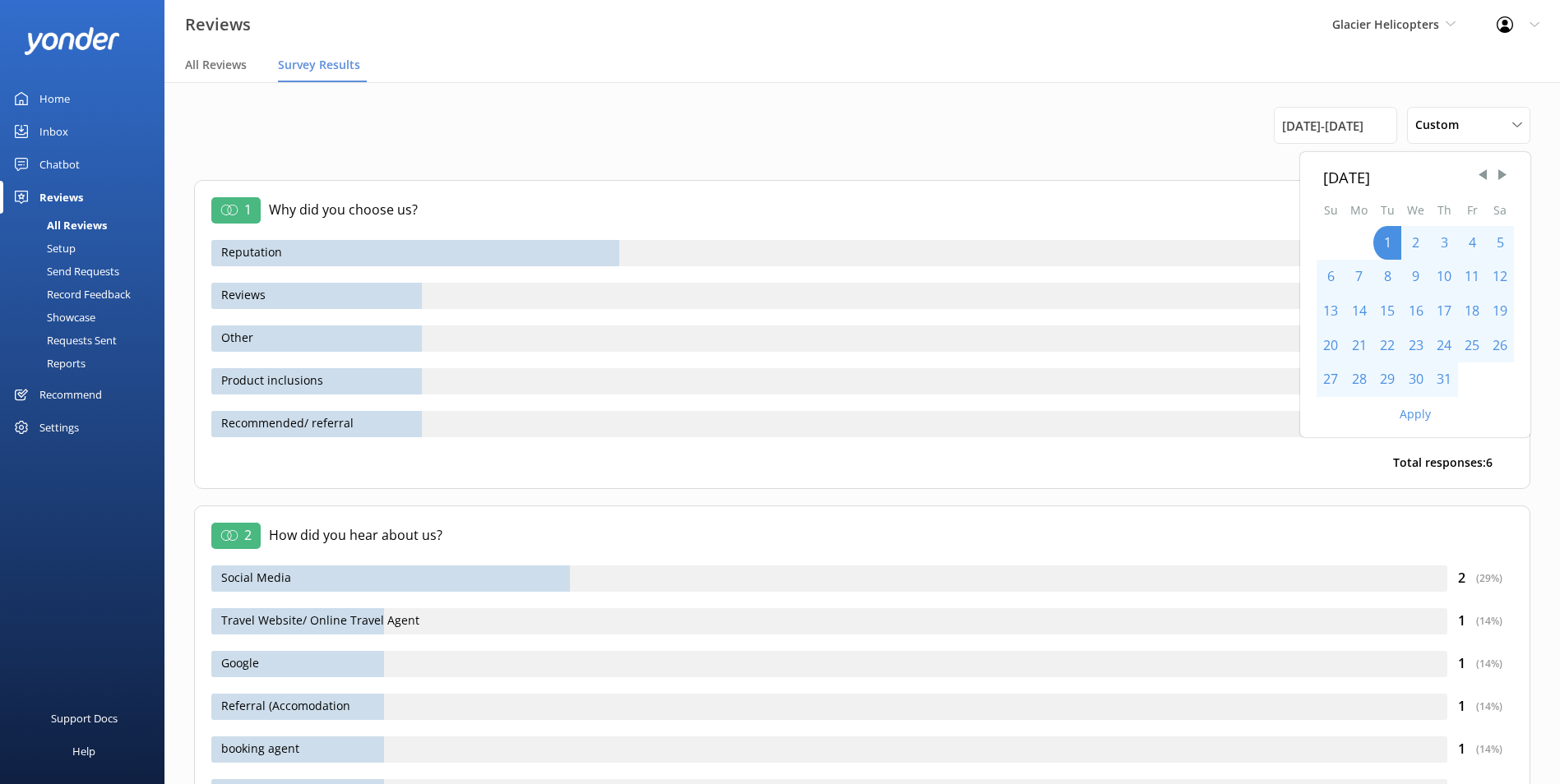
click at [1449, 377] on div "31" at bounding box center [1444, 380] width 28 height 34
click at [1413, 411] on button "Apply" at bounding box center [1415, 414] width 31 height 11
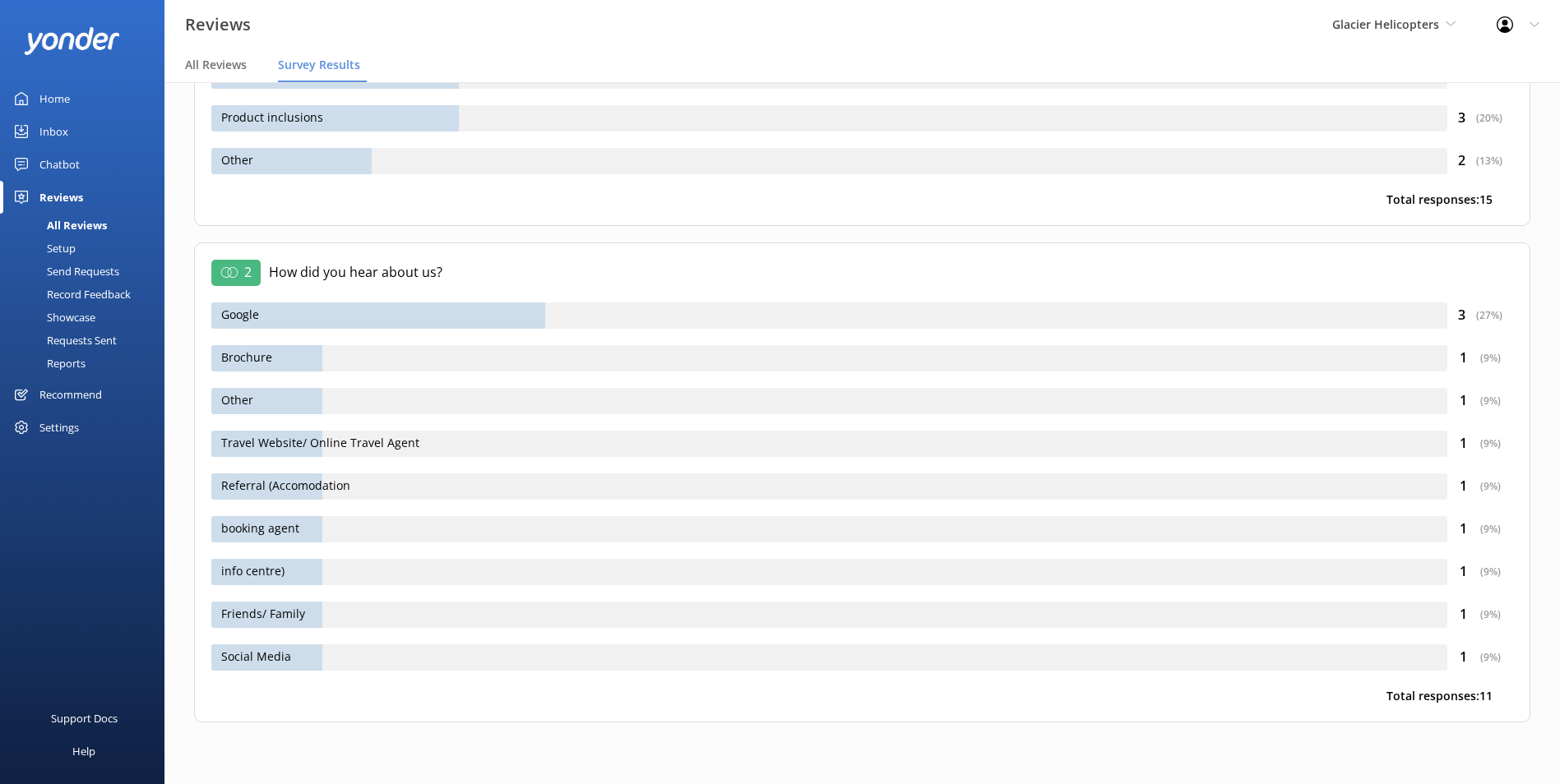
scroll to position [267, 0]
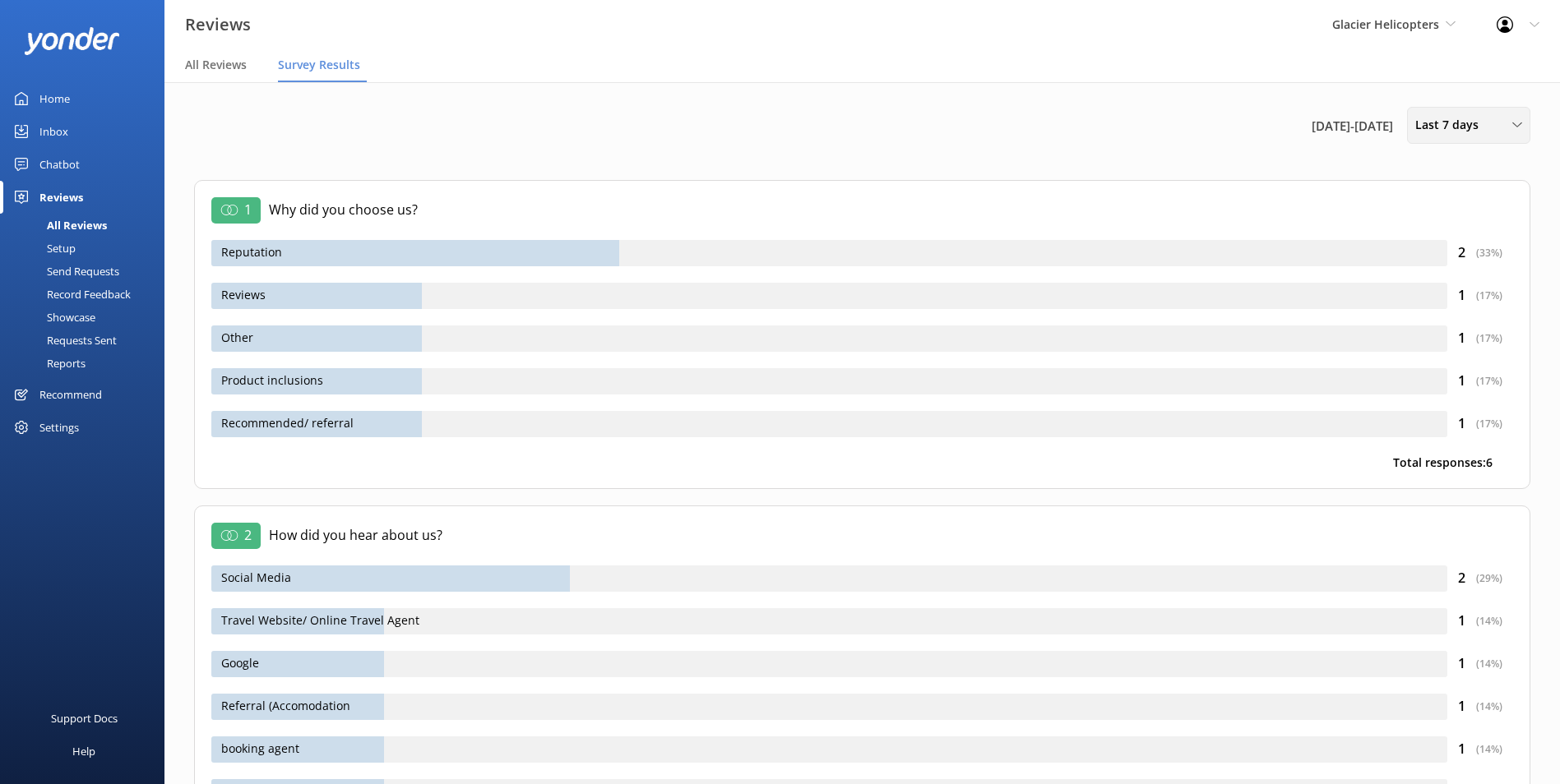
click at [1505, 112] on div "Last 7 days Last 7 days Last 30 days Last 90 days Last 180 days Custom" at bounding box center [1469, 125] width 123 height 37
click at [1468, 194] on div "Last 30 days" at bounding box center [1445, 196] width 58 height 16
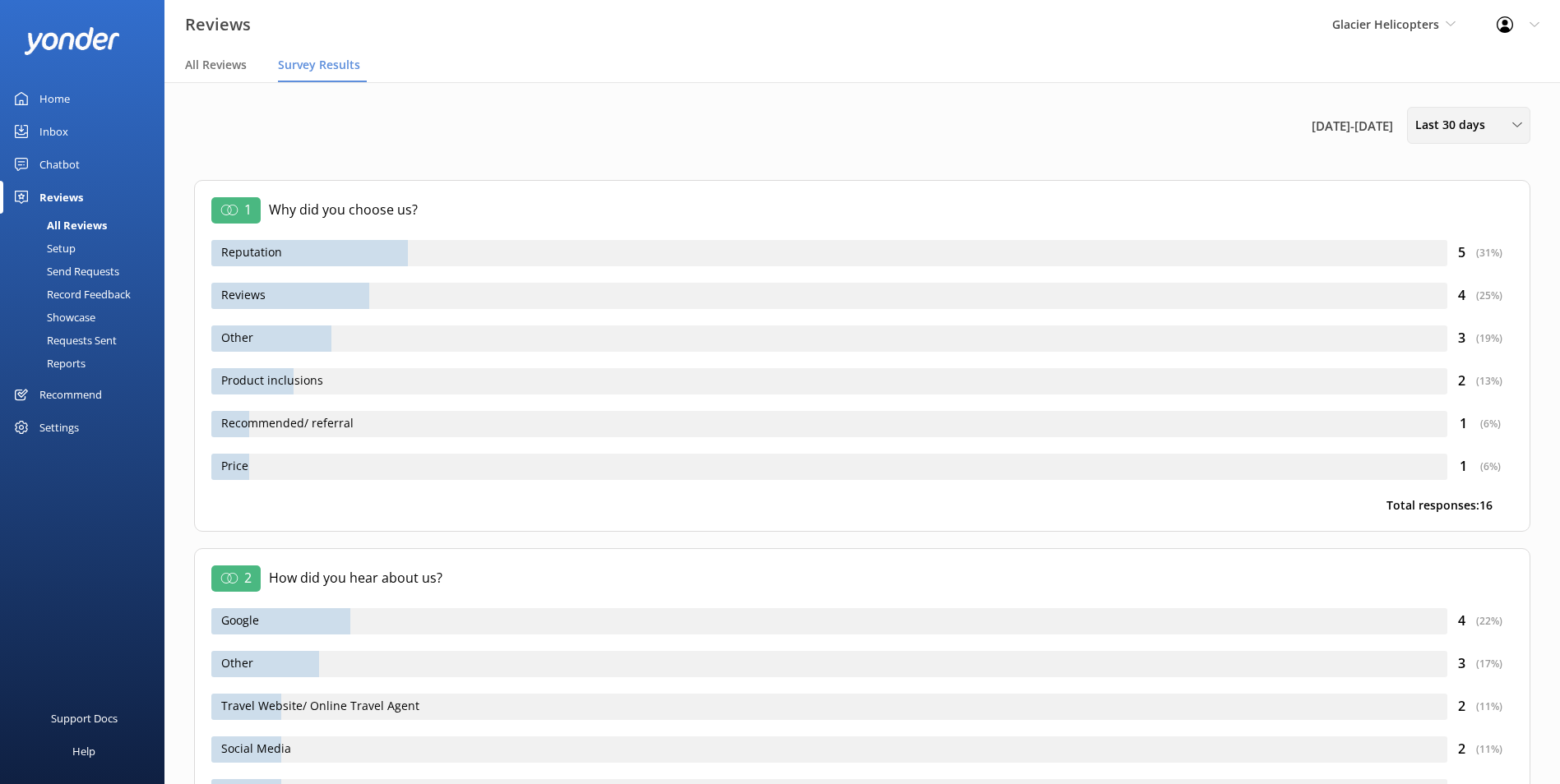
click at [1507, 116] on div "Last 30 days" at bounding box center [1469, 125] width 115 height 18
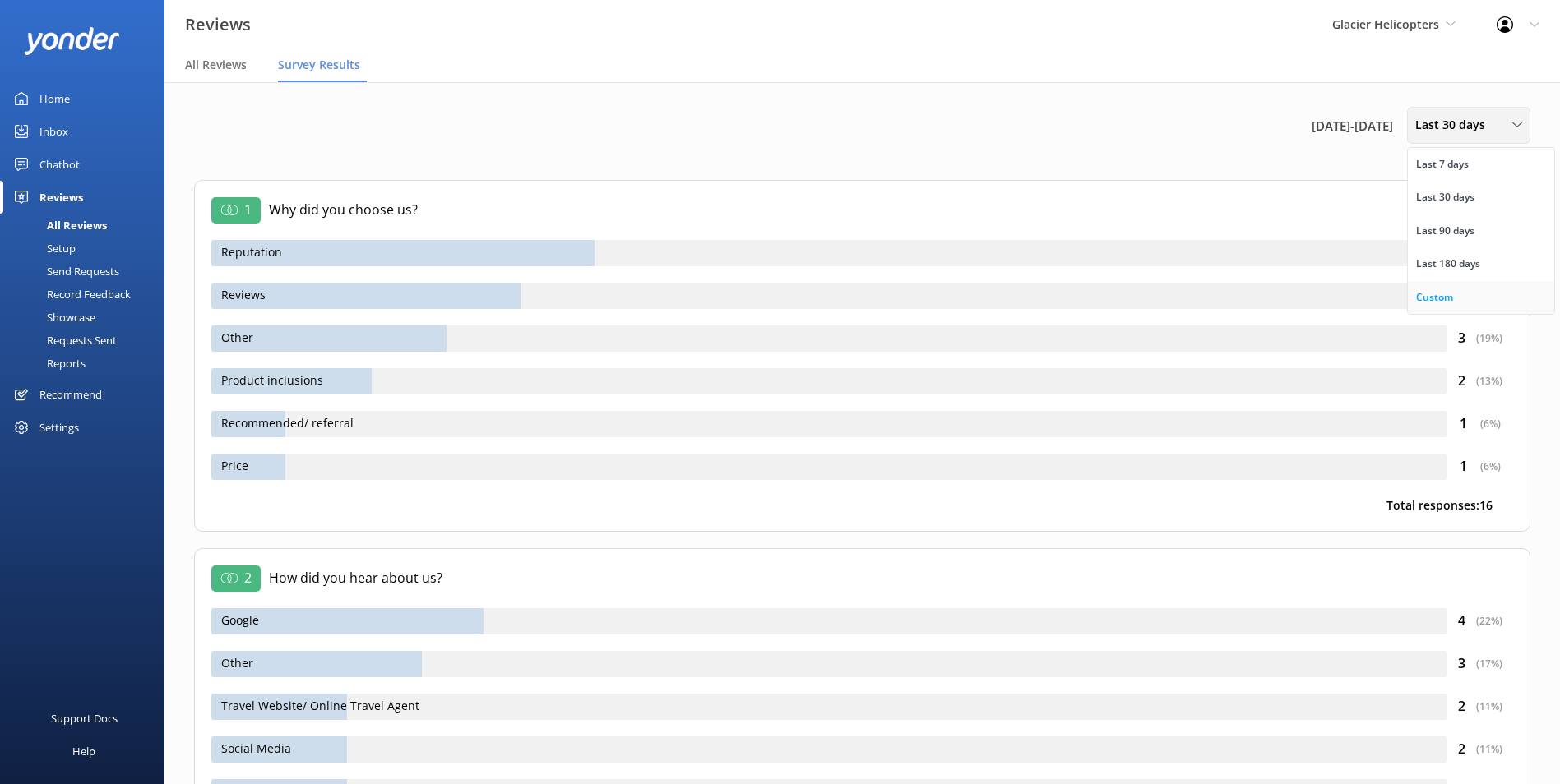
click at [1454, 294] on link "Custom" at bounding box center [1481, 297] width 147 height 33
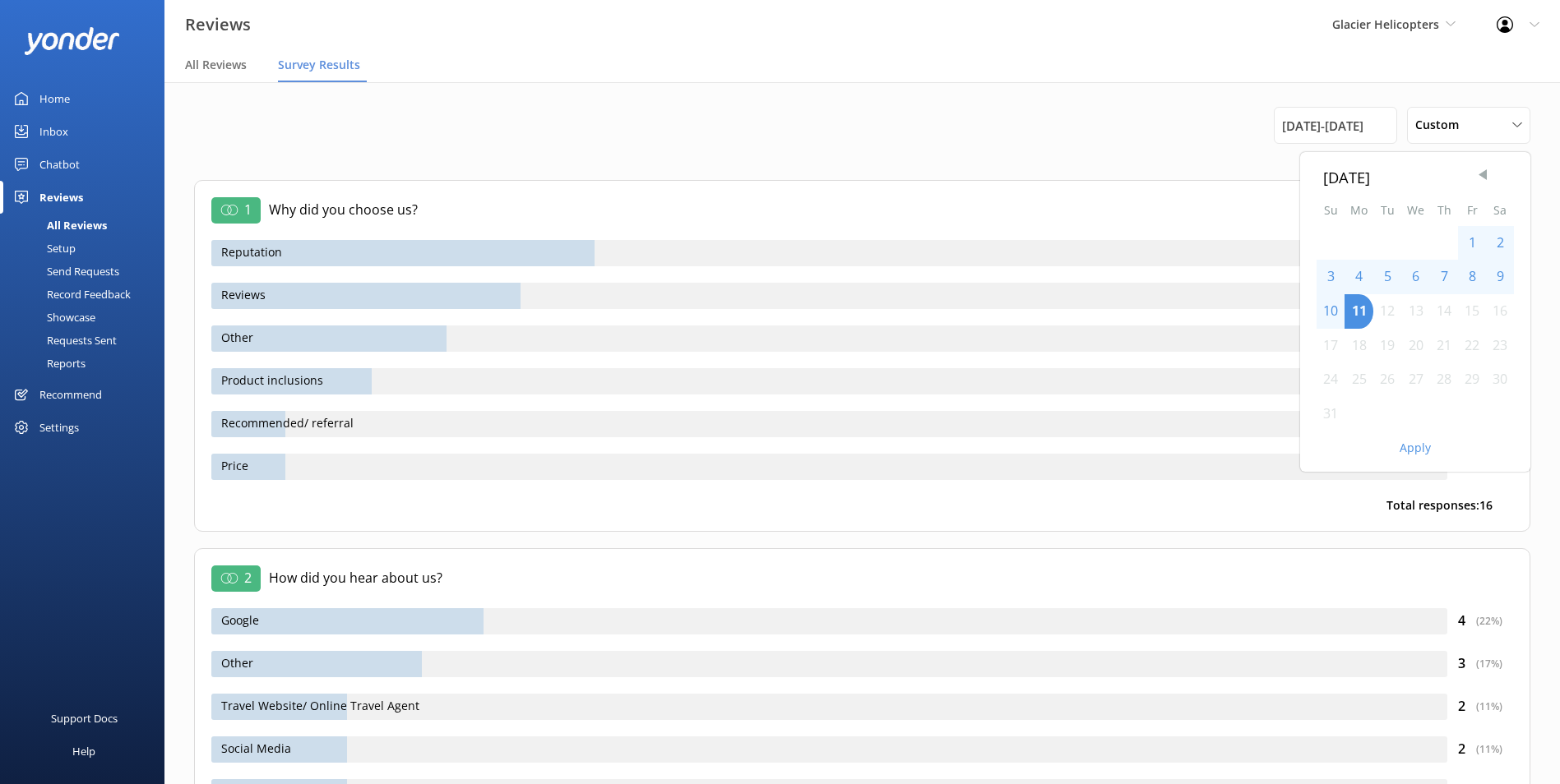
click at [1489, 176] on span "Previous Month" at bounding box center [1482, 174] width 16 height 16
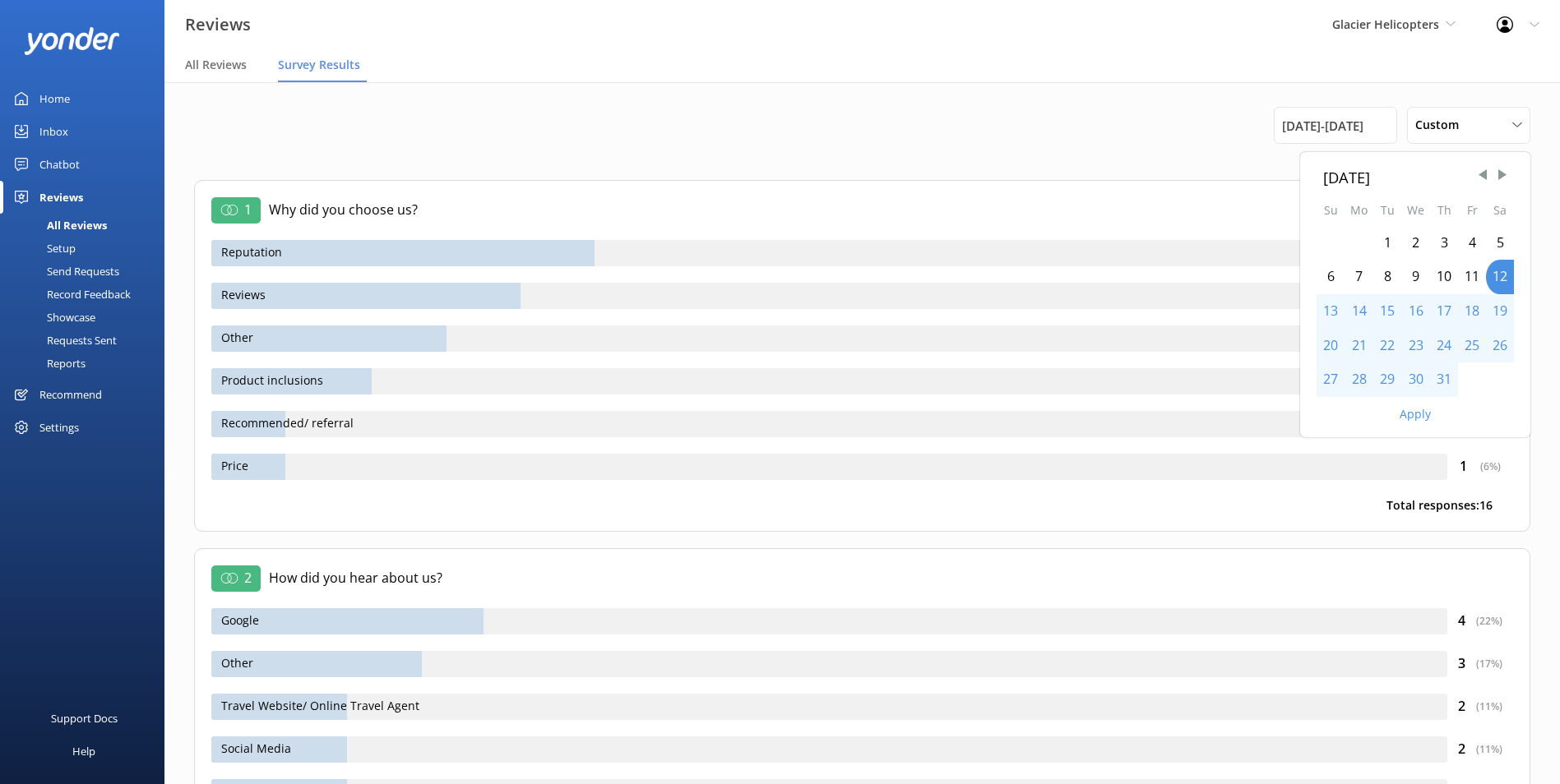
click at [1393, 243] on div "1" at bounding box center [1387, 243] width 28 height 34
click at [1443, 375] on div "31" at bounding box center [1444, 380] width 28 height 34
click at [1426, 424] on div "Apply" at bounding box center [1415, 411] width 231 height 28
click at [1422, 416] on button "Apply" at bounding box center [1415, 414] width 31 height 11
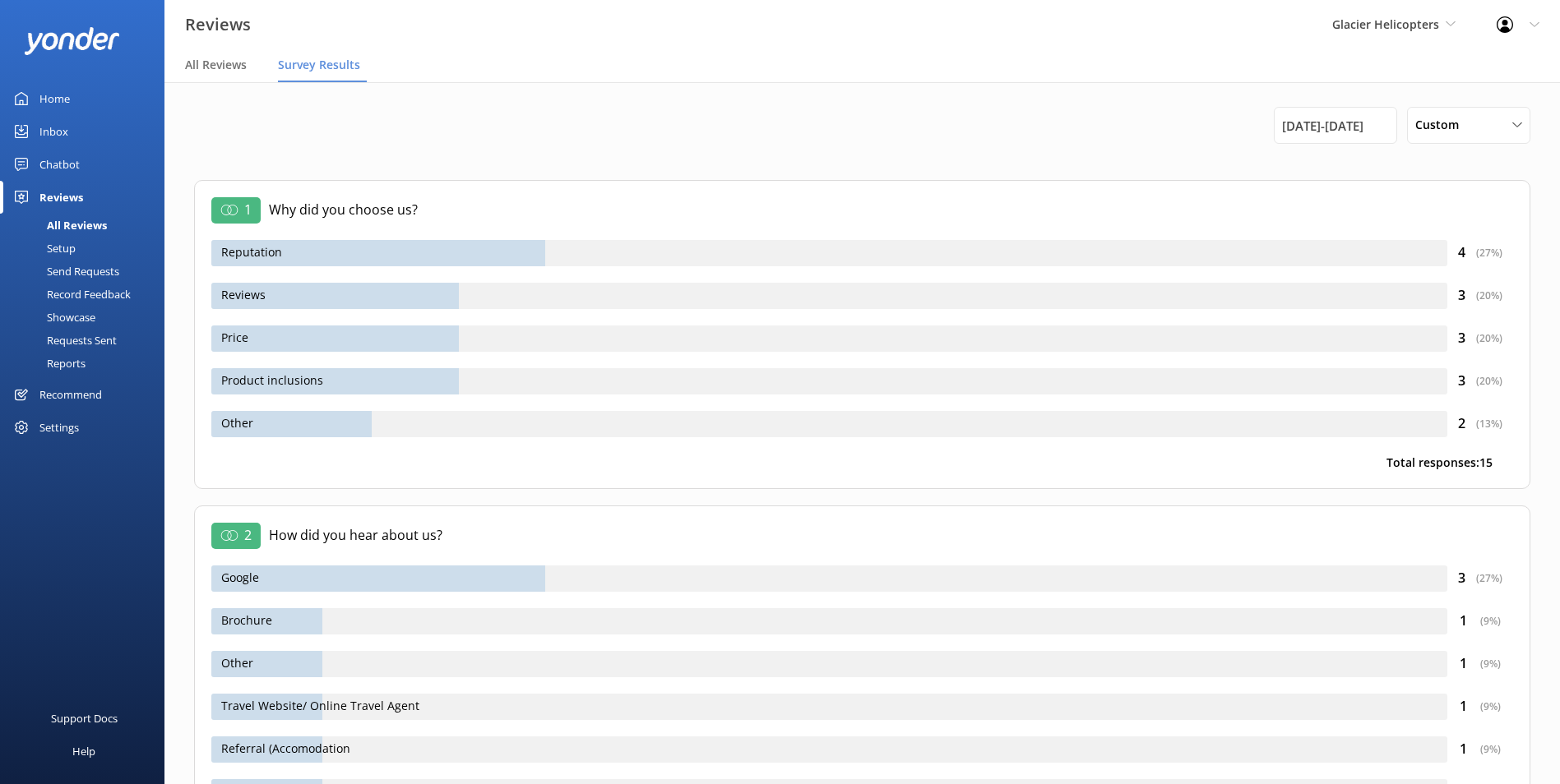
drag, startPoint x: 1095, startPoint y: 739, endPoint x: 1068, endPoint y: 780, distance: 49.1
click at [1095, 738] on div "Referral (Accomodation" at bounding box center [829, 750] width 1236 height 27
click at [1413, 18] on span "Glacier Helicopters" at bounding box center [1386, 24] width 107 height 15
drag, startPoint x: 1412, startPoint y: 19, endPoint x: 1187, endPoint y: 87, distance: 235.1
click at [1189, 85] on div "1st Jul 25 - 31st Jul 25 Custom Last 7 days Last 30 days Last 90 days Last 180 …" at bounding box center [862, 558] width 1353 height 953
